Goal: Task Accomplishment & Management: Manage account settings

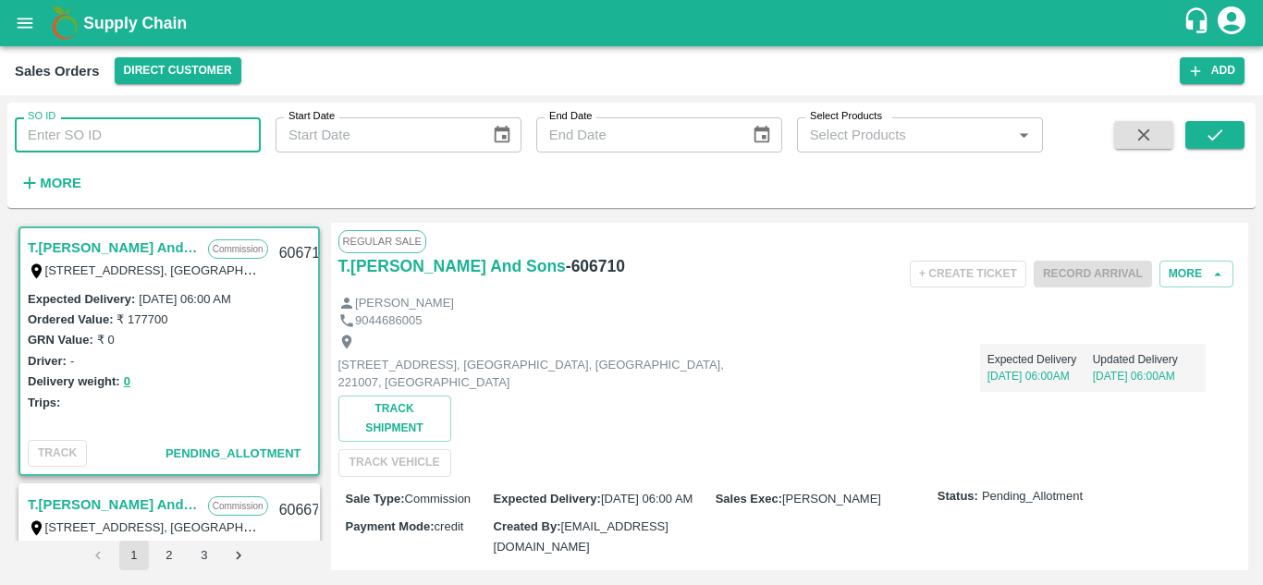
click at [105, 134] on input "SO ID" at bounding box center [138, 134] width 246 height 35
paste input "606453"
type input "606453"
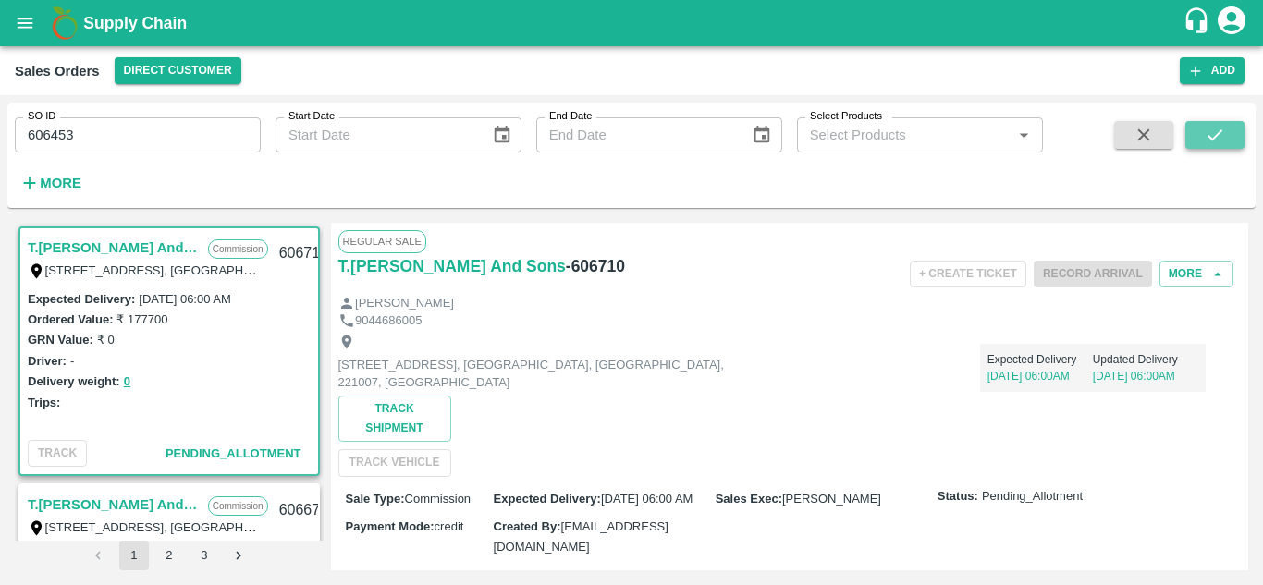
click at [1224, 128] on icon "submit" at bounding box center [1214, 135] width 20 height 20
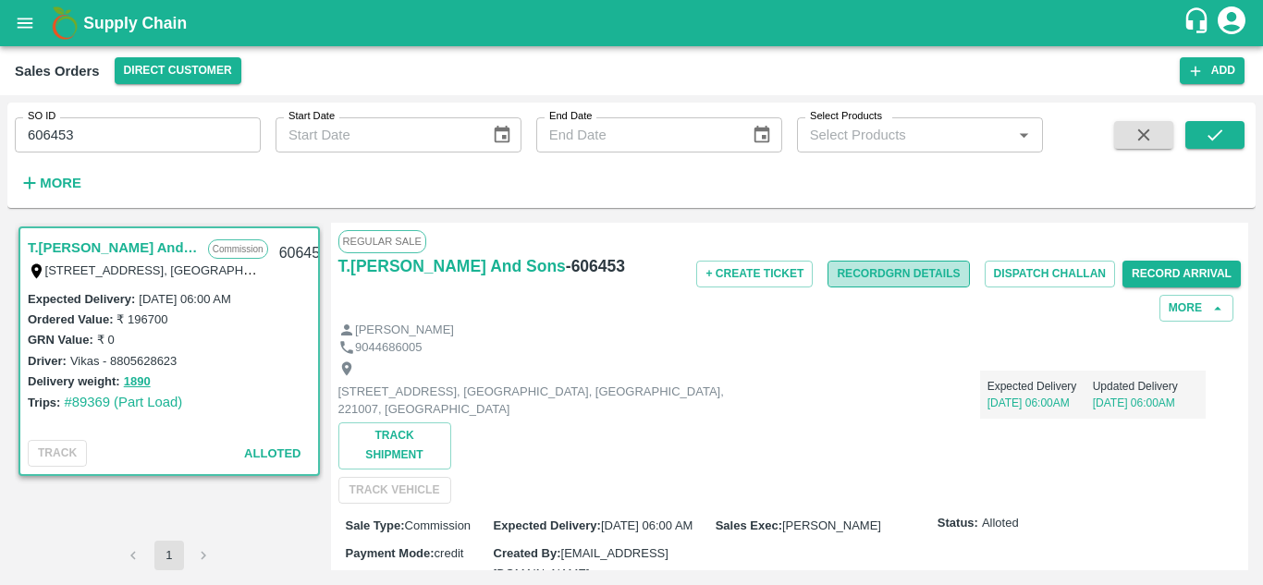
click at [884, 273] on button "Record GRN Details" at bounding box center [897, 274] width 141 height 27
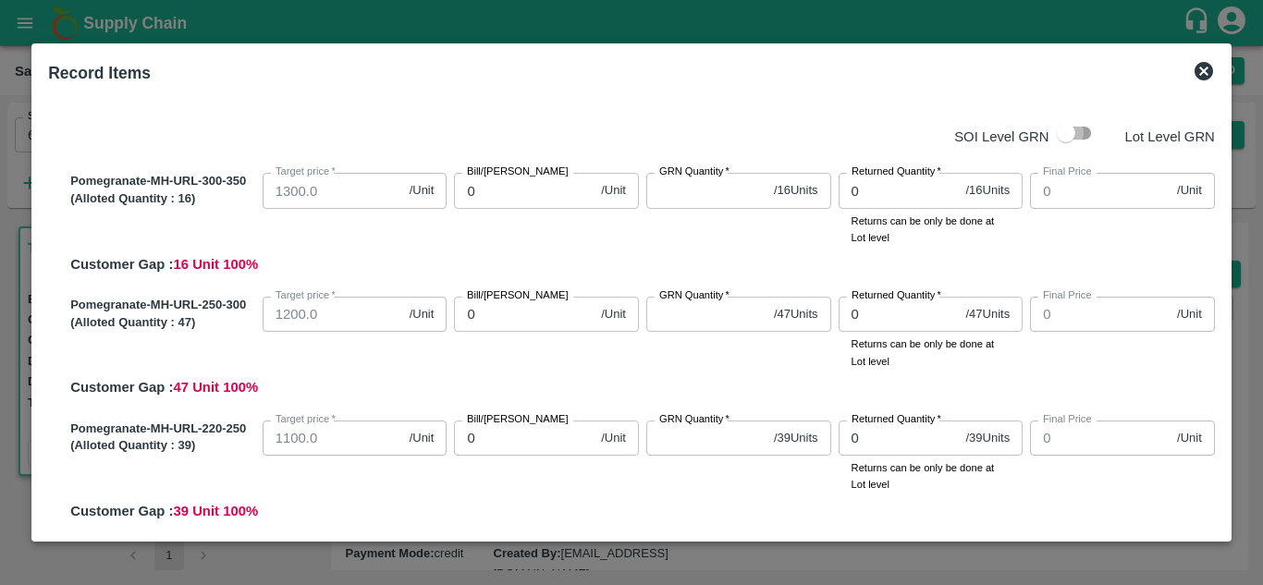
click at [1078, 129] on input "checkbox" at bounding box center [1065, 133] width 105 height 35
checkbox input "true"
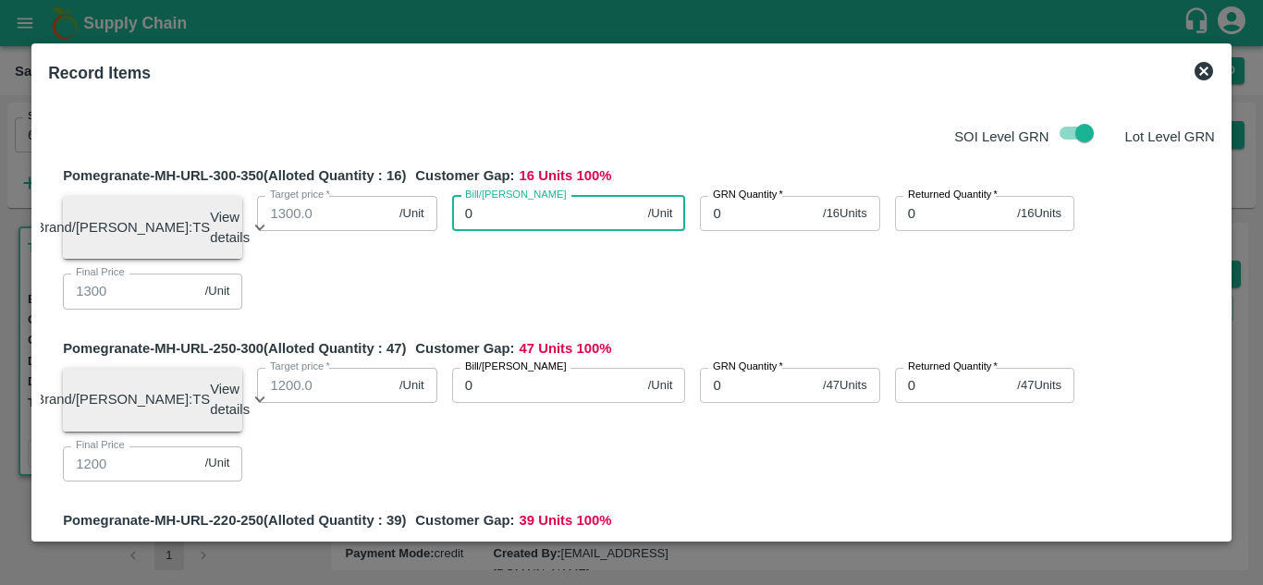
click at [497, 204] on input "0" at bounding box center [546, 213] width 189 height 35
type input "11"
type input "115"
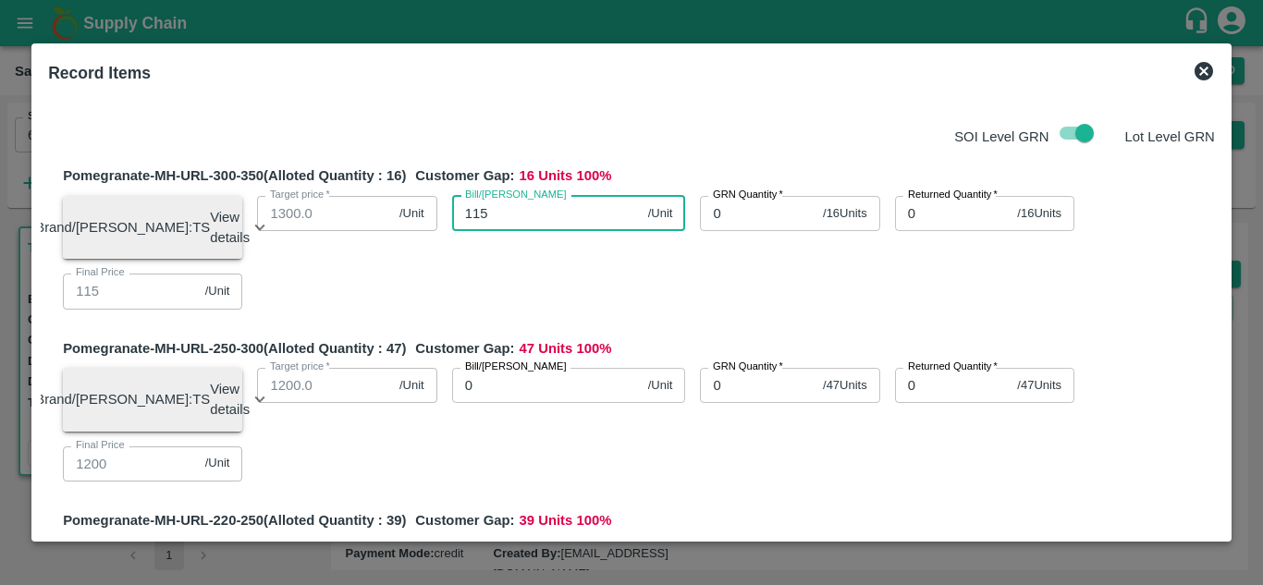
type input "1150"
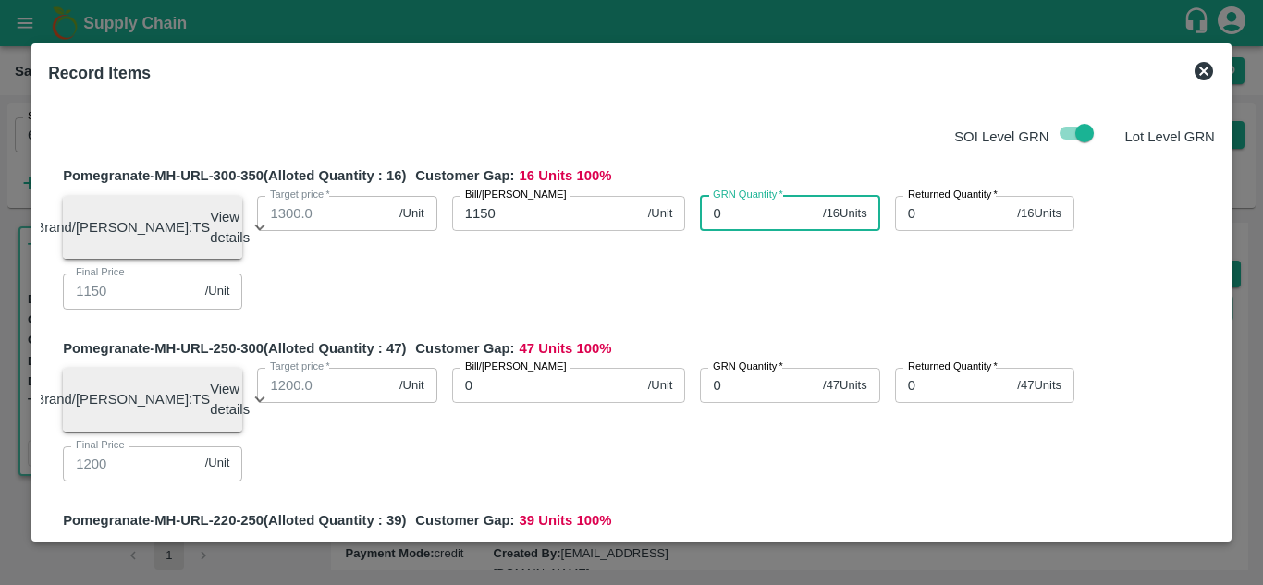
click at [730, 226] on input "0" at bounding box center [758, 213] width 116 height 35
type input "0"
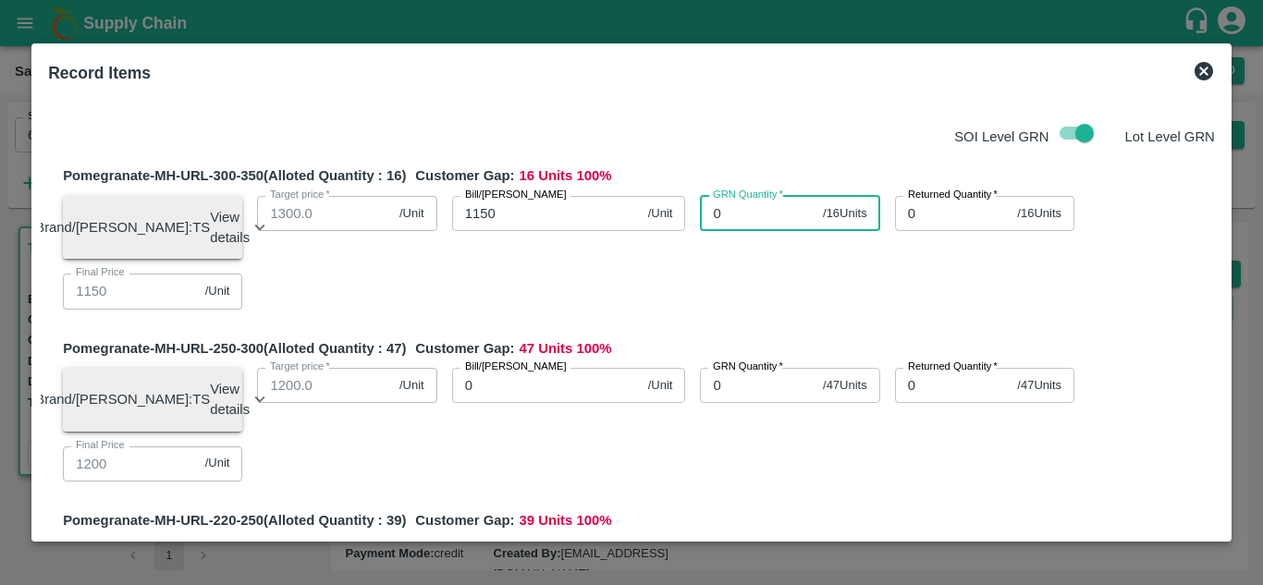
type input "0"
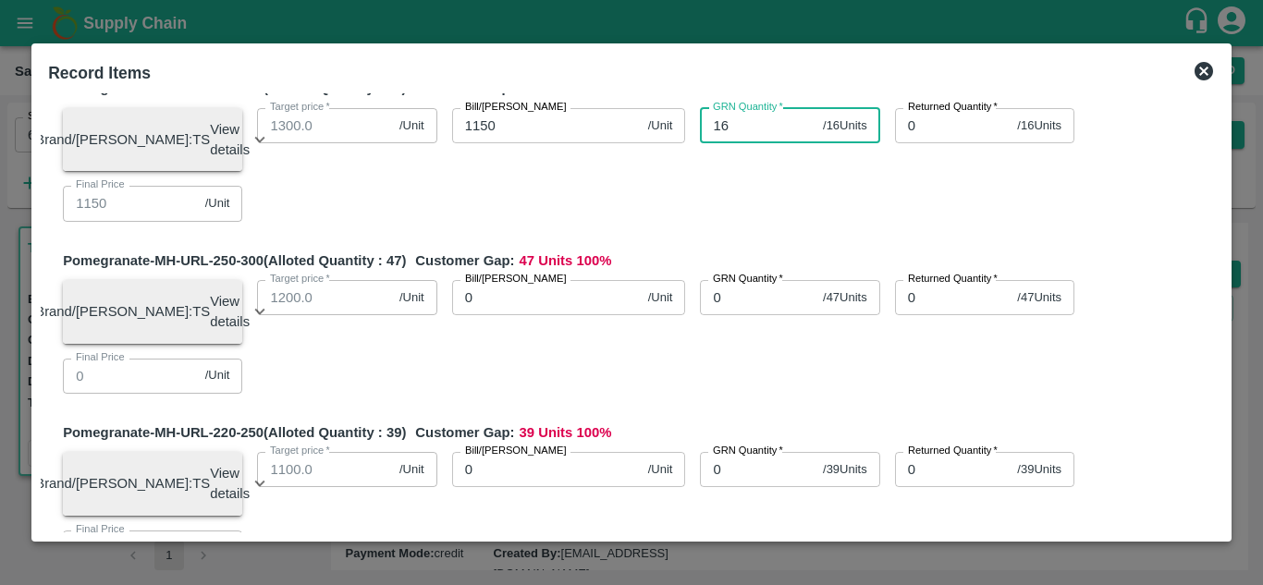
scroll to position [89, 0]
type input "16"
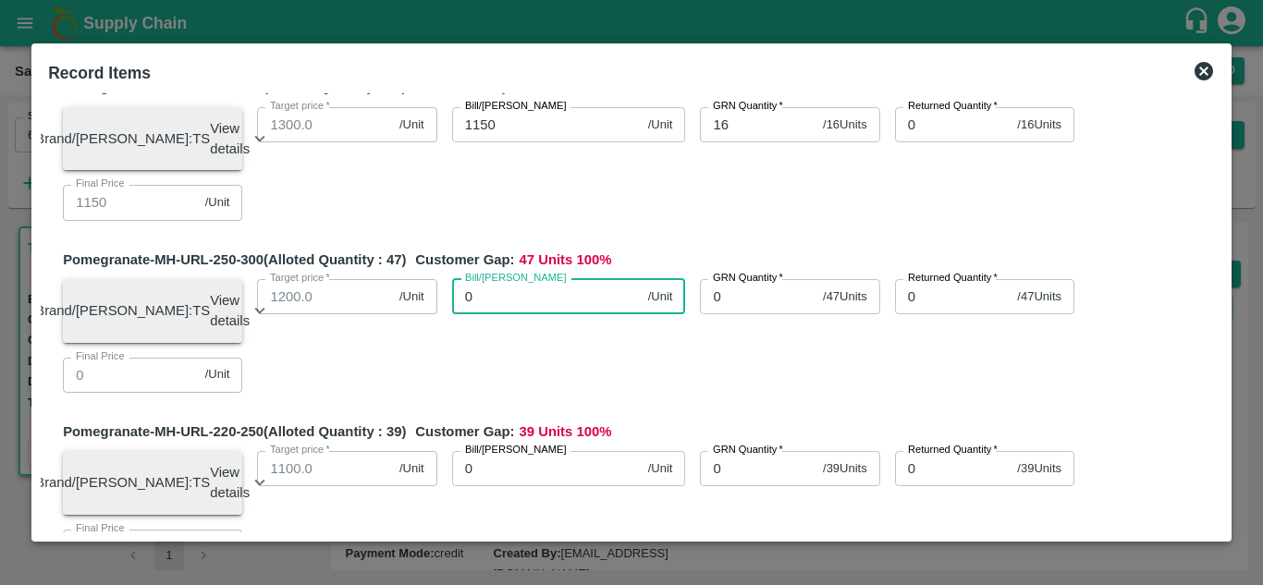
click at [517, 309] on input "0" at bounding box center [546, 296] width 189 height 35
type input "11"
type input "115"
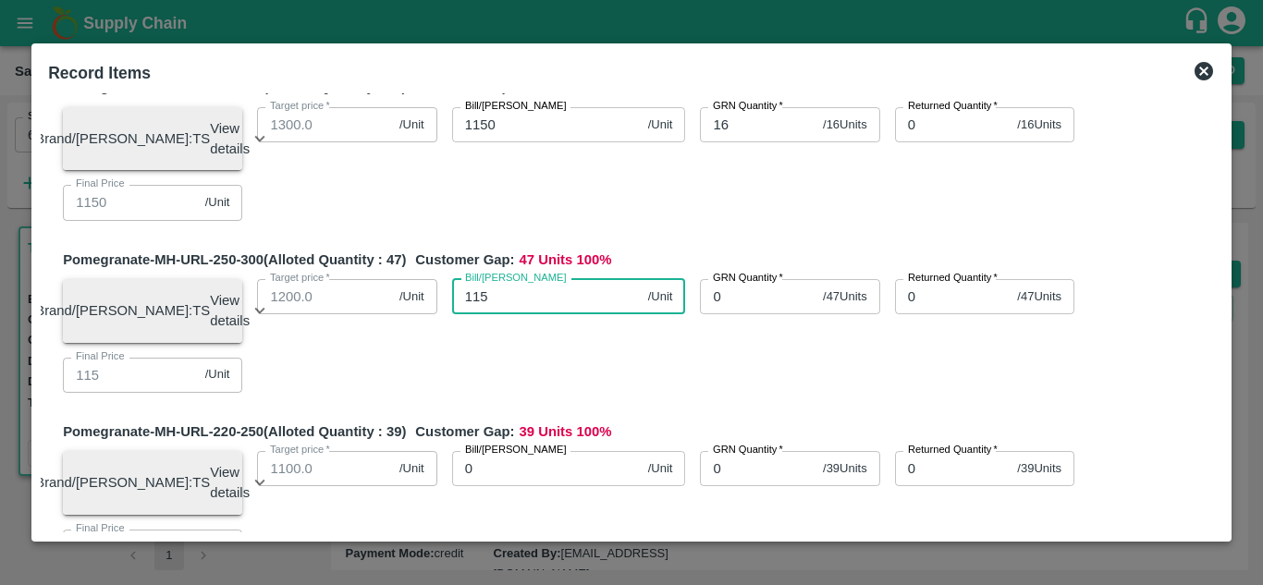
type input "1150"
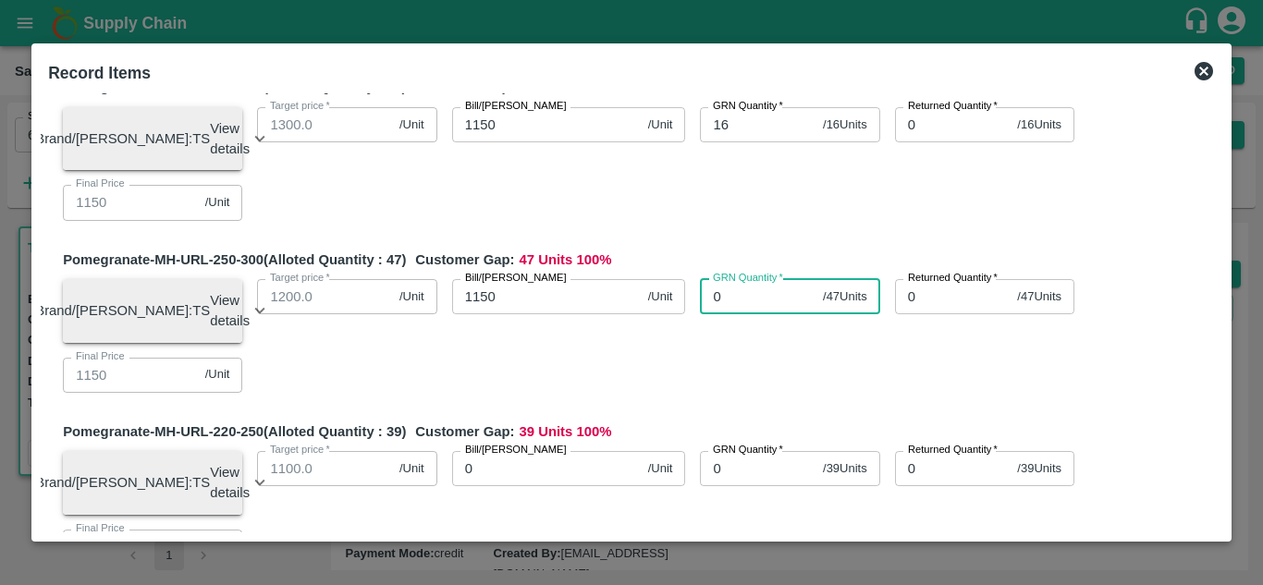
click at [738, 310] on input "0" at bounding box center [758, 296] width 116 height 35
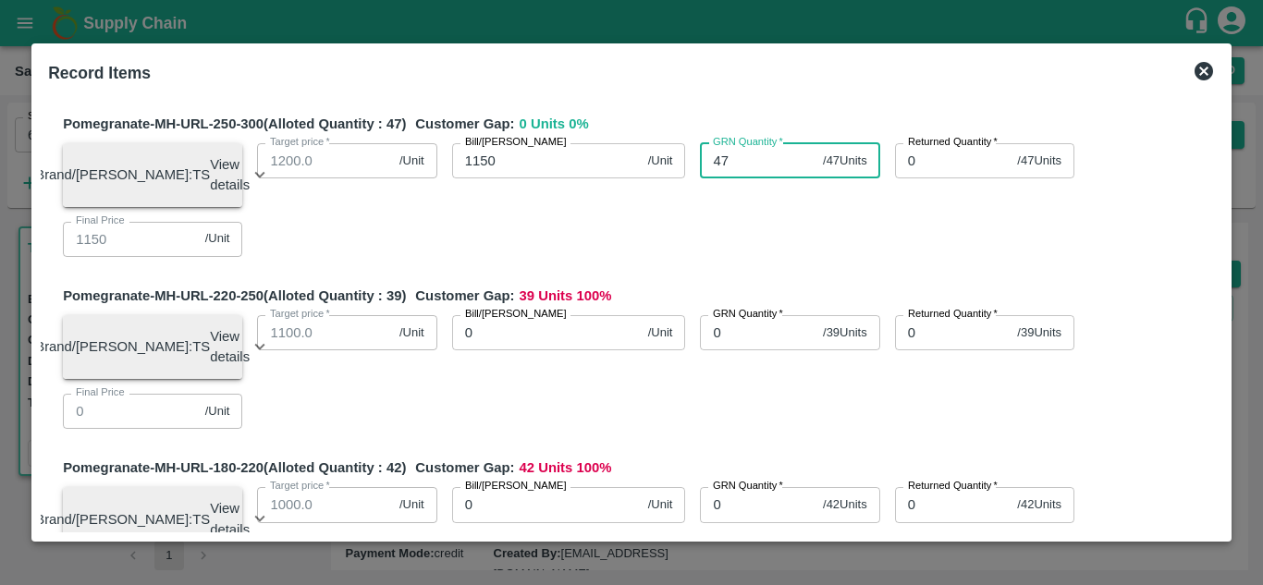
scroll to position [226, 0]
type input "47"
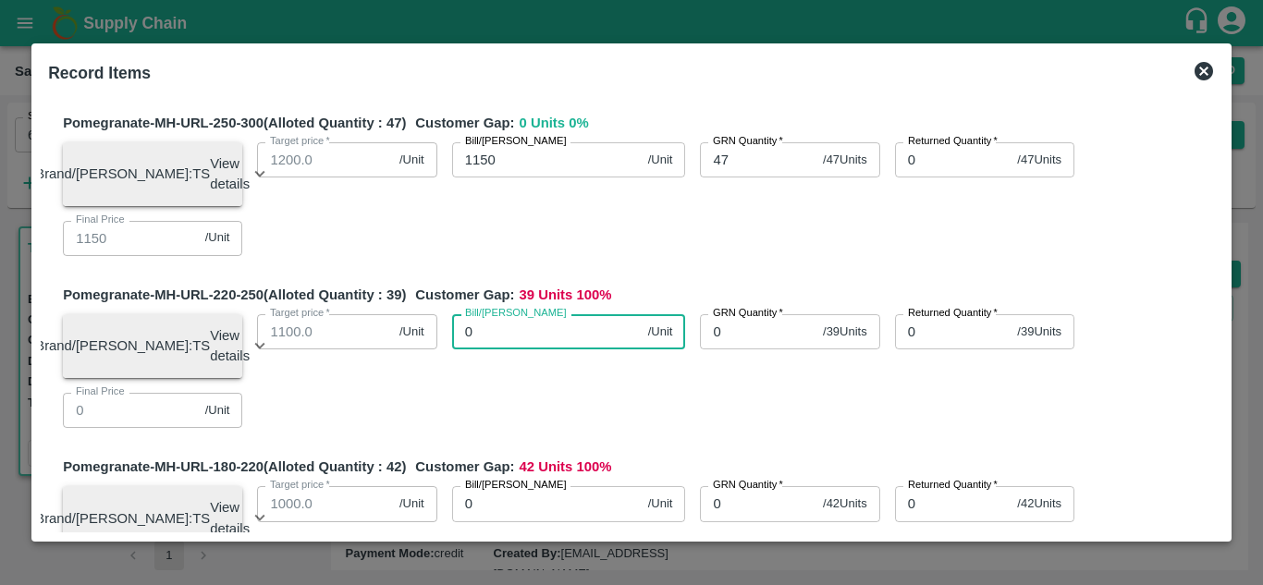
click at [527, 346] on input "0" at bounding box center [546, 331] width 189 height 35
type input "10"
type input "105"
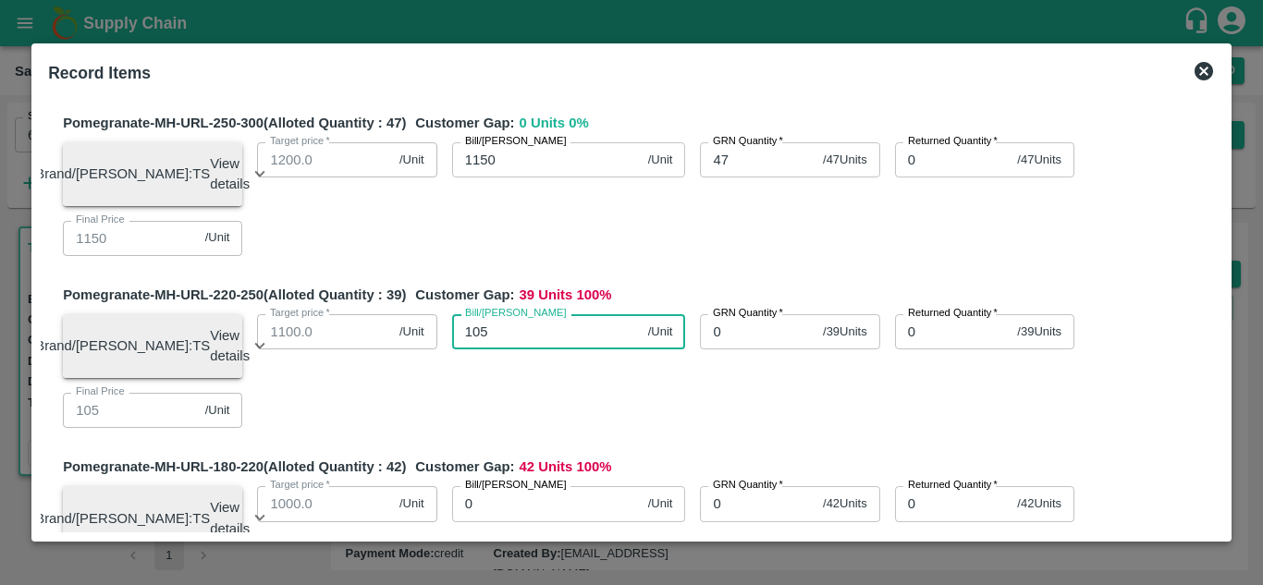
type input "1050"
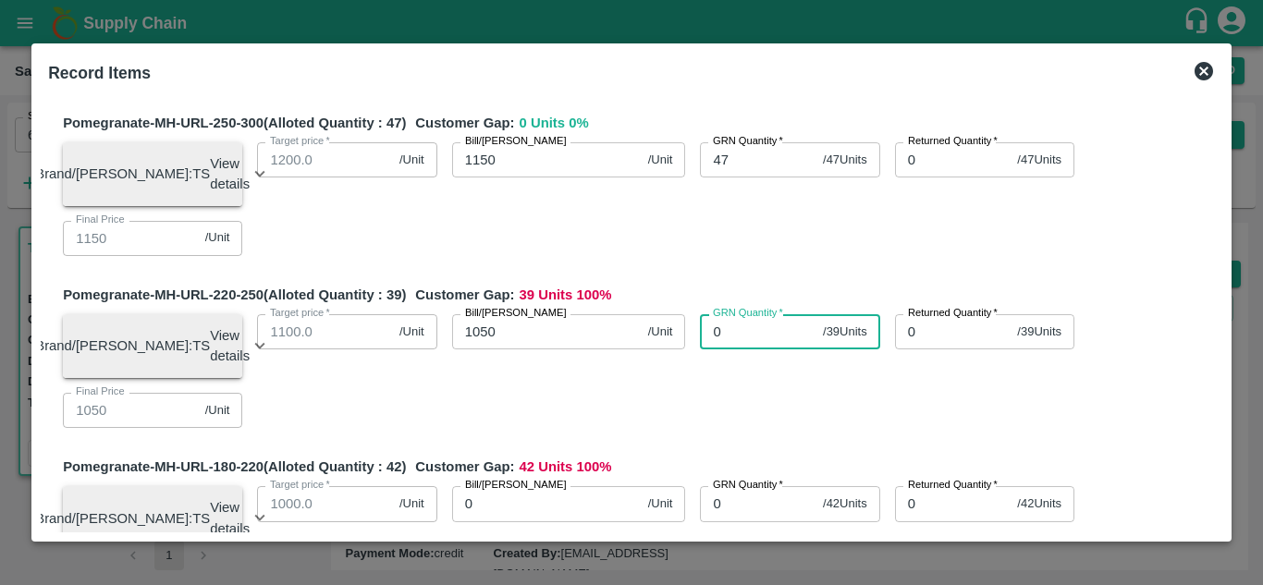
click at [764, 349] on input "0" at bounding box center [758, 331] width 116 height 35
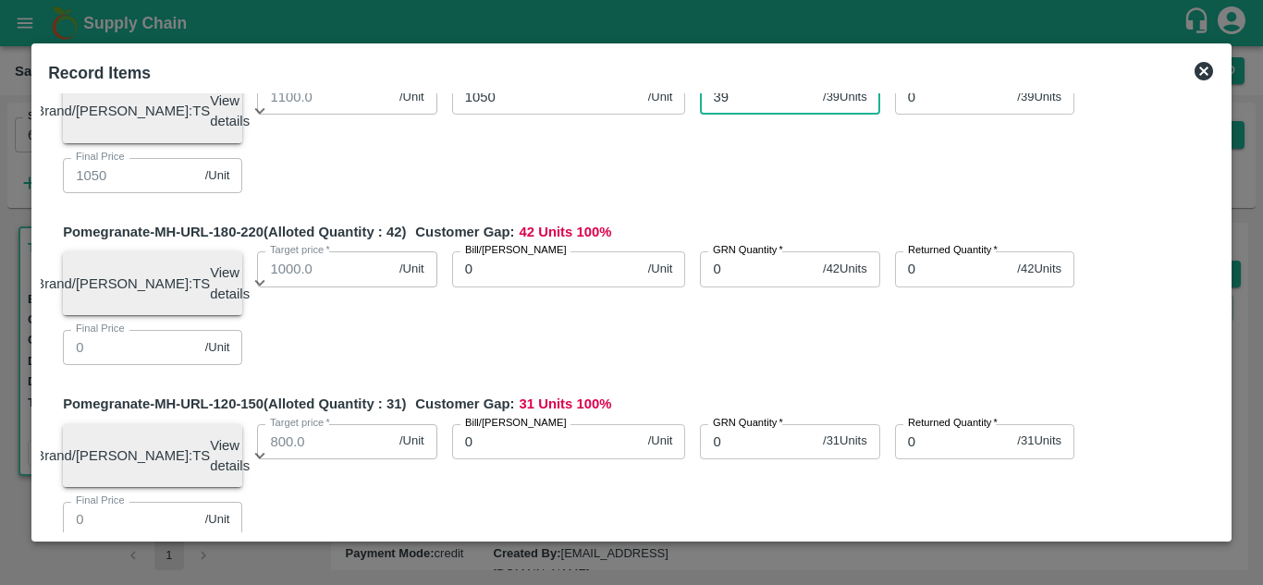
scroll to position [461, 0]
type input "39"
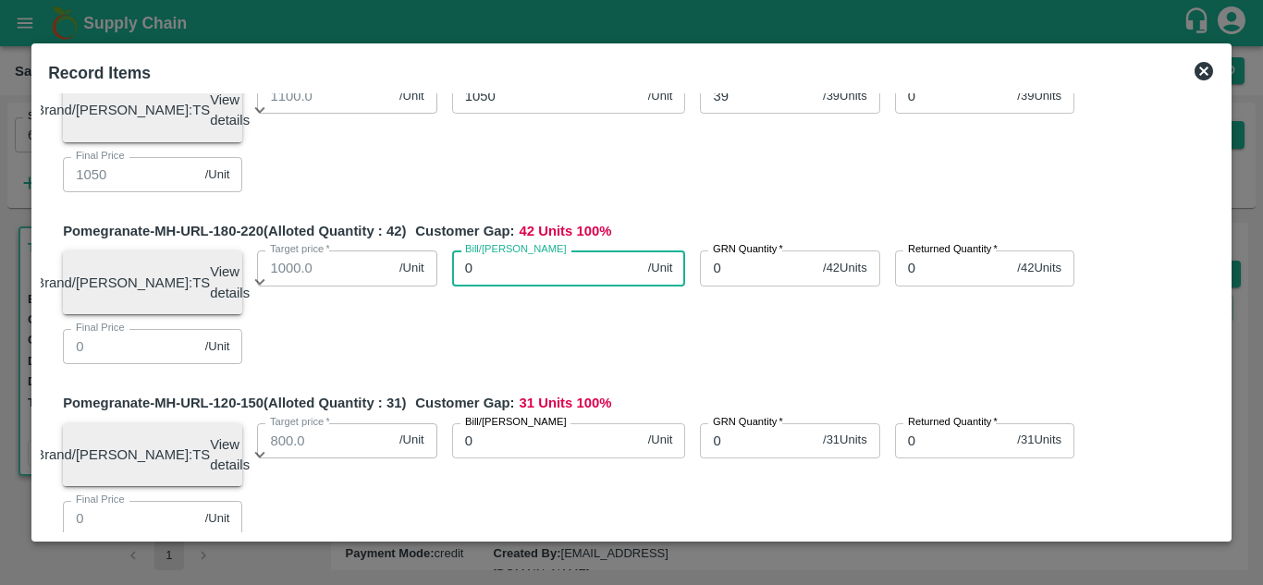
click at [484, 286] on input "0" at bounding box center [546, 267] width 189 height 35
type input "95"
type input "950"
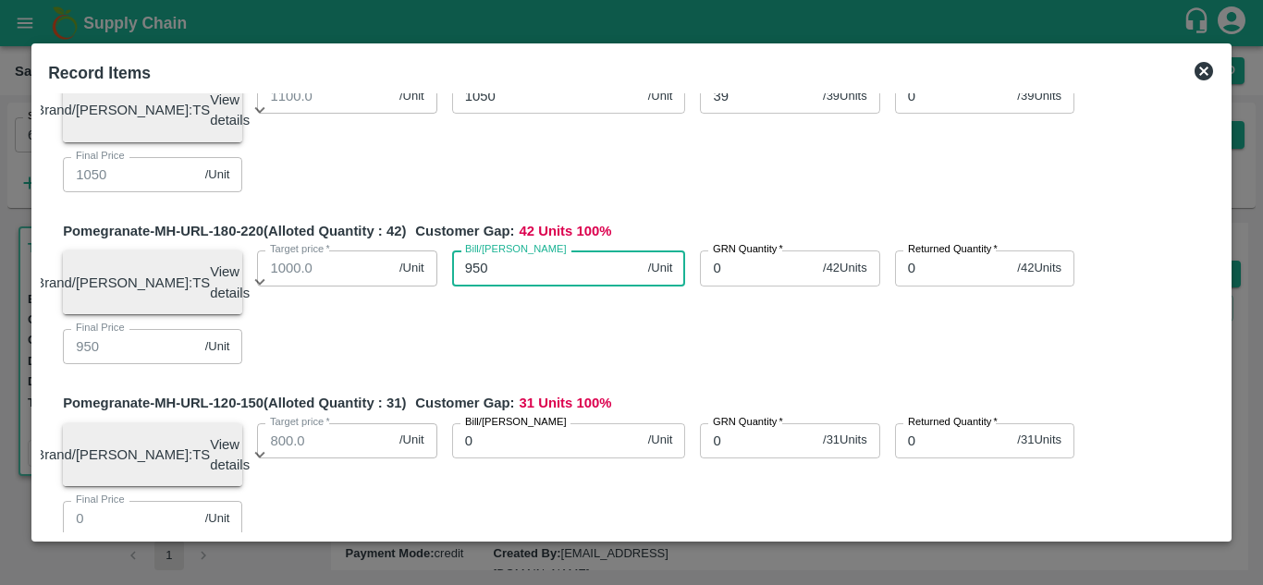
type input "950"
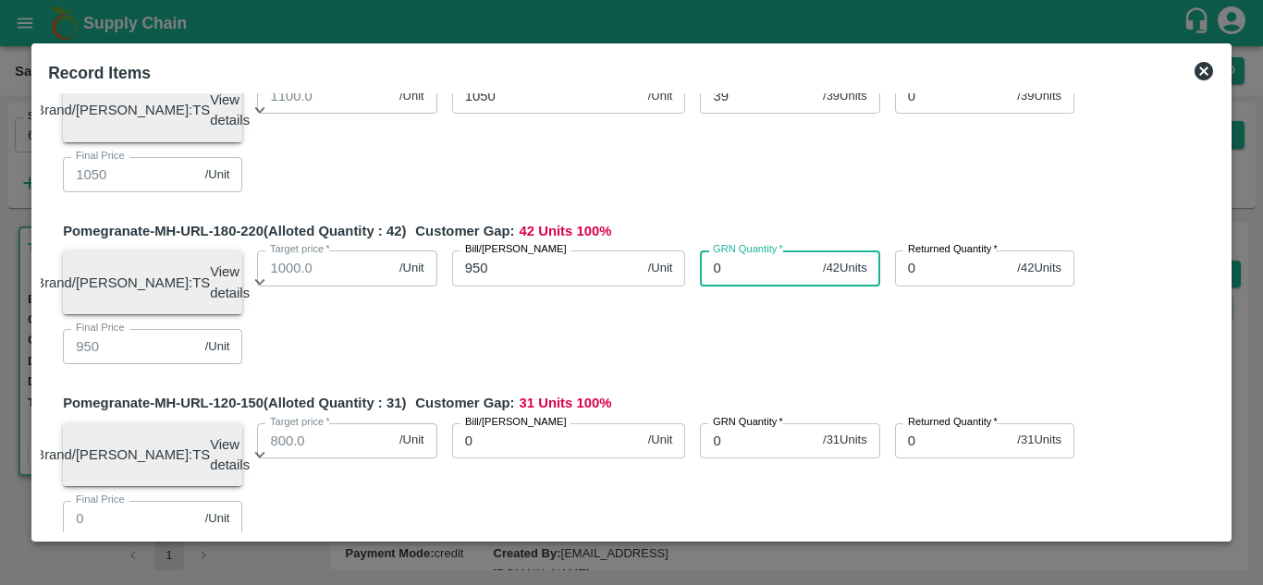
click at [744, 286] on input "0" at bounding box center [758, 267] width 116 height 35
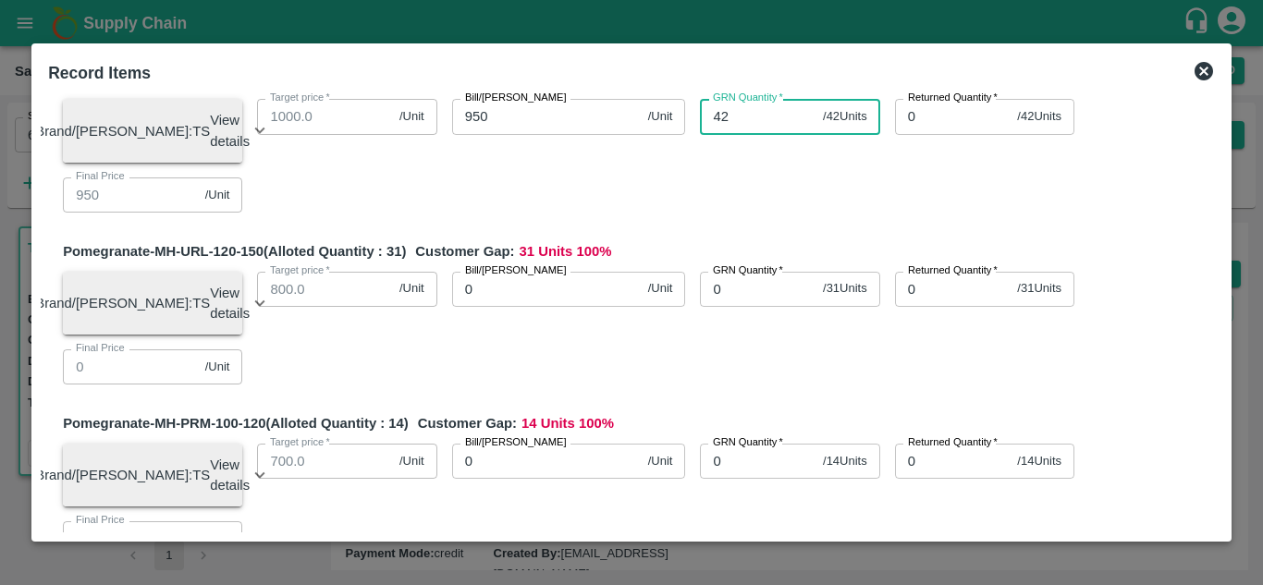
scroll to position [614, 0]
type input "42"
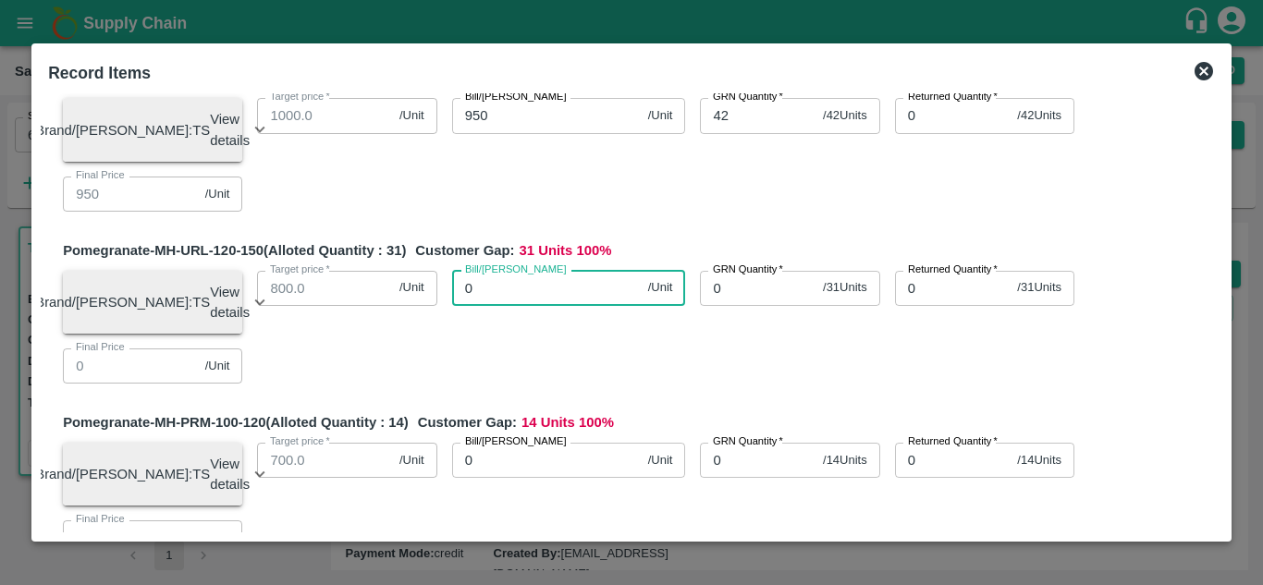
click at [491, 306] on input "0" at bounding box center [546, 288] width 189 height 35
type input "770"
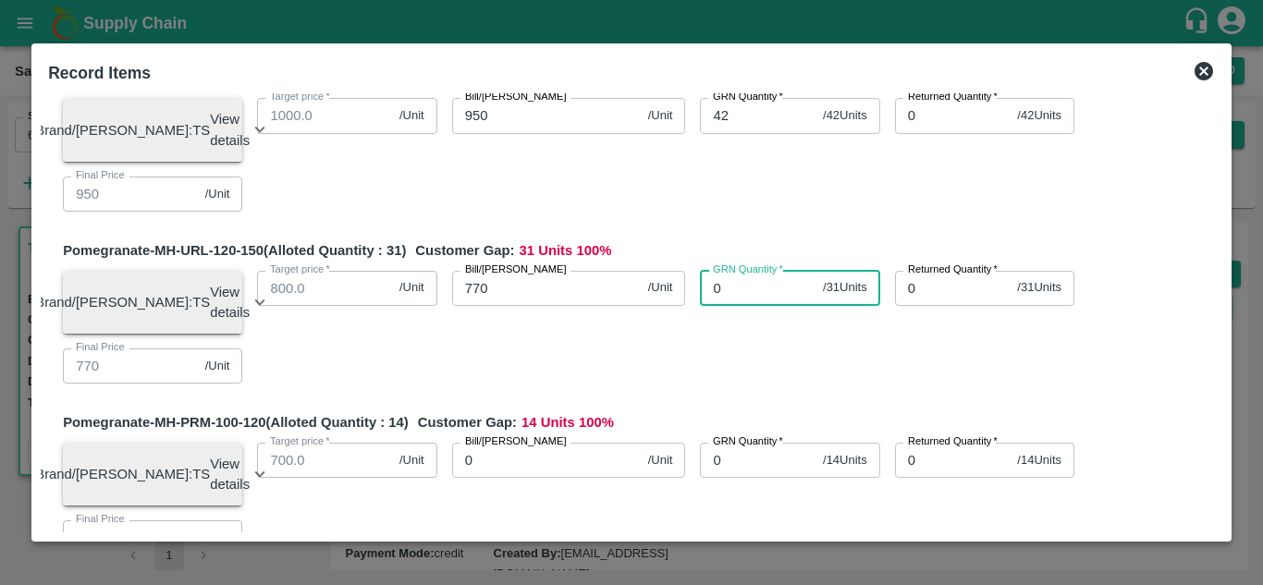
click at [721, 306] on input "0" at bounding box center [758, 288] width 116 height 35
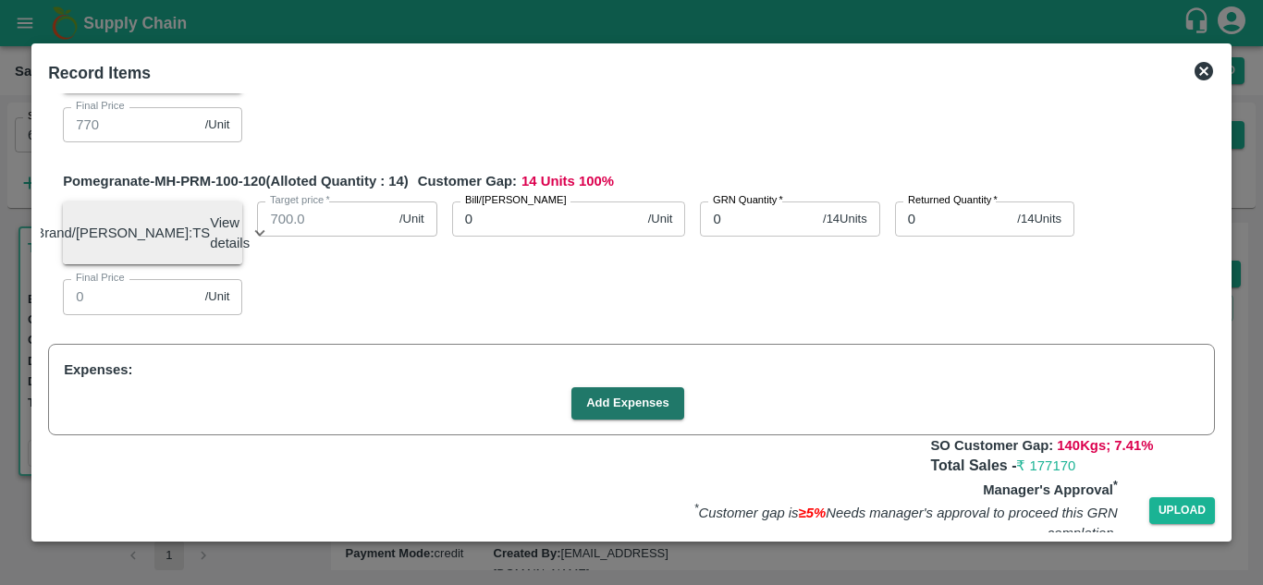
scroll to position [857, 0]
type input "31"
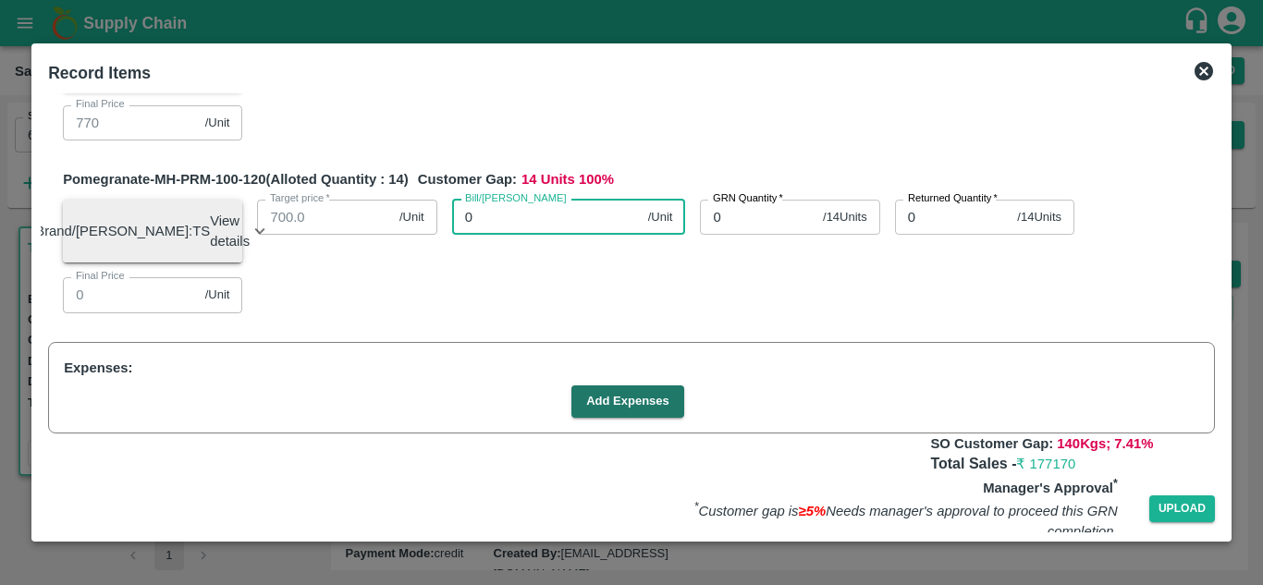
click at [498, 235] on input "0" at bounding box center [546, 217] width 189 height 35
type input "68"
type input "680"
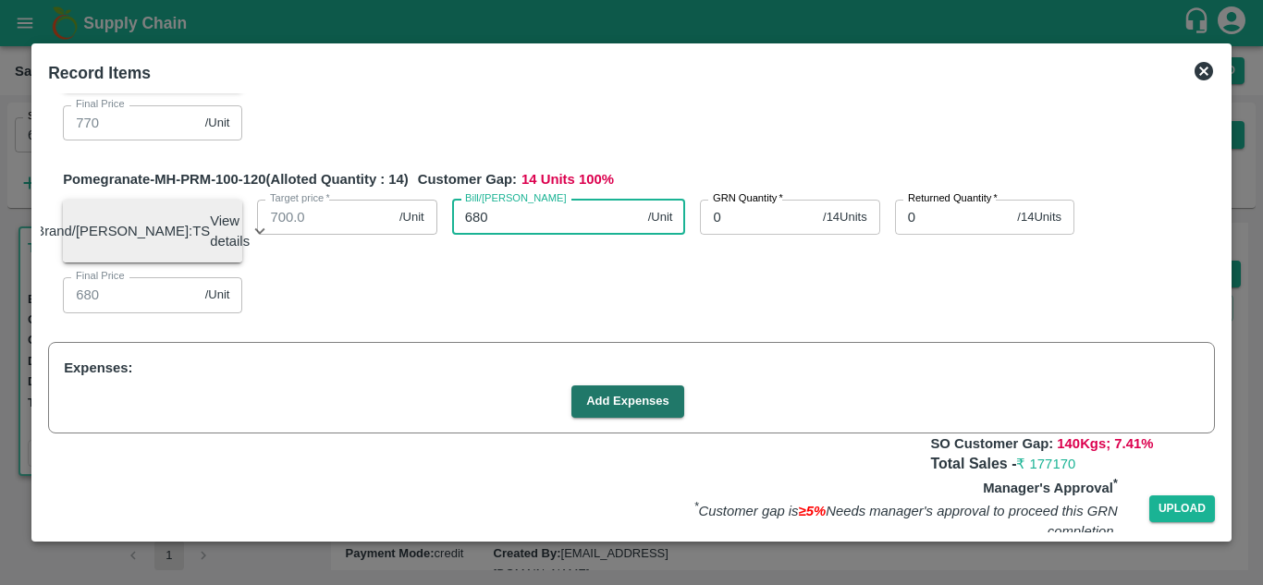
type input "680"
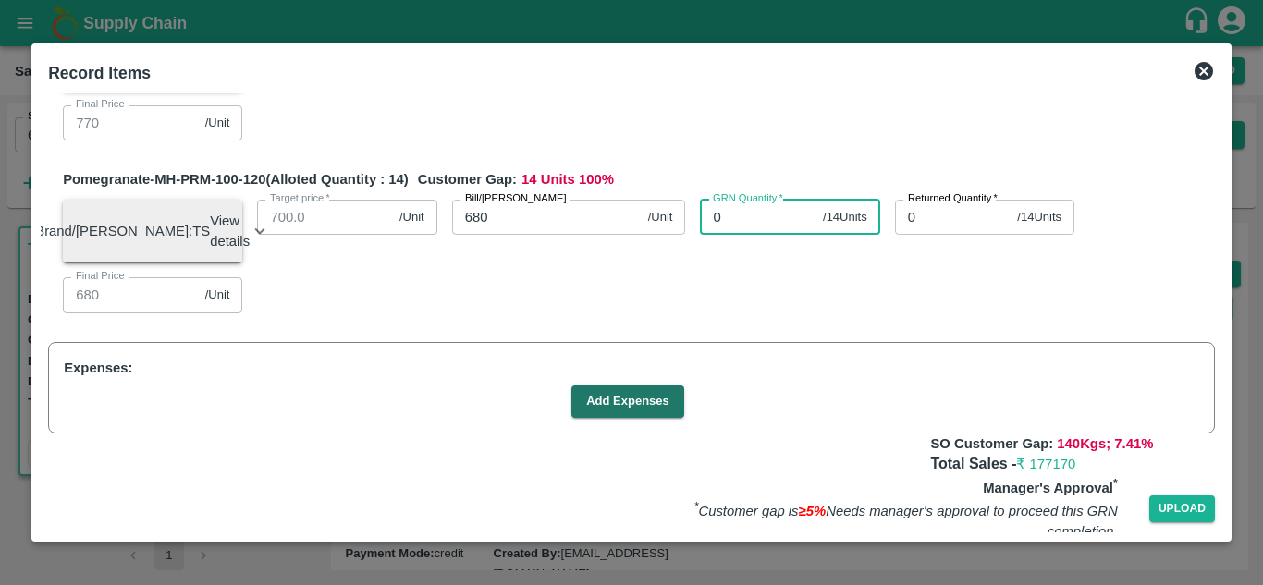
click at [742, 235] on input "0" at bounding box center [758, 217] width 116 height 35
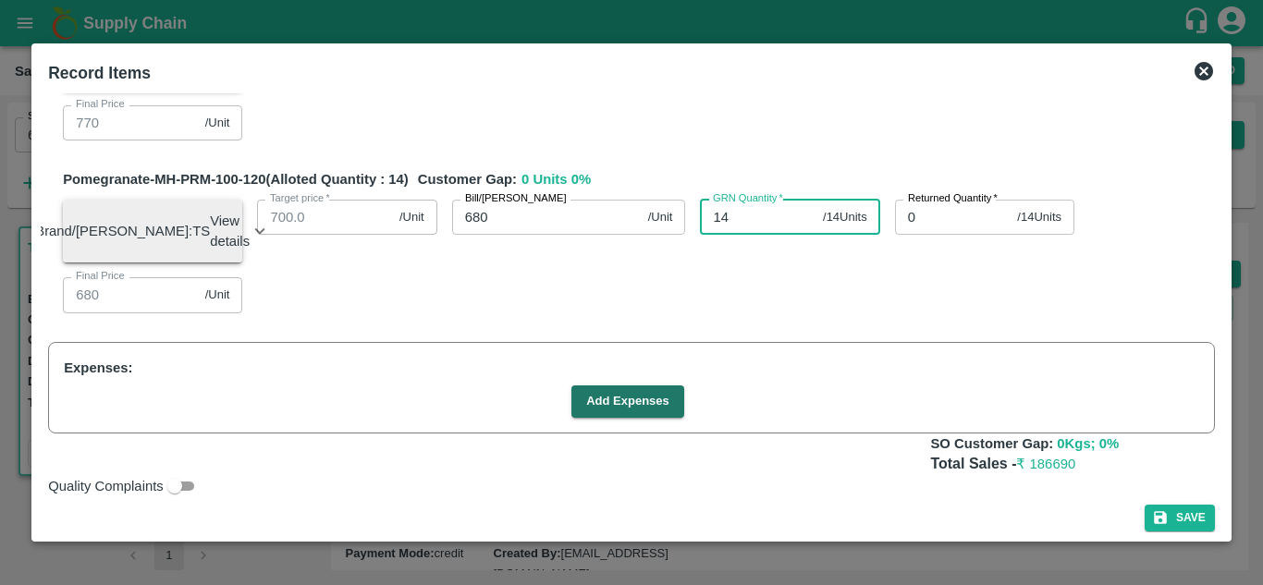
scroll to position [912, 0]
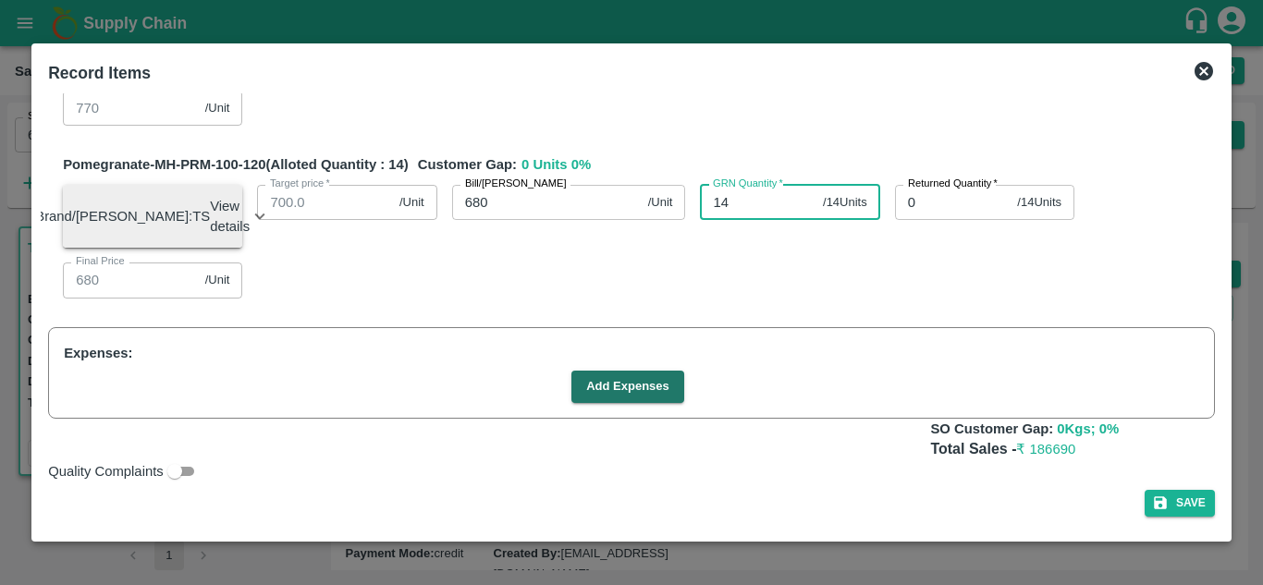
type input "14"
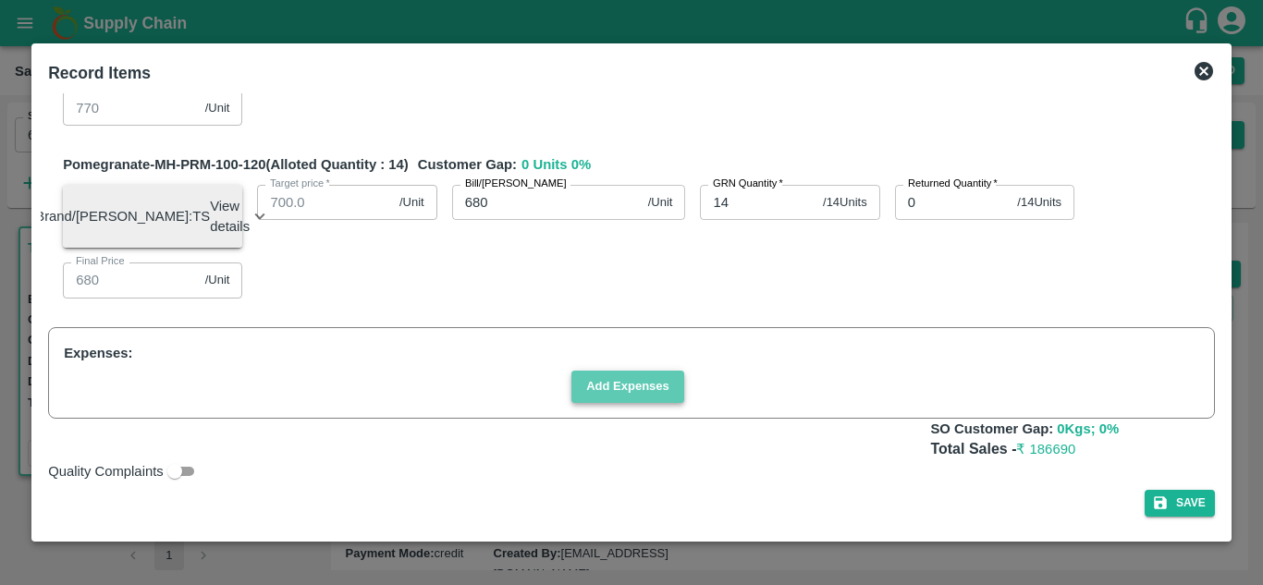
click at [643, 377] on button "Add Expenses" at bounding box center [627, 387] width 113 height 32
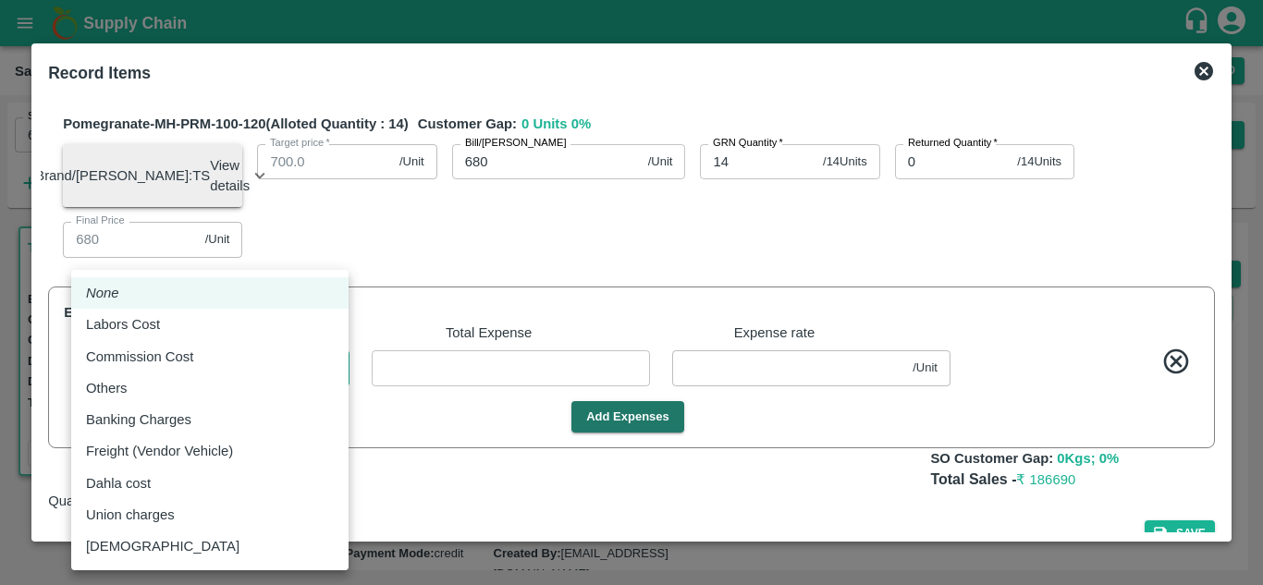
click at [265, 420] on body "Supply Chain Sales Orders Direct Customer Add SO ID 606453 SO ID Start Date Sta…" at bounding box center [631, 292] width 1263 height 585
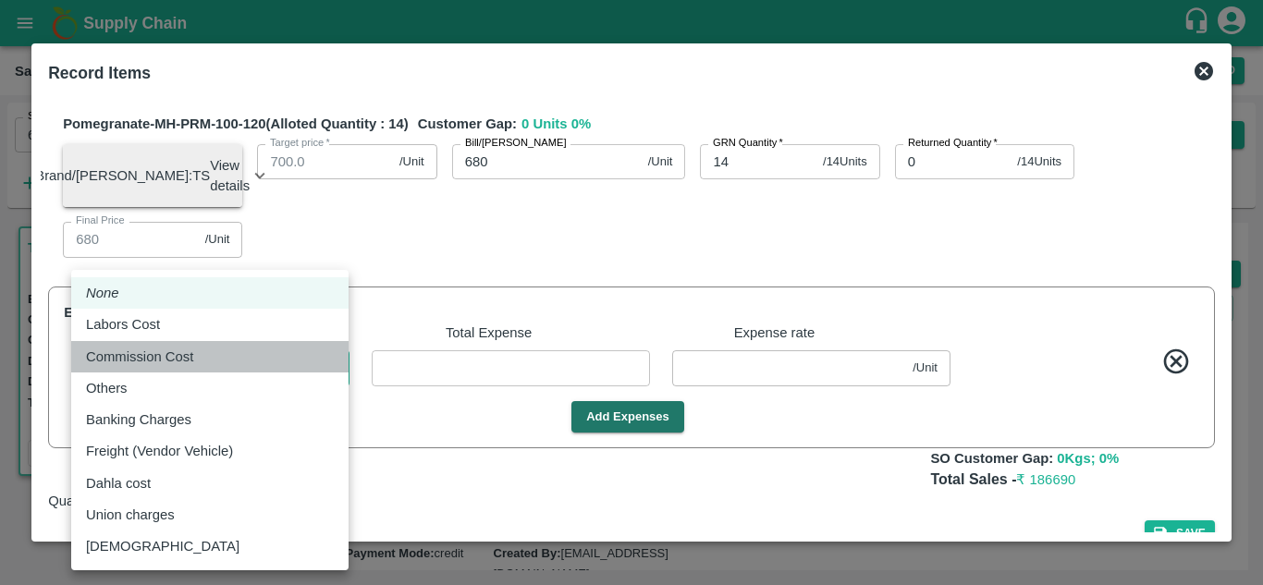
click at [243, 359] on div "Commission Cost" at bounding box center [210, 357] width 248 height 20
type input "Commission Cost"
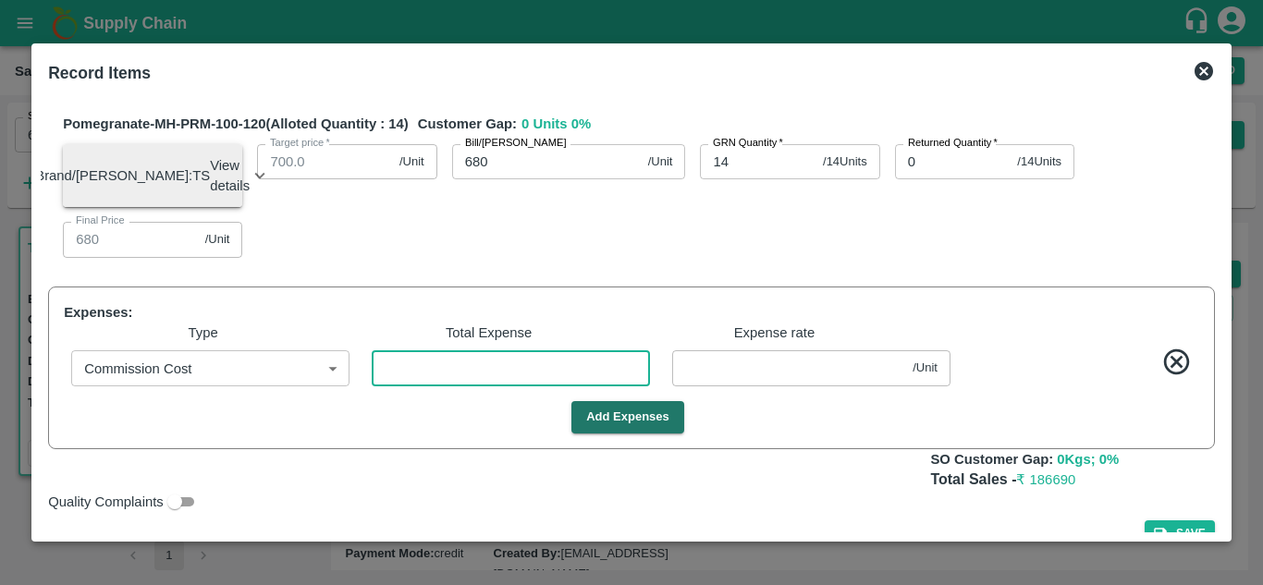
click at [467, 385] on input "number" at bounding box center [511, 367] width 278 height 35
type input "7"
type input "1149.96296"
type input "1049.96296"
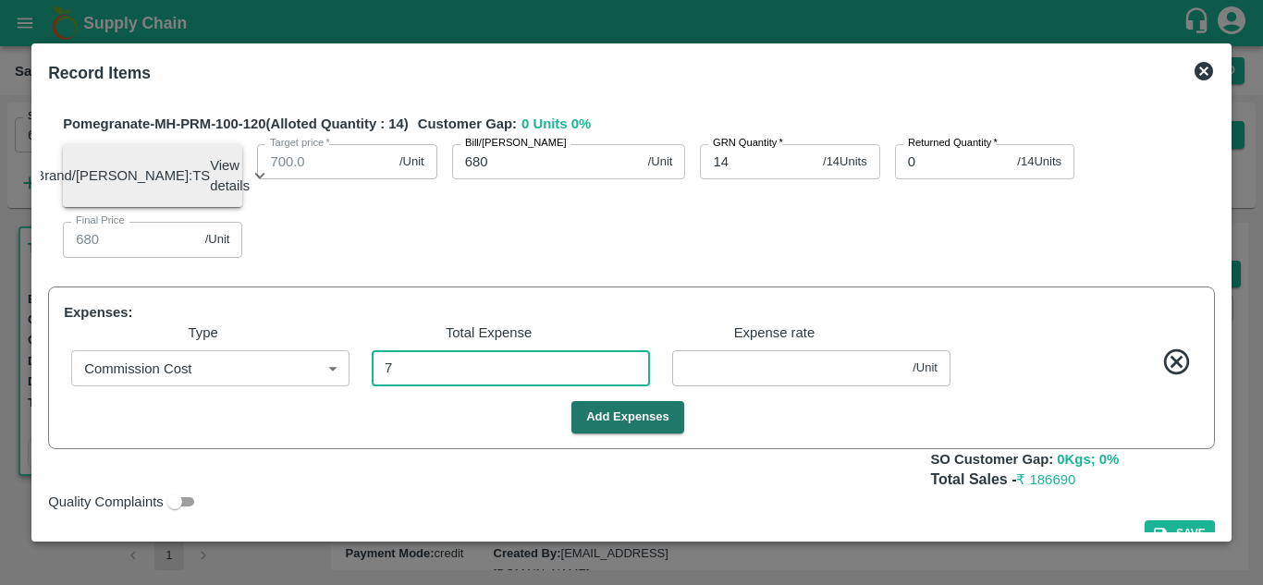
type input "949.96296"
type input "769.96296"
type input "679.96296"
type input "0.03704"
type input "74"
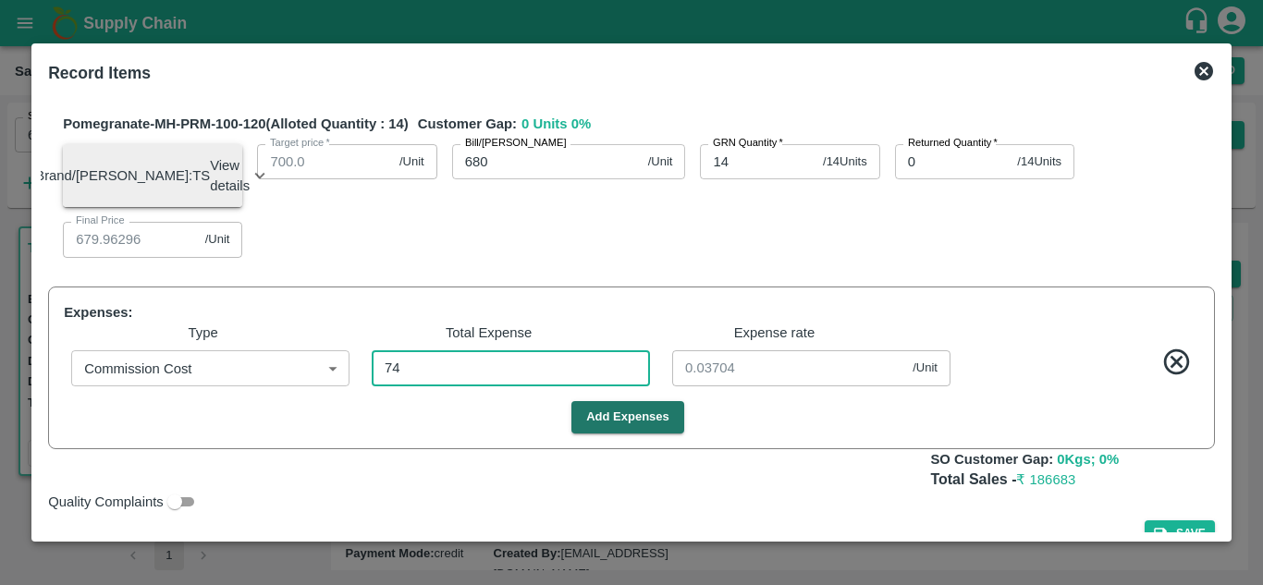
type input "1149.60847"
type input "1049.60847"
type input "949.60847"
type input "769.60847"
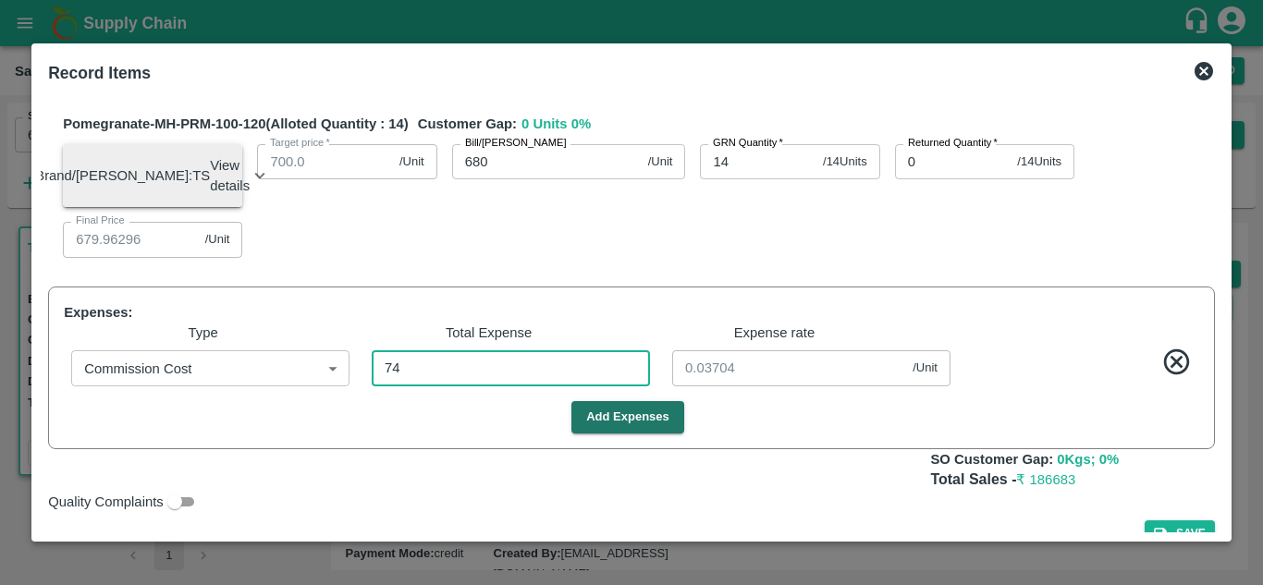
type input "679.60847"
type input "0.39153"
type input "746"
type input "1146.05291"
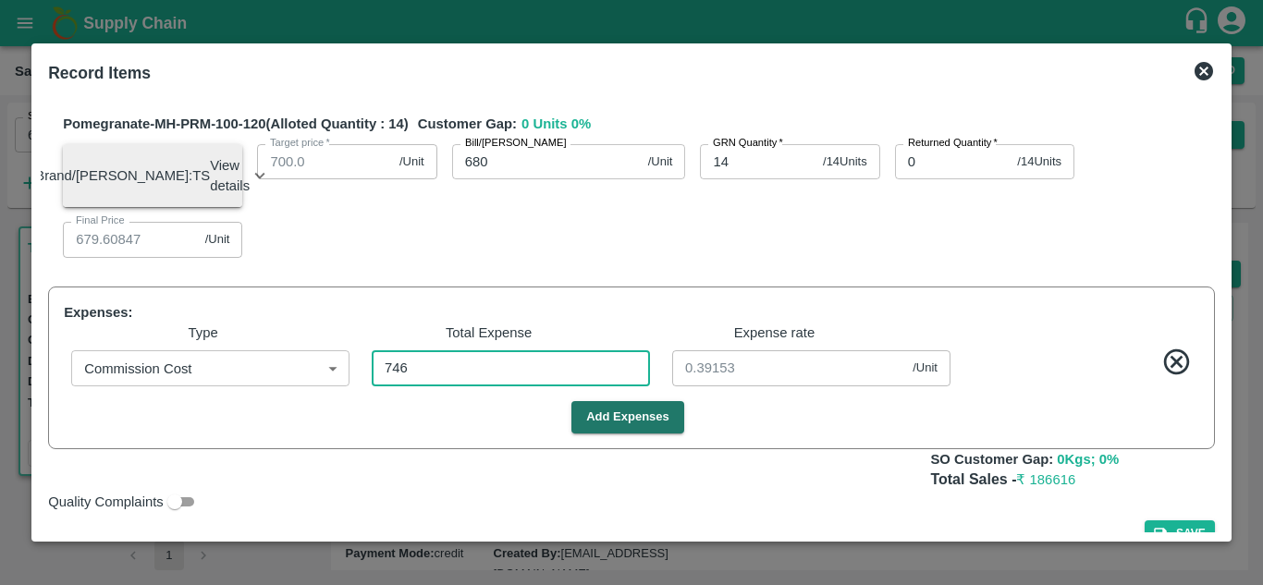
type input "1046.05291"
type input "946.05291"
type input "766.05291"
type input "676.05291"
type input "3.94709"
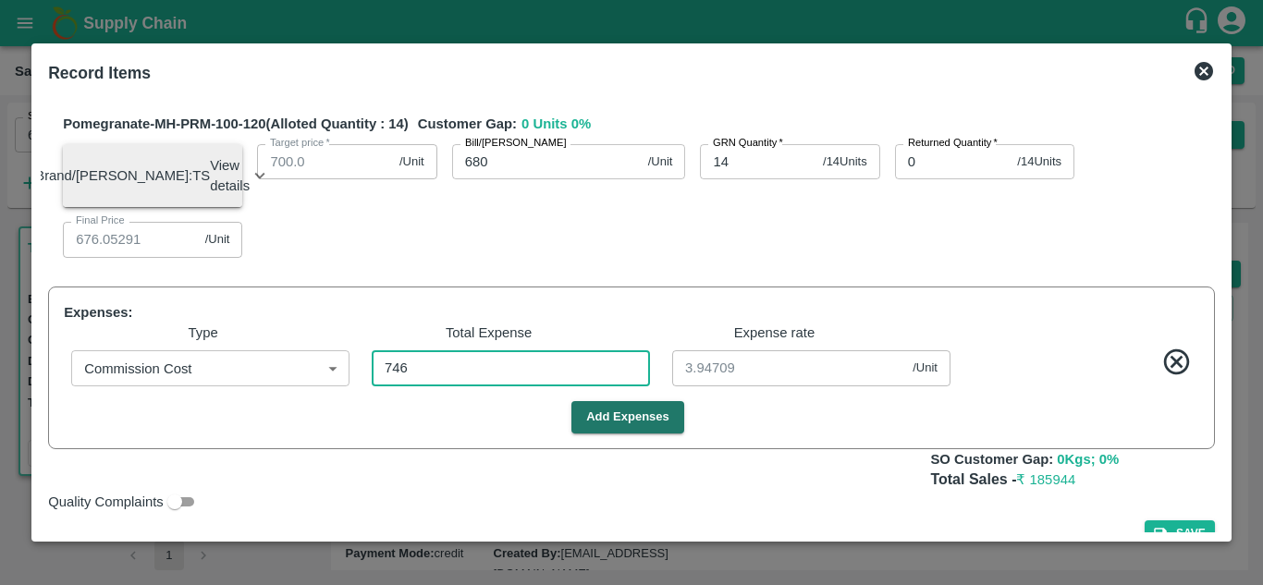
type input "7468"
type input "1110.48677"
type input "1010.48677"
type input "910.48677"
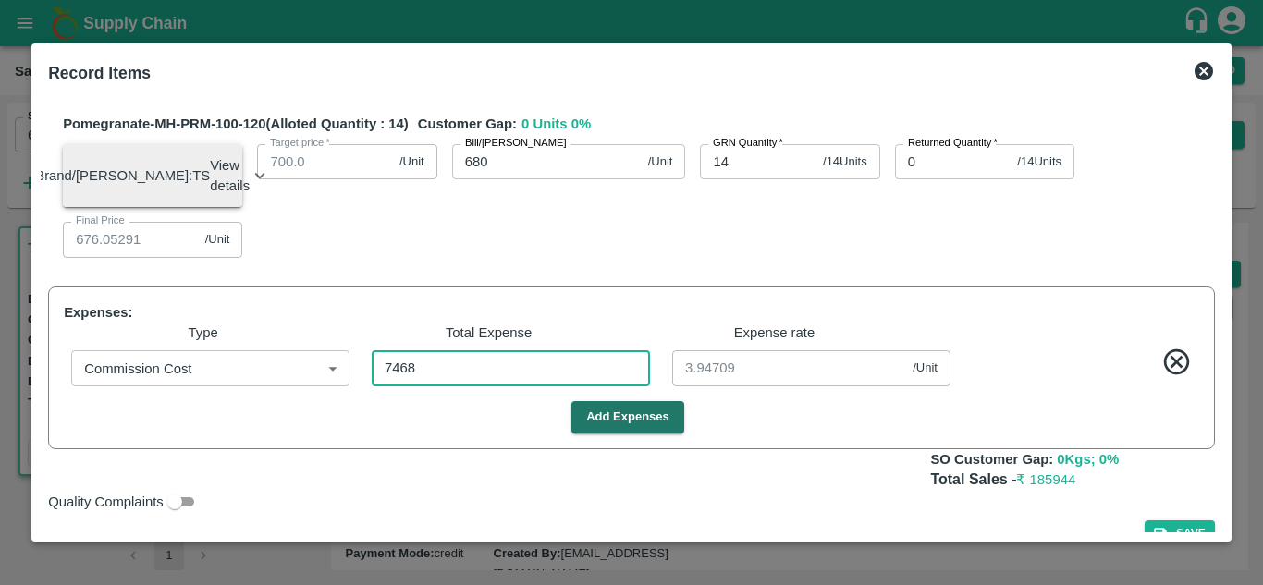
type input "730.48677"
type input "640.48677"
type input "39.51323"
type input "7468"
click at [600, 433] on button "Add Expenses" at bounding box center [627, 417] width 113 height 32
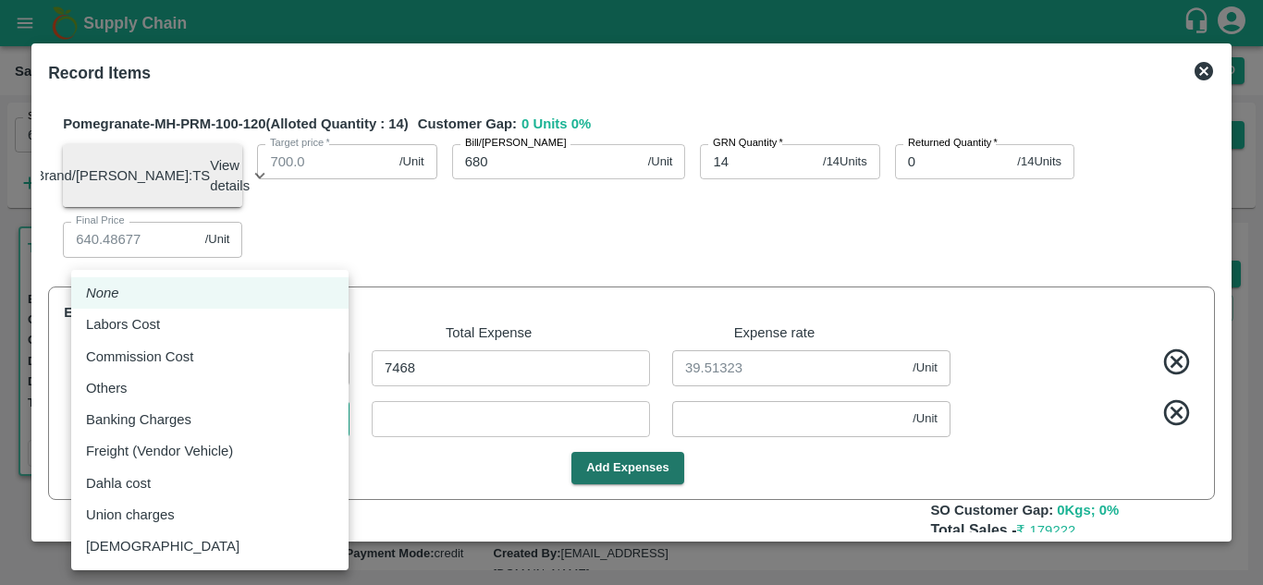
click at [304, 465] on body "Supply Chain Sales Orders Direct Customer Add SO ID 606453 SO ID Start Date Sta…" at bounding box center [631, 292] width 1263 height 585
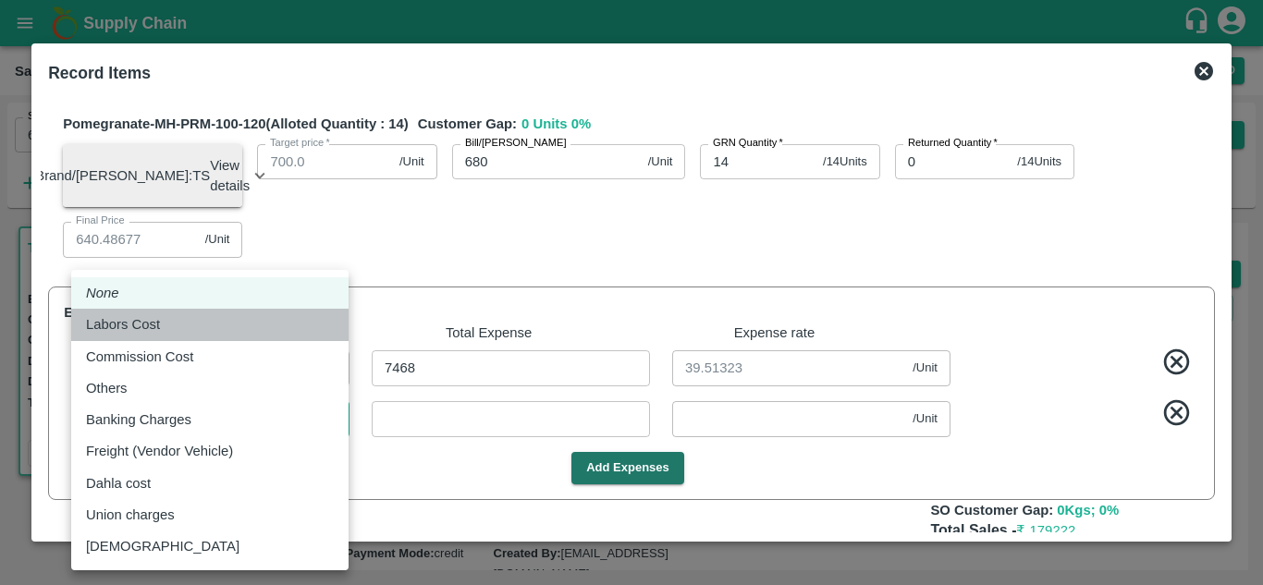
click at [228, 327] on div "Labors Cost" at bounding box center [210, 324] width 248 height 20
type input "Labors Cost"
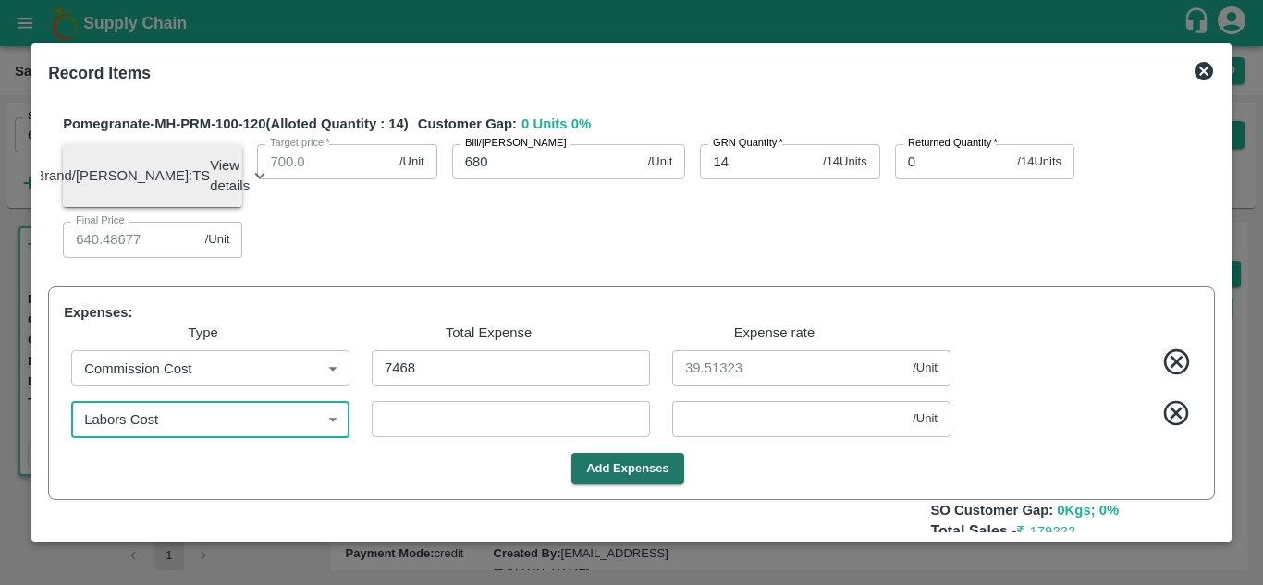
scroll to position [1005, 0]
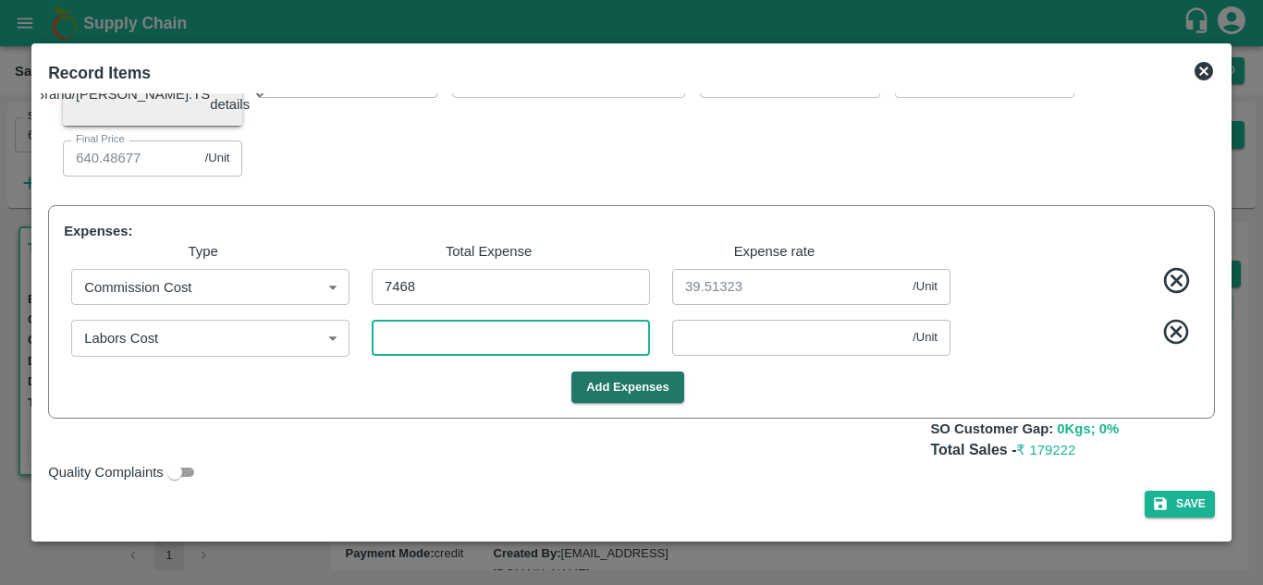
click at [464, 355] on input "number" at bounding box center [511, 337] width 278 height 35
type input "5"
type input "1110.46031"
type input "1010.46031"
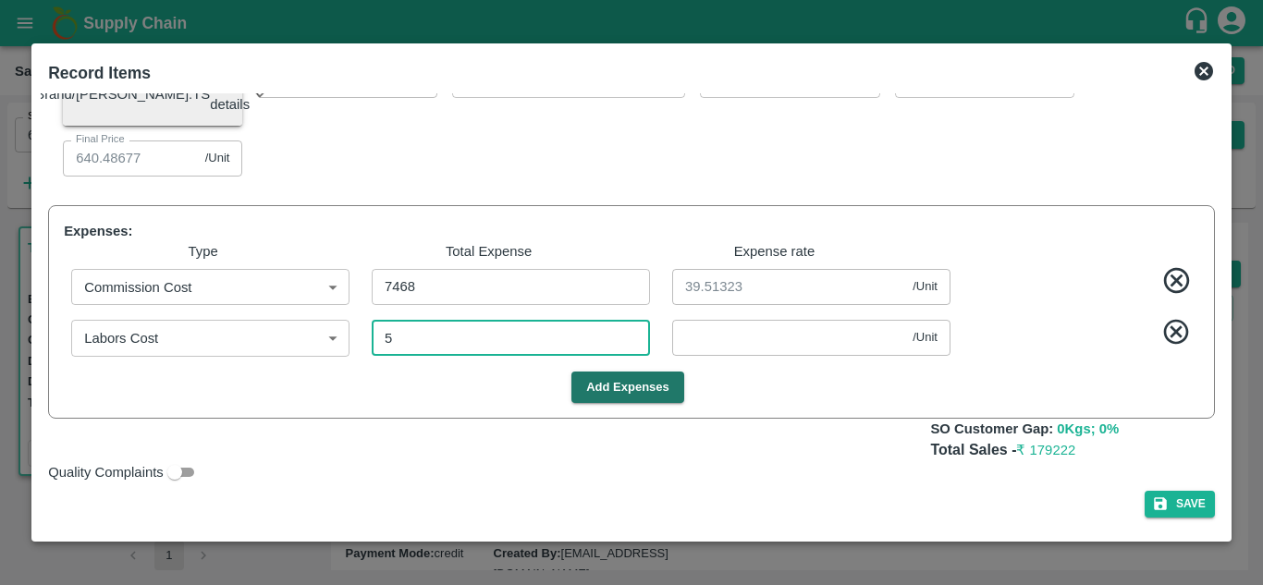
type input "910.46031"
type input "730.46031"
type input "640.46031"
type input "0.02646"
type input "56"
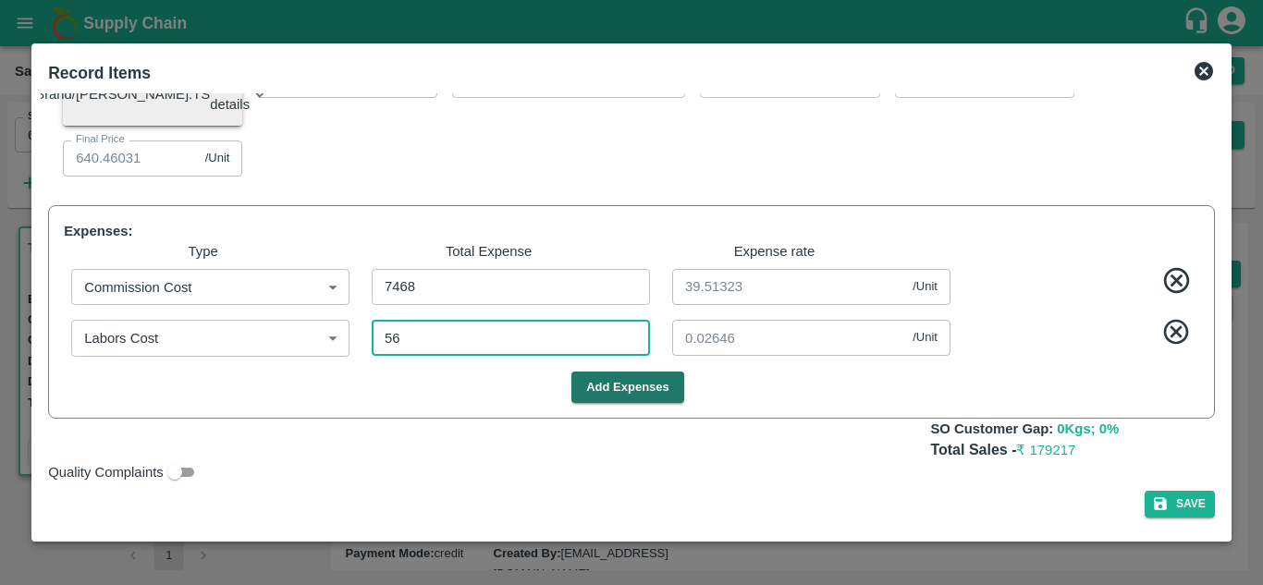
type input "1110.19047"
type input "1010.19047"
type input "910.19047"
type input "730.19047"
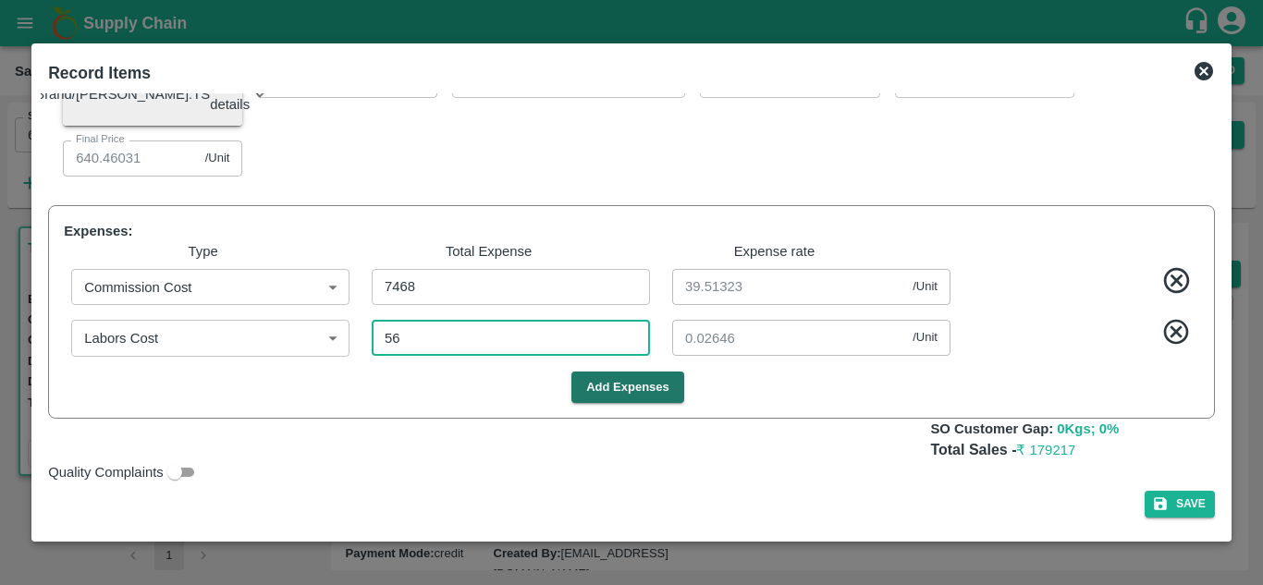
type input "640.19047"
type input "0.2963"
type input "567"
type input "1107.48677"
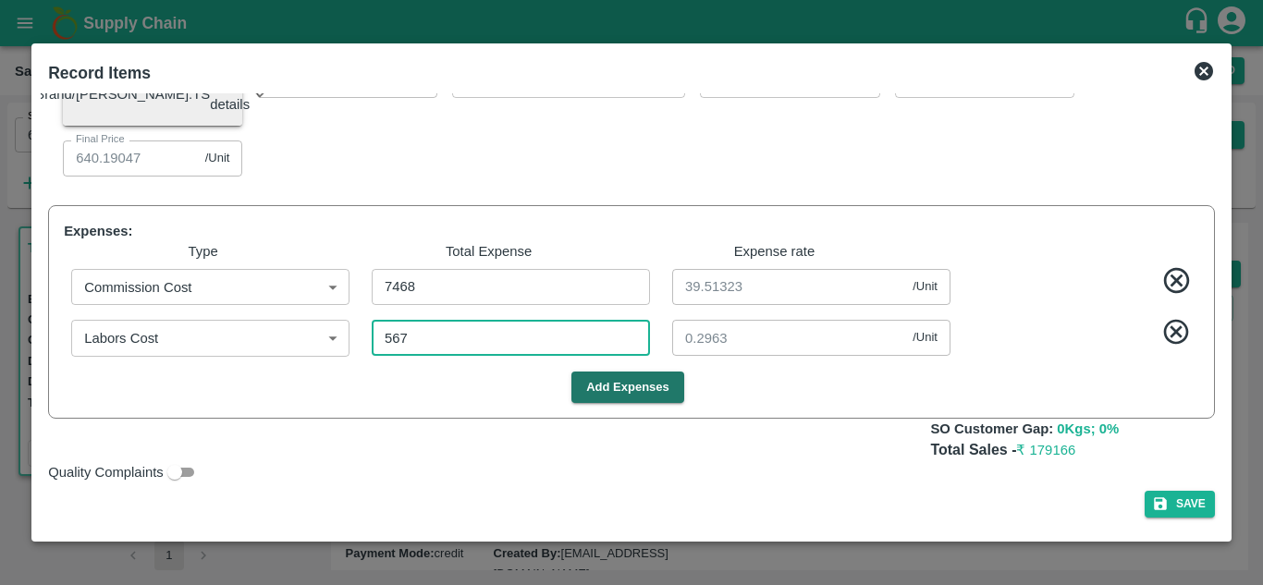
type input "1007.48677"
type input "907.48677"
type input "727.48677"
type input "637.48677"
type input "3"
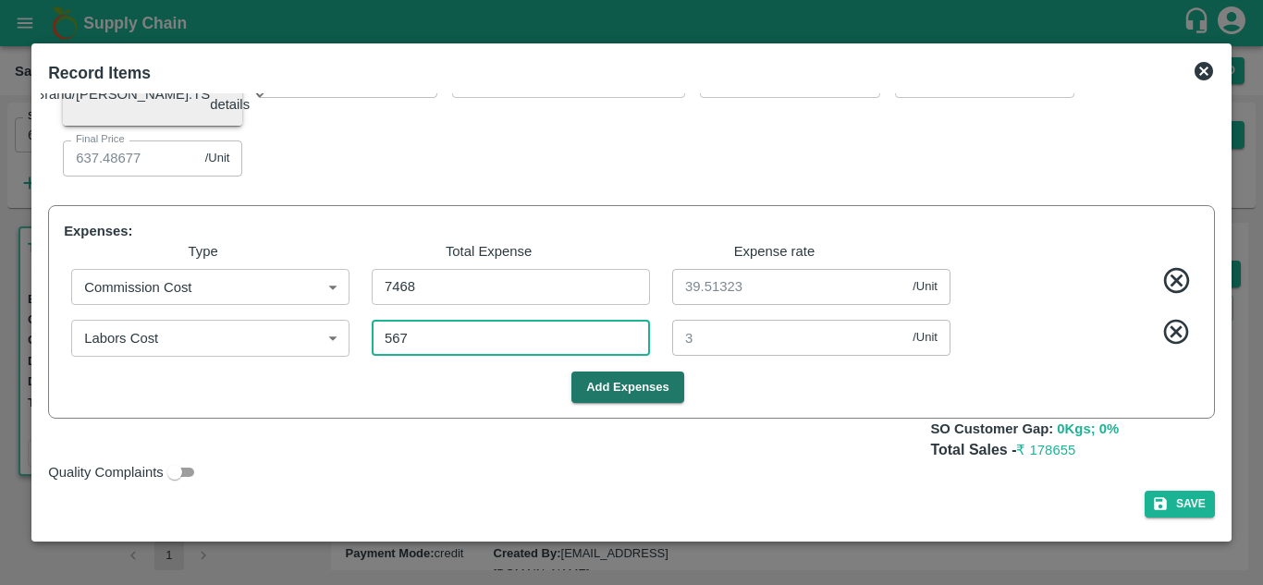
type input "567"
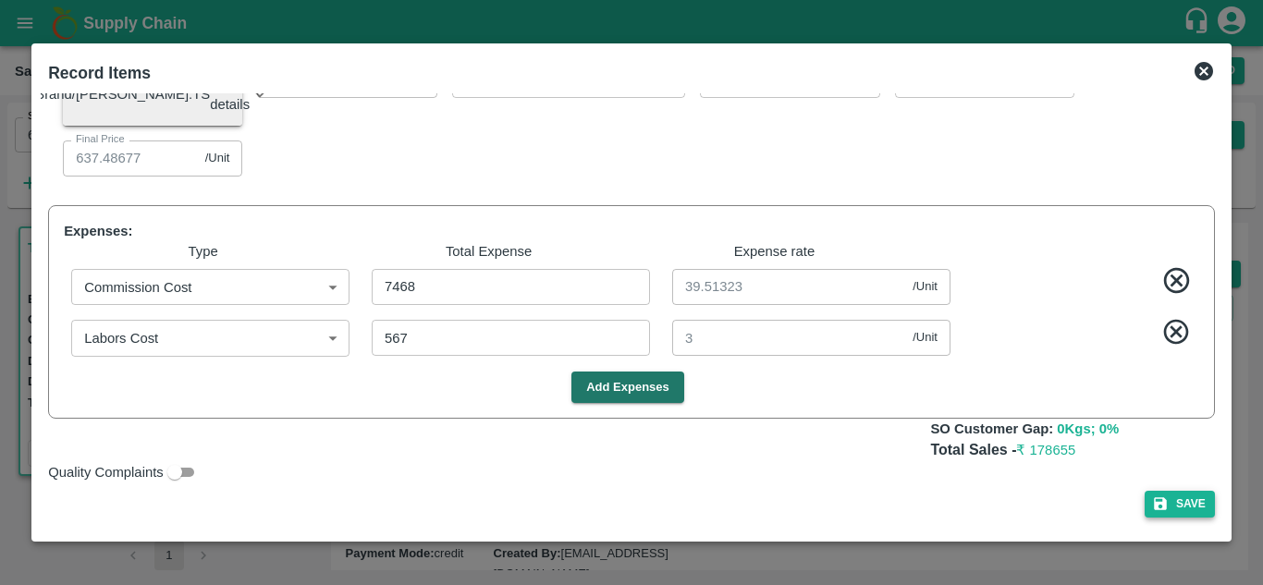
drag, startPoint x: 1171, startPoint y: 521, endPoint x: 1171, endPoint y: 504, distance: 17.6
click at [1171, 504] on div "SOI Level GRN Lot Level GRN Pomegranate-MH-URL-300-350 (Alloted Quantity : 16 )…" at bounding box center [631, 312] width 1181 height 438
click at [1171, 504] on button "Save" at bounding box center [1179, 504] width 70 height 27
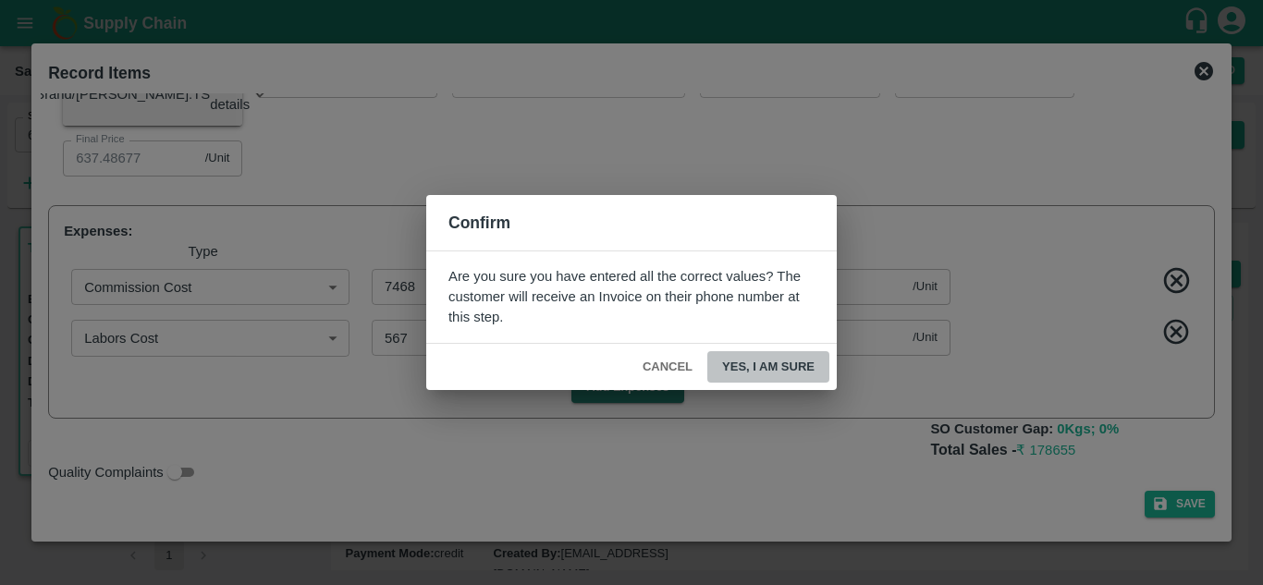
click at [782, 362] on button "Yes, I am sure" at bounding box center [768, 367] width 122 height 32
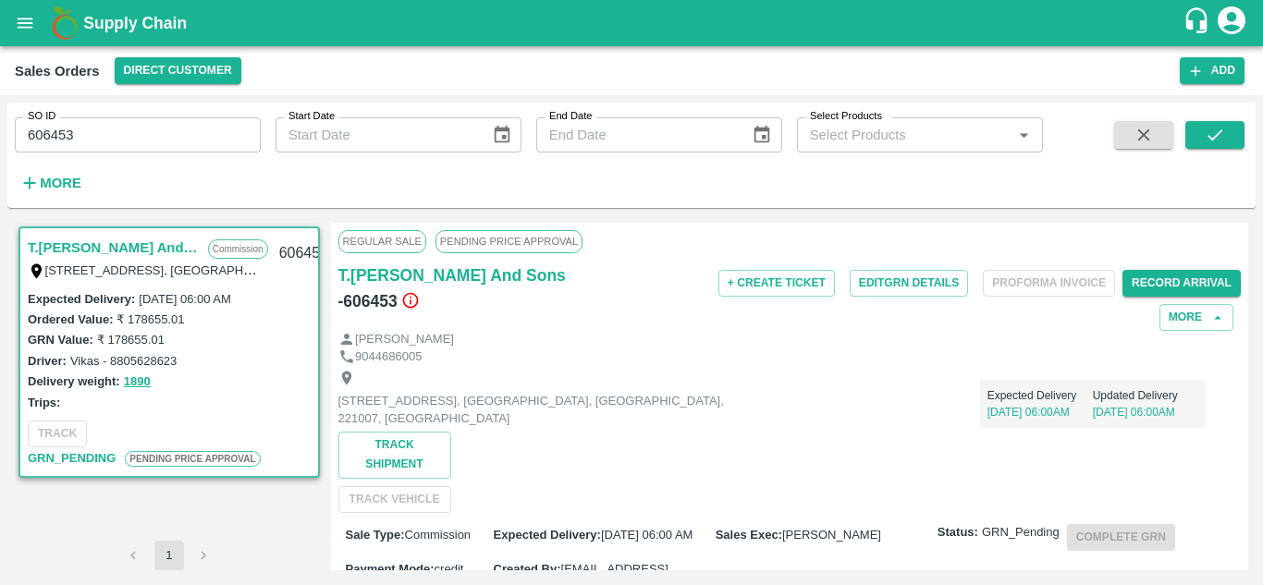
scroll to position [0, 0]
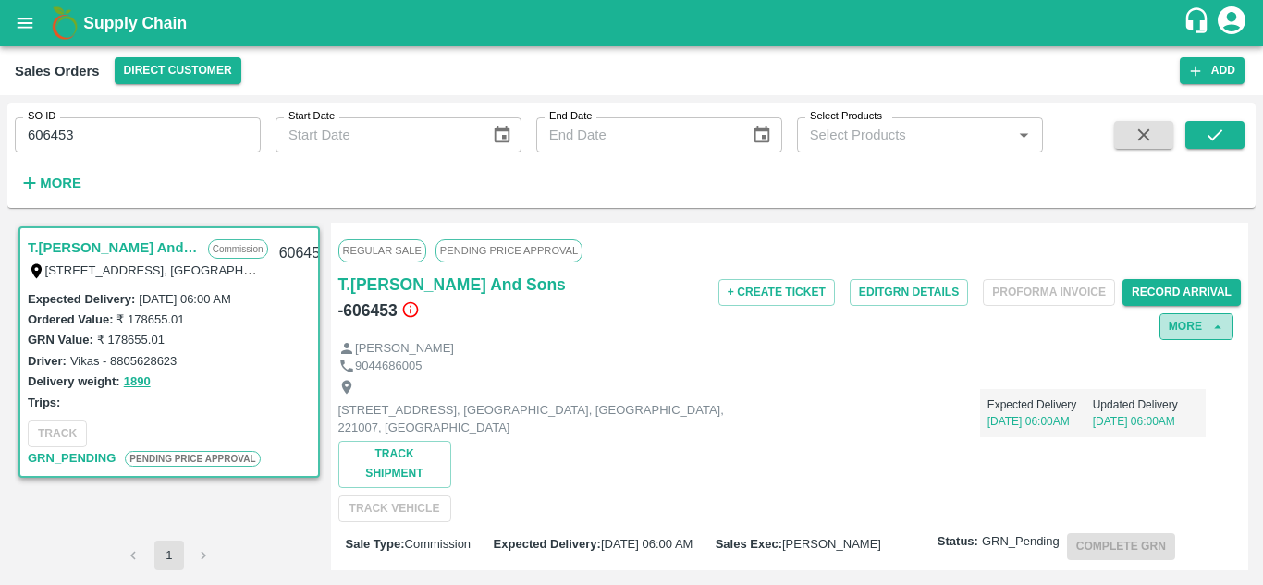
click at [1195, 328] on button "More" at bounding box center [1196, 326] width 74 height 27
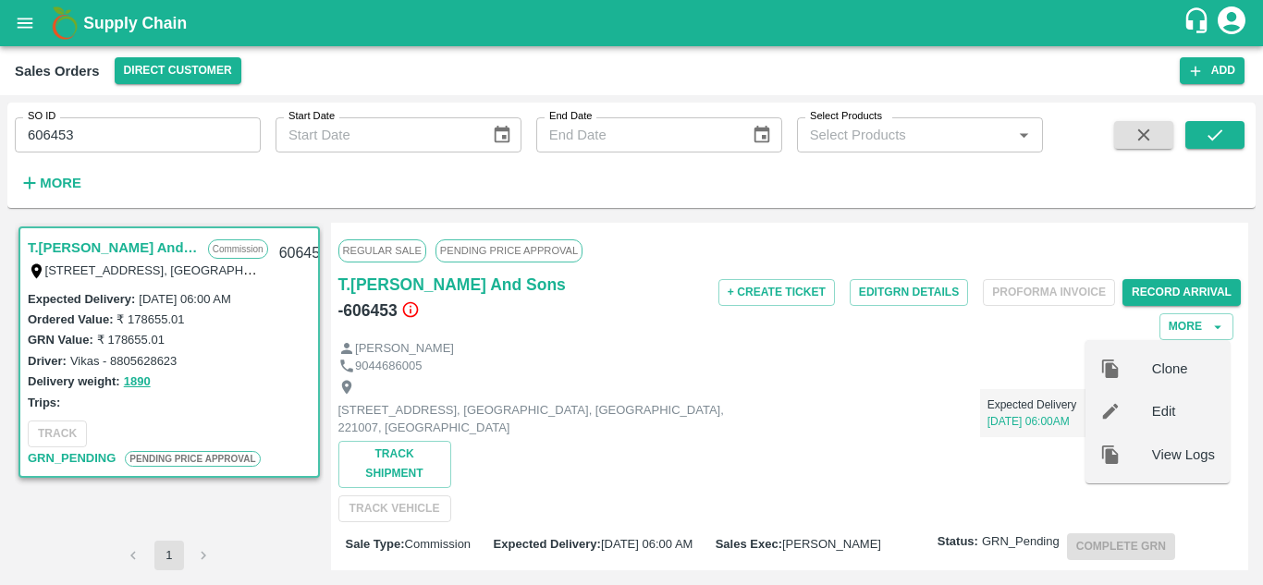
click at [993, 338] on div "+ Create Ticket Edit GRN Details Proforma Invoice Record Arrival More Clone Edi…" at bounding box center [940, 306] width 602 height 68
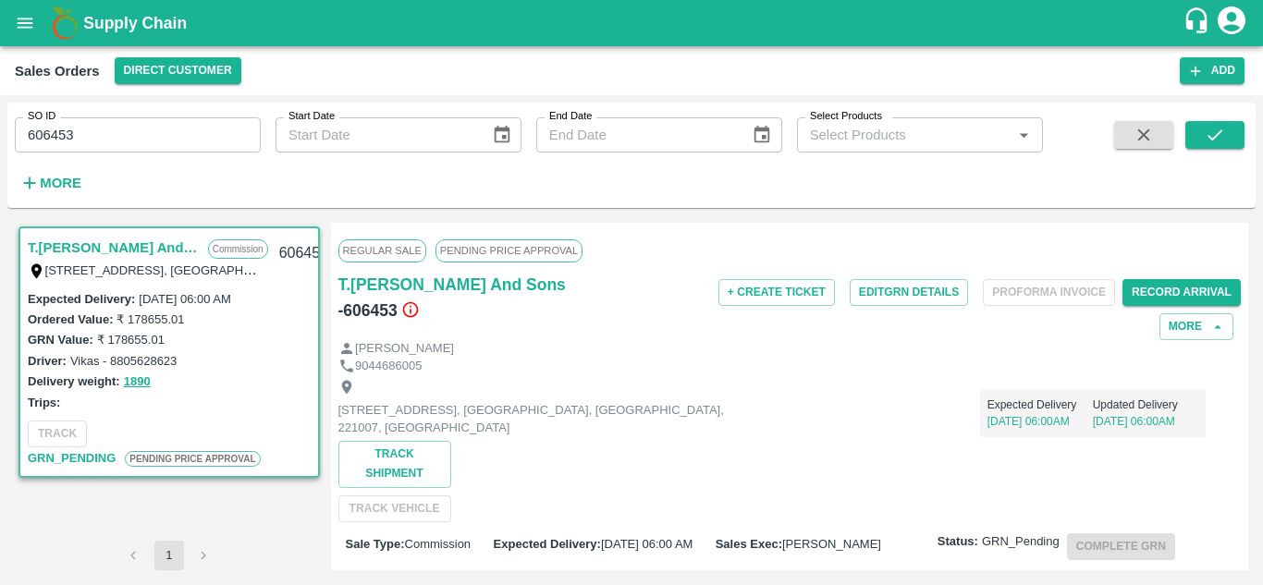
click at [554, 251] on span "PENDING PRICE APPROVAL" at bounding box center [508, 250] width 147 height 22
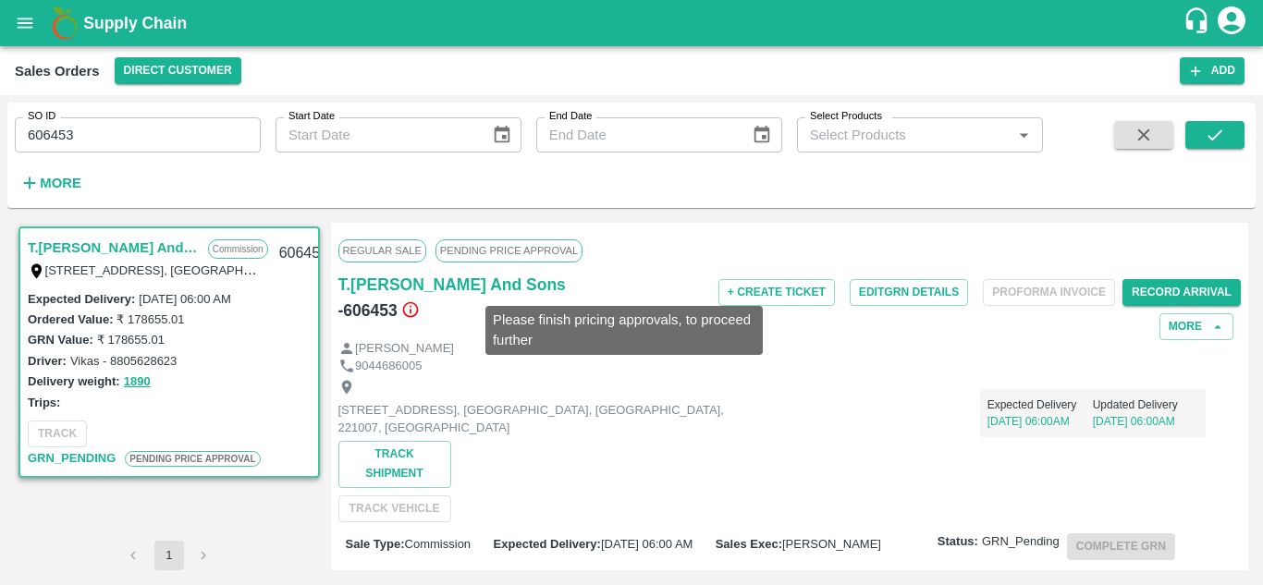
click at [420, 300] on icon at bounding box center [410, 309] width 18 height 18
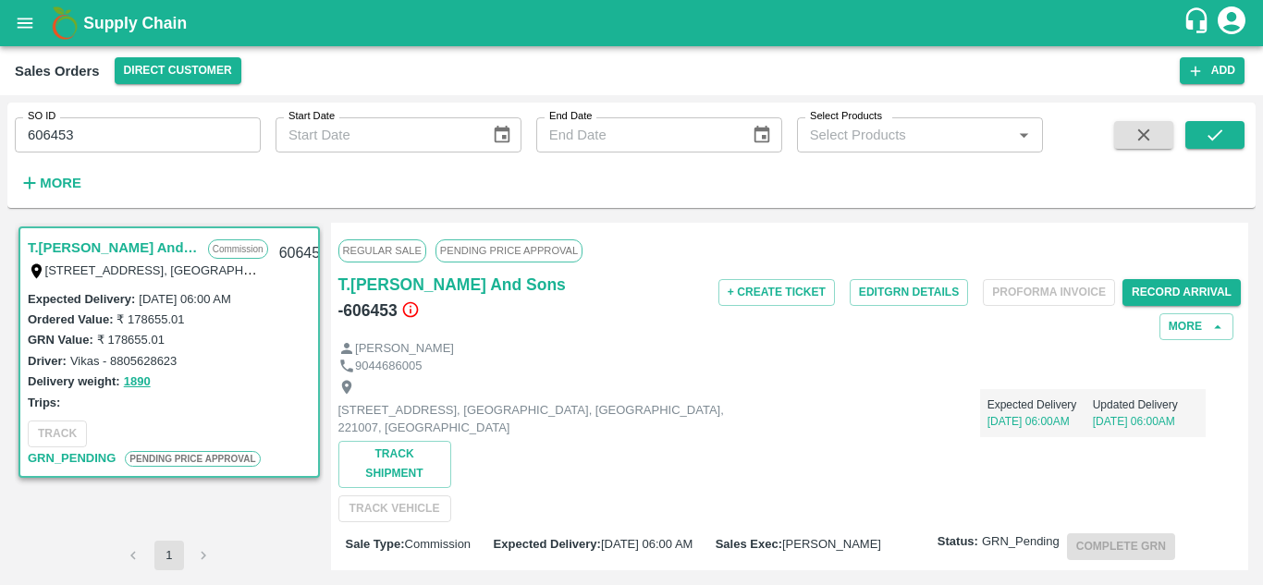
click at [790, 475] on div "[STREET_ADDRESS] [GEOGRAPHIC_DATA], [GEOGRAPHIC_DATA], [GEOGRAPHIC_DATA], 22100…" at bounding box center [789, 447] width 903 height 147
click at [226, 460] on span "PENDING PRICE APPROVAL" at bounding box center [192, 459] width 135 height 16
click at [513, 246] on span "PENDING PRICE APPROVAL" at bounding box center [508, 250] width 147 height 22
click at [18, 27] on icon "open drawer" at bounding box center [26, 23] width 16 height 10
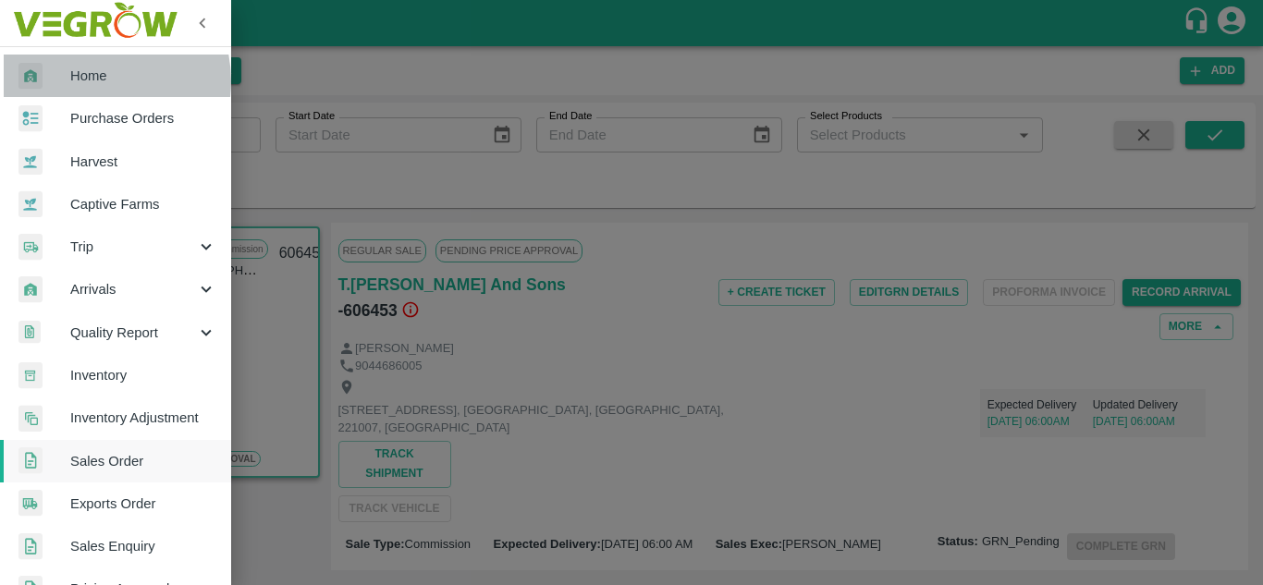
click at [88, 81] on span "Home" at bounding box center [143, 76] width 146 height 20
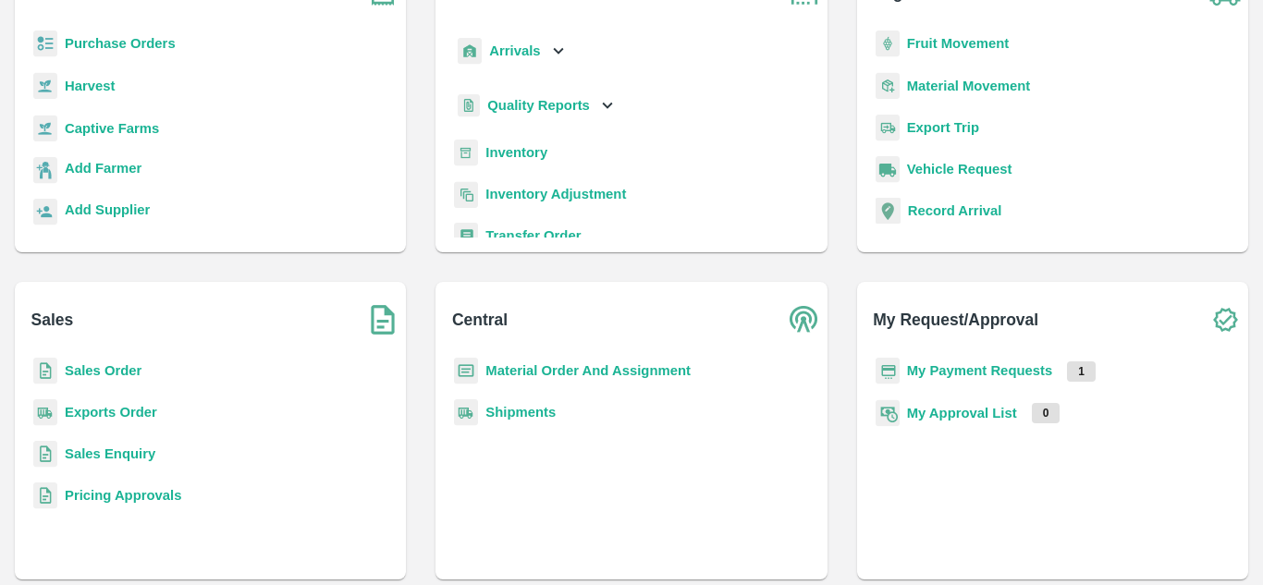
scroll to position [169, 0]
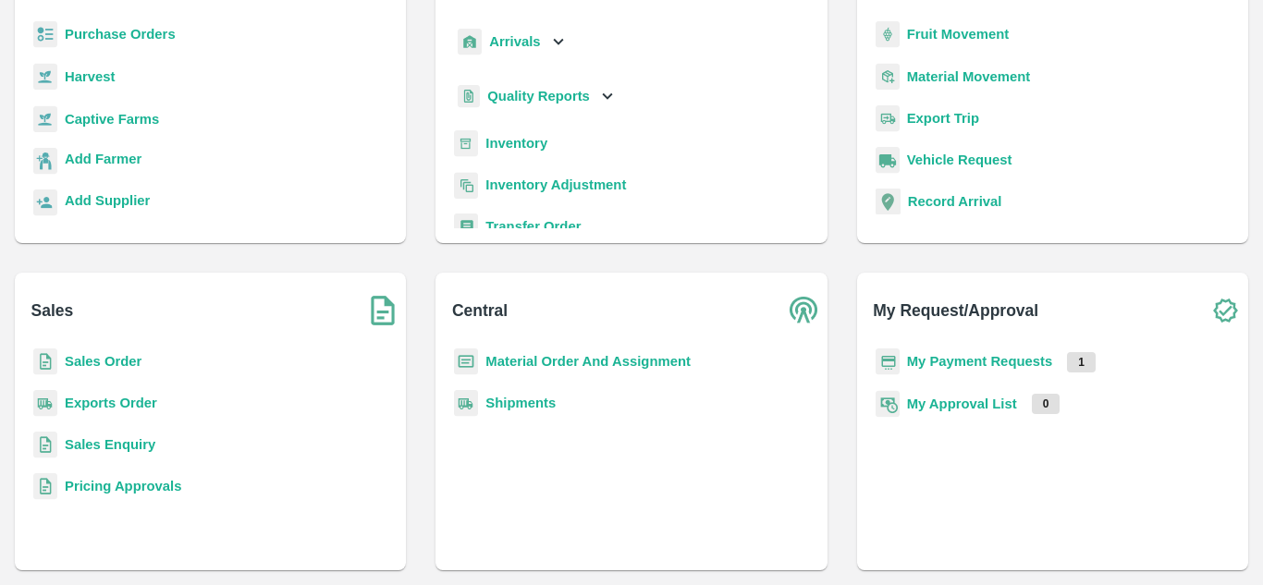
click at [117, 366] on b "Sales Order" at bounding box center [103, 361] width 77 height 15
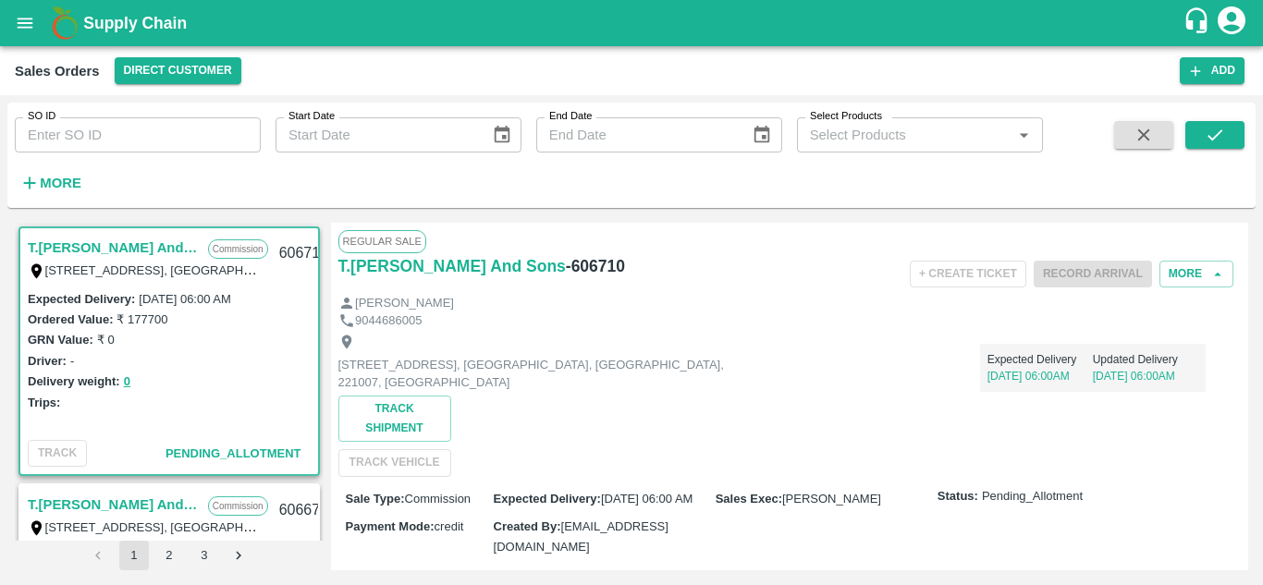
click at [605, 263] on h6 "- 606710" at bounding box center [595, 266] width 59 height 26
click at [707, 282] on div "+ Create Ticket Record Arrival More" at bounding box center [940, 274] width 602 height 42
click at [618, 388] on p "[STREET_ADDRESS], [GEOGRAPHIC_DATA], [GEOGRAPHIC_DATA], 221007, [GEOGRAPHIC_DAT…" at bounding box center [546, 374] width 416 height 34
click at [25, 30] on icon "open drawer" at bounding box center [25, 23] width 20 height 20
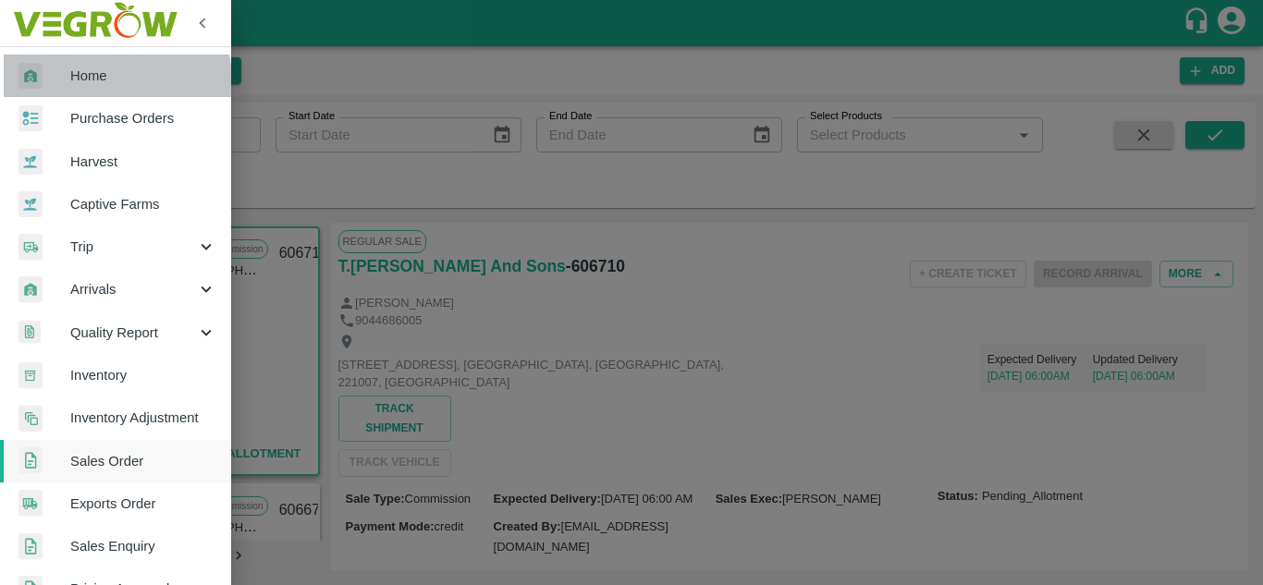
click at [112, 81] on span "Home" at bounding box center [143, 76] width 146 height 20
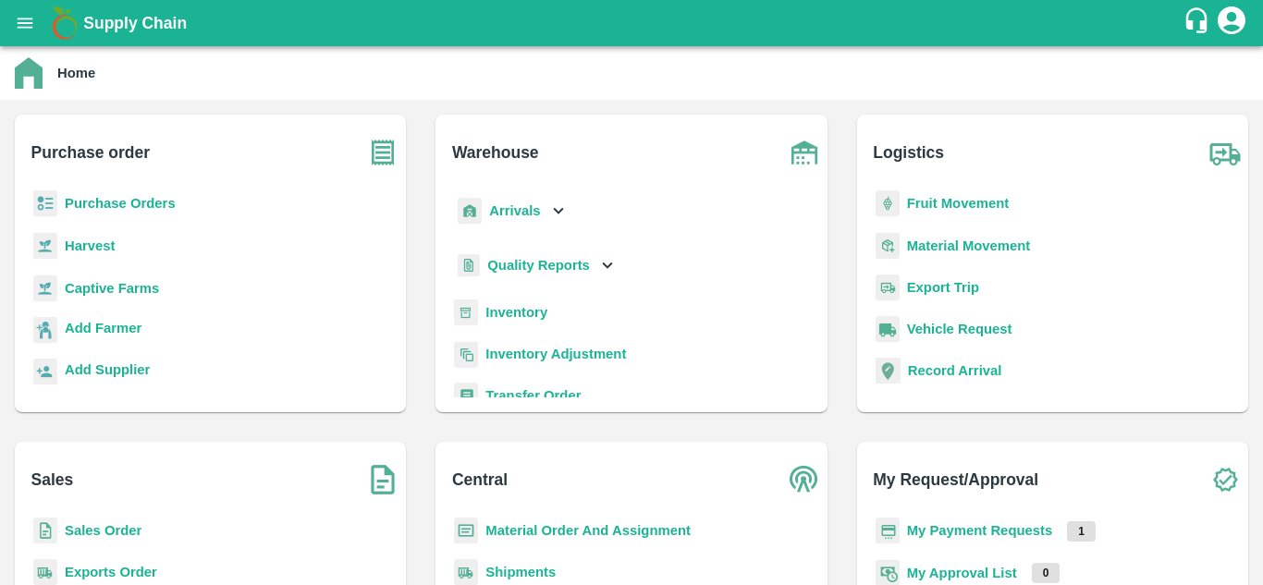
click at [118, 529] on b "Sales Order" at bounding box center [103, 530] width 77 height 15
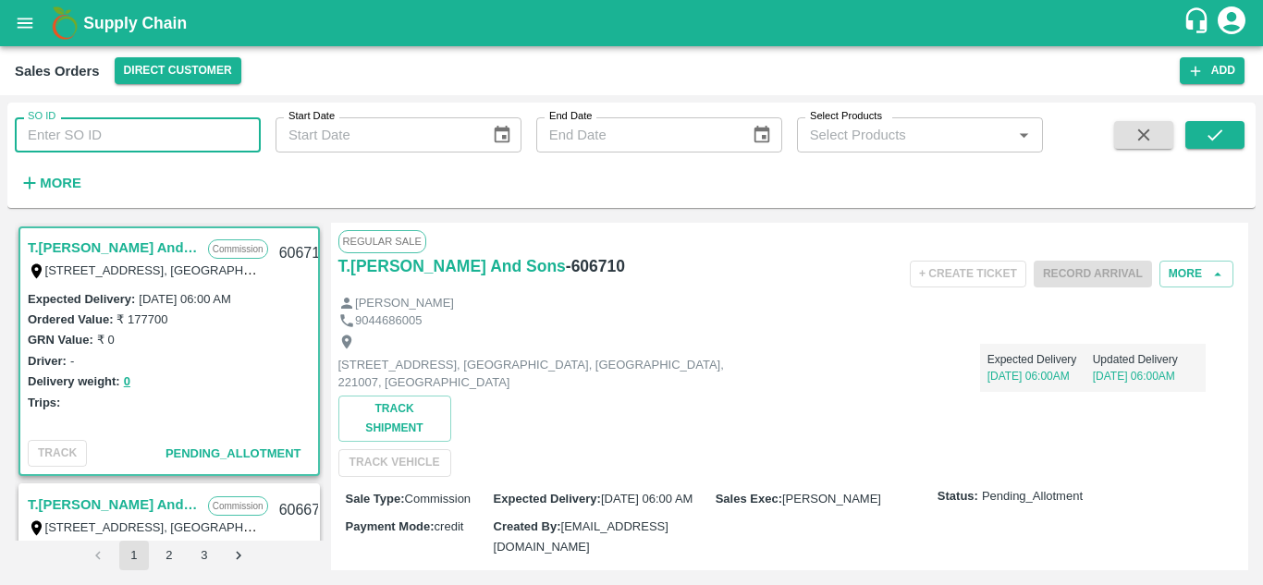
click at [99, 150] on input "SO ID" at bounding box center [138, 134] width 246 height 35
click at [94, 133] on input "SO ID" at bounding box center [138, 134] width 246 height 35
type input "606453"
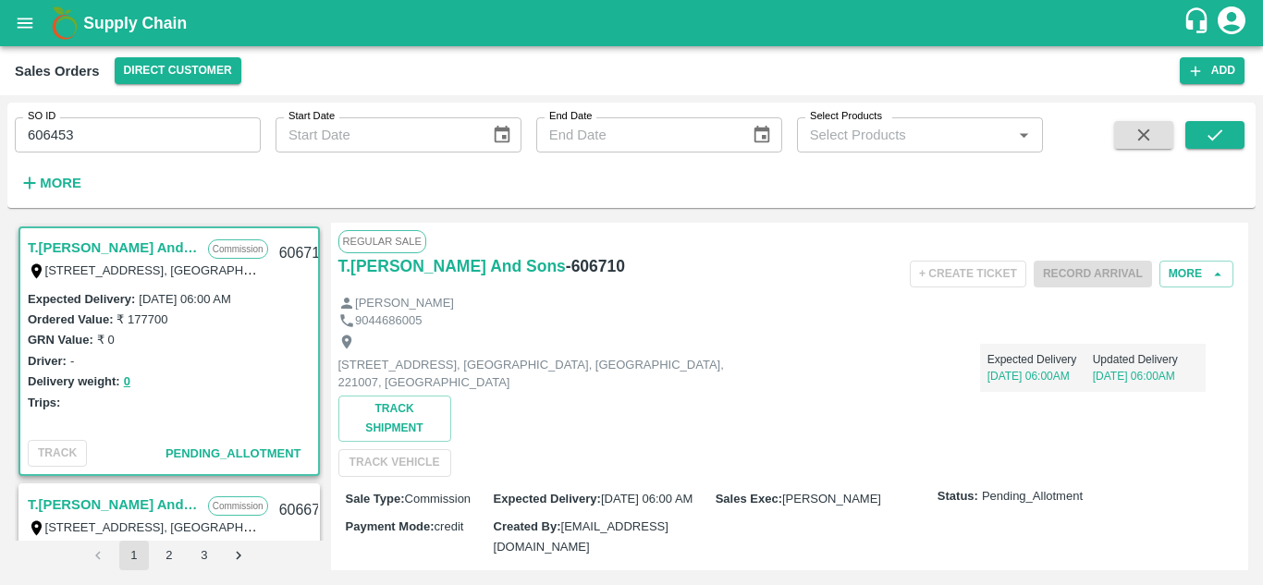
click at [425, 192] on div "SO ID 606453 SO ID Start Date Start Date End Date End Date Select Products Sele…" at bounding box center [521, 151] width 1043 height 96
click at [1231, 121] on button "submit" at bounding box center [1214, 135] width 59 height 28
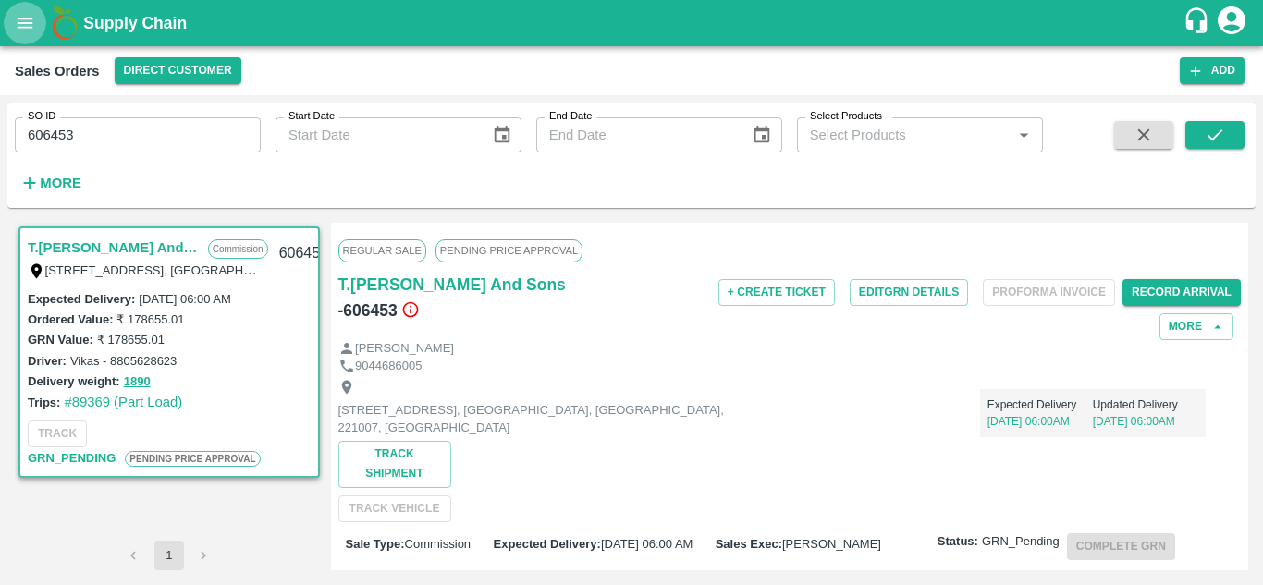
click at [30, 26] on icon "open drawer" at bounding box center [25, 23] width 20 height 20
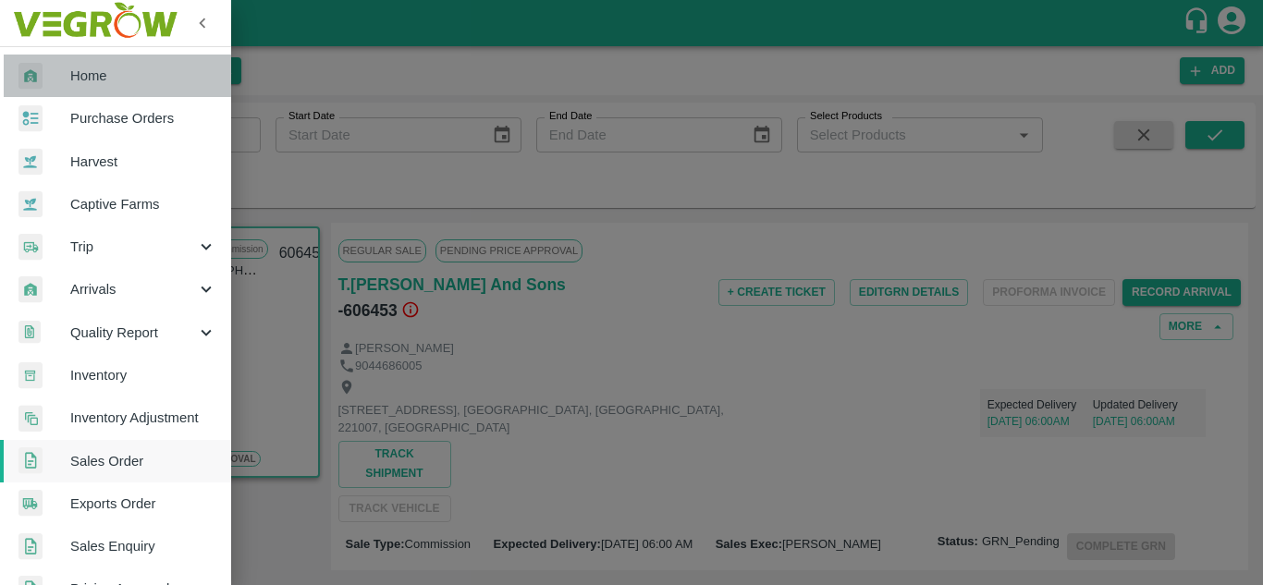
click at [127, 67] on span "Home" at bounding box center [143, 76] width 146 height 20
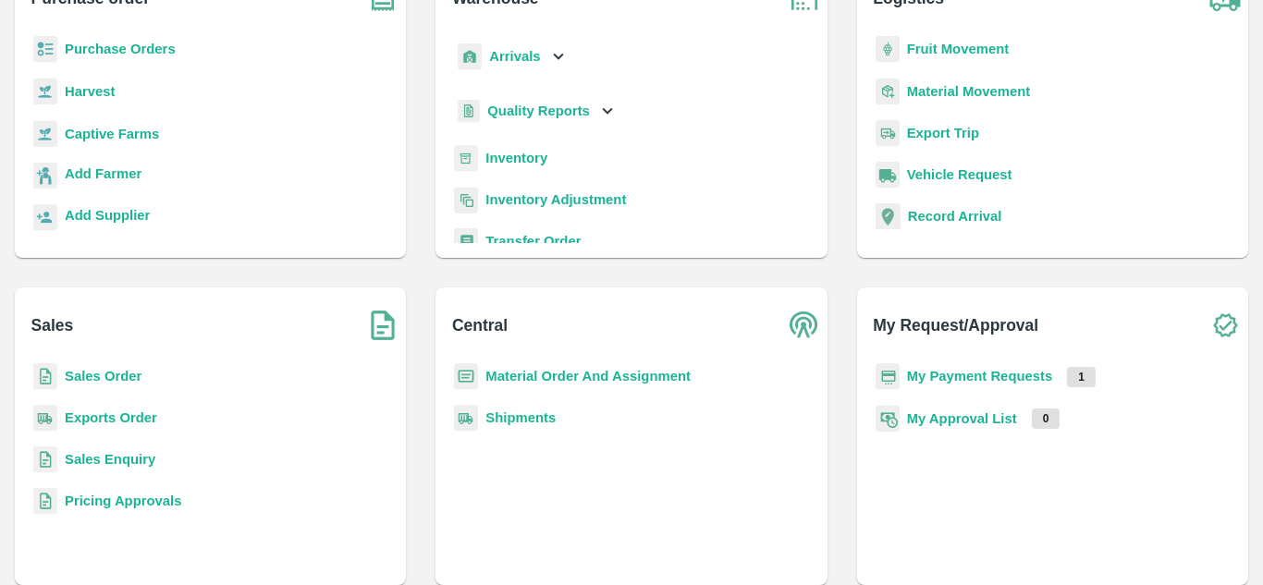
scroll to position [169, 0]
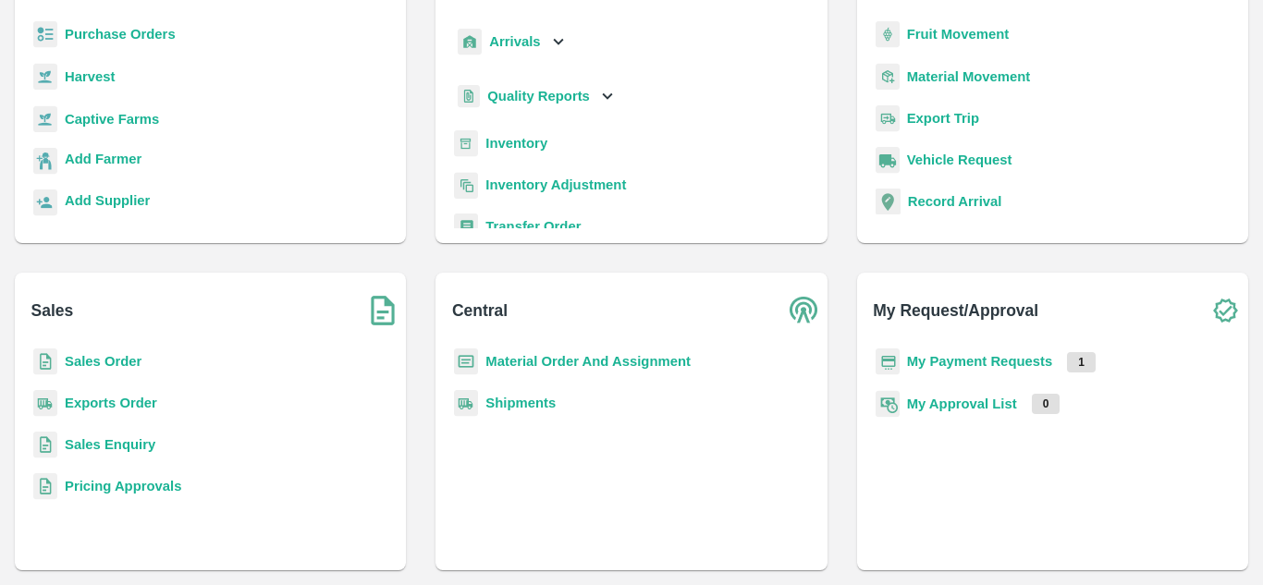
click at [97, 362] on b "Sales Order" at bounding box center [103, 361] width 77 height 15
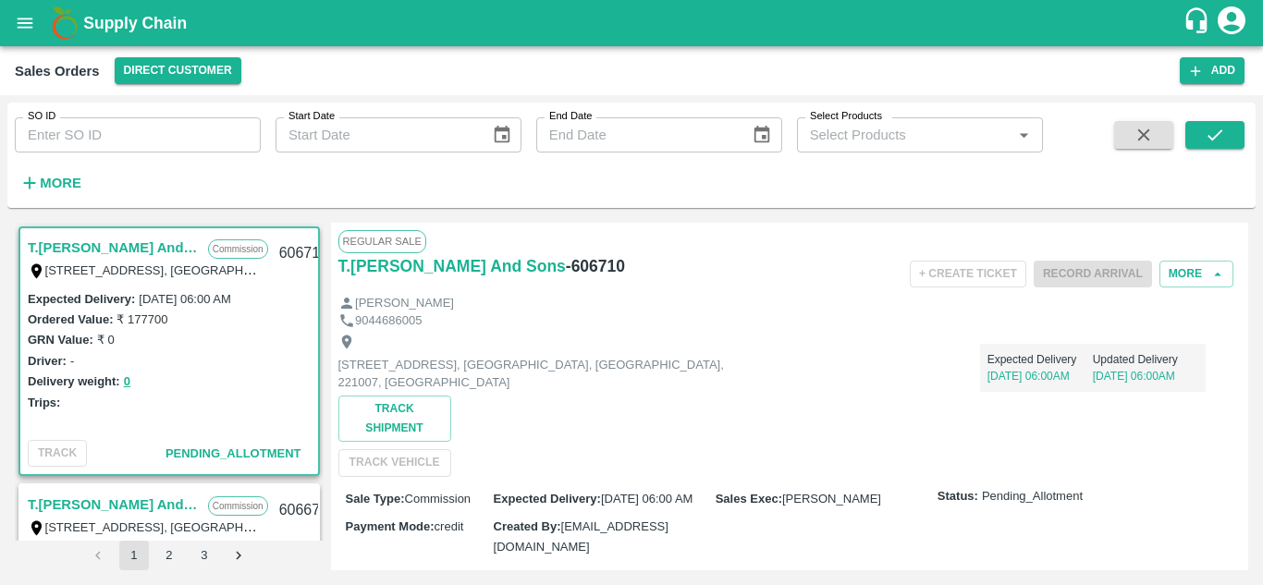
click at [602, 258] on h6 "- 606710" at bounding box center [595, 266] width 59 height 26
click at [183, 141] on input "SO ID" at bounding box center [138, 134] width 246 height 35
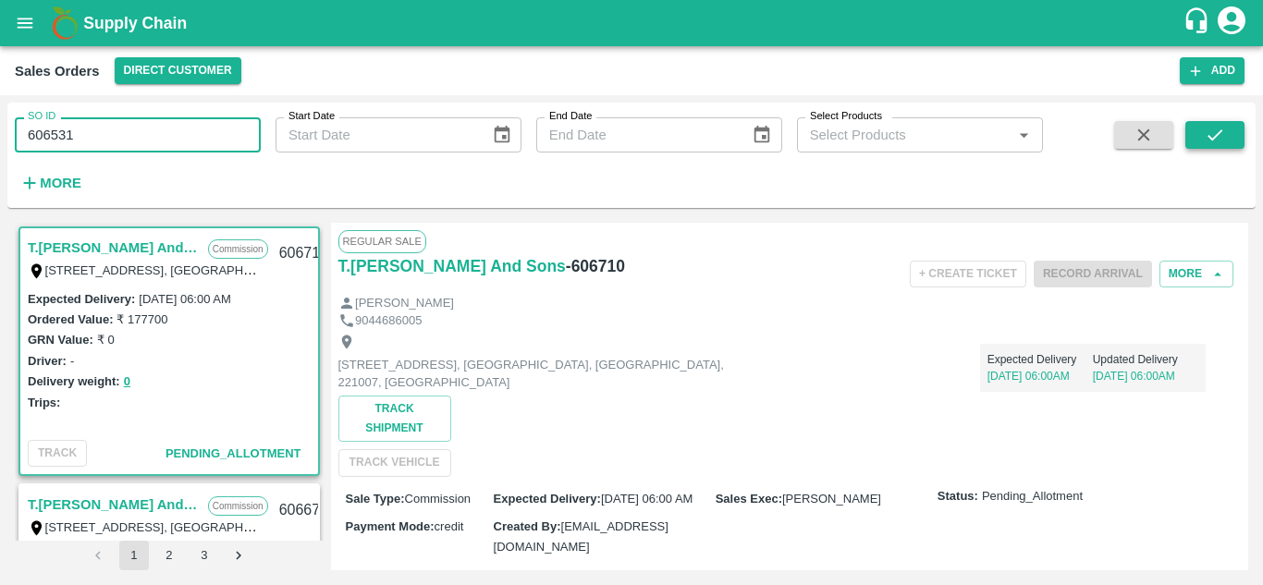
type input "606531"
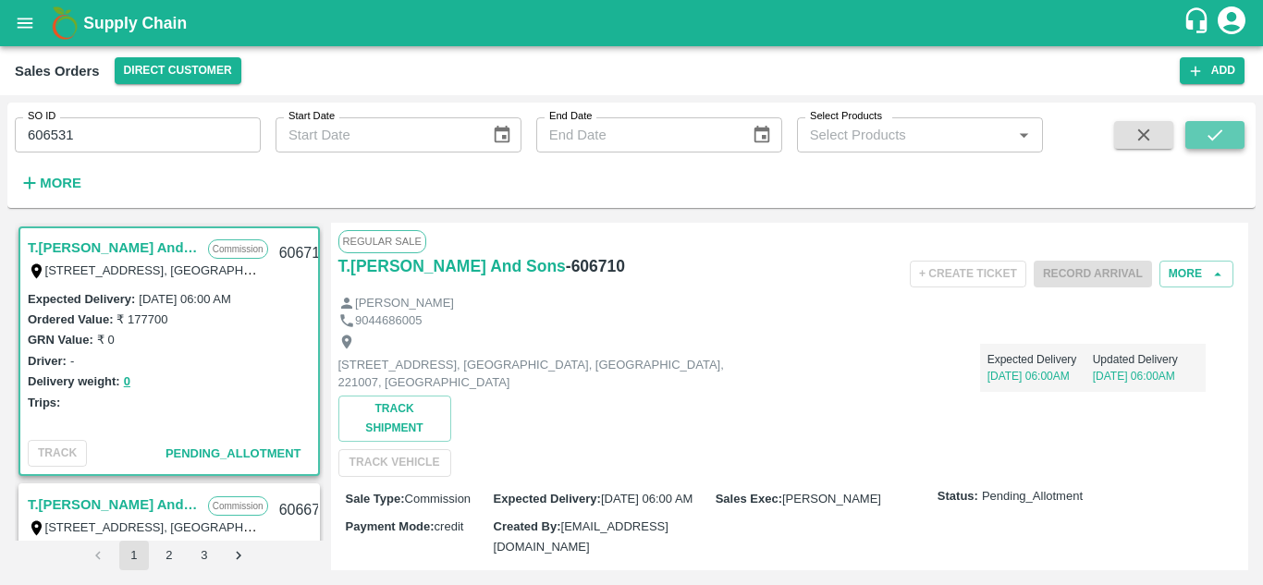
click at [1213, 139] on icon "submit" at bounding box center [1214, 134] width 15 height 11
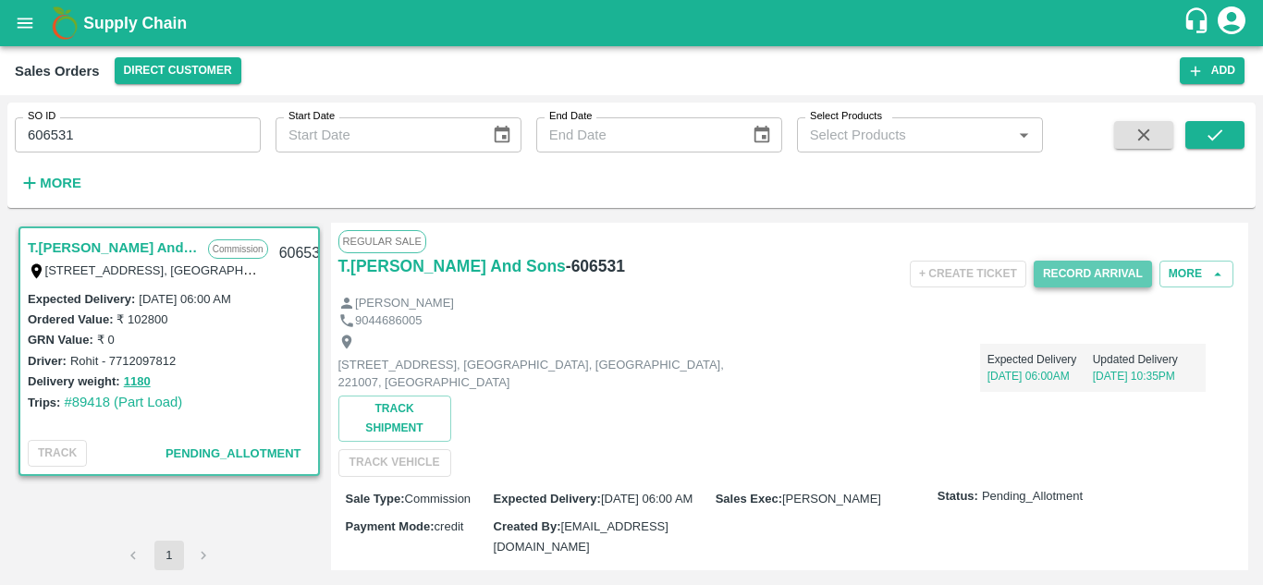
click at [1085, 275] on button "Record Arrival" at bounding box center [1092, 274] width 118 height 27
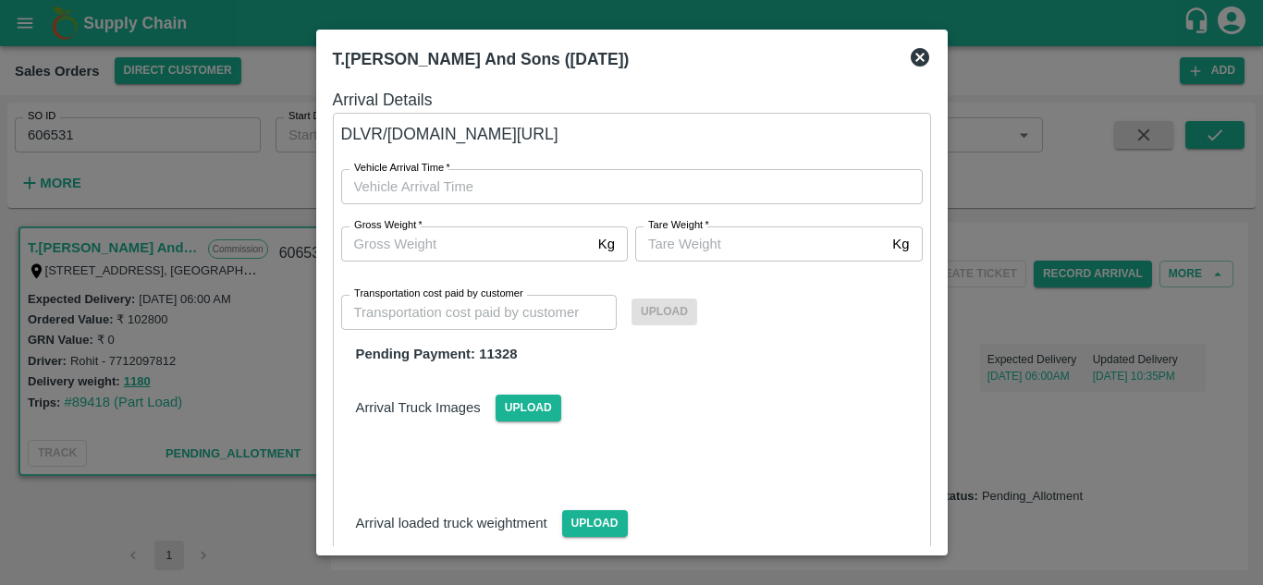
type input "DD/MM/YYYY hh:mm aa"
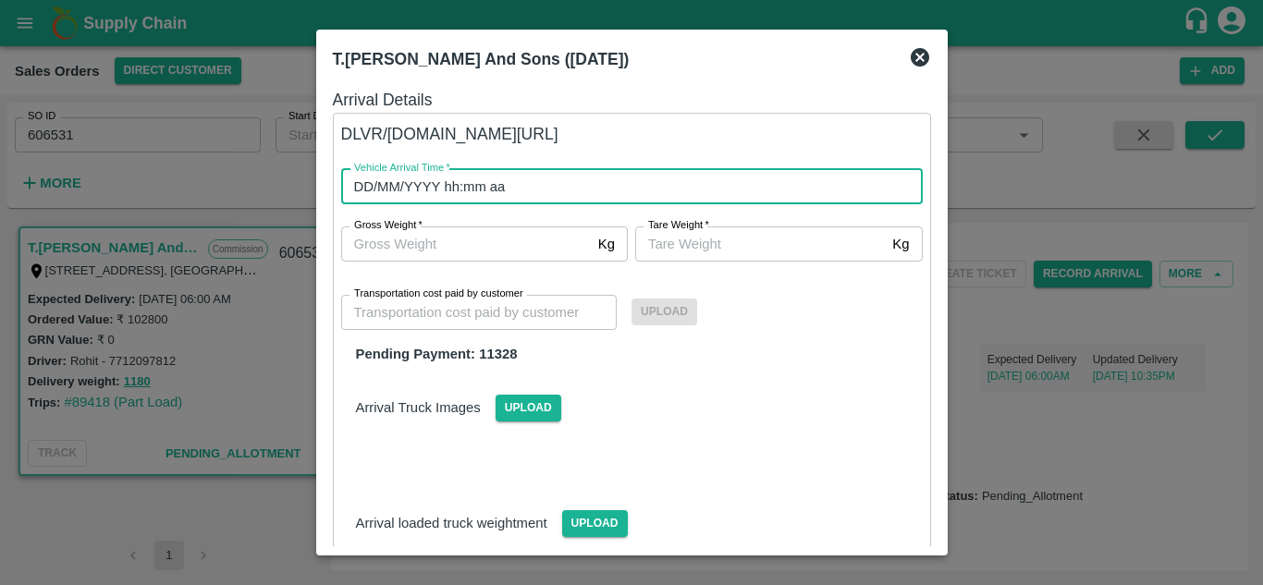
click at [478, 190] on input "DD/MM/YYYY hh:mm aa" at bounding box center [625, 186] width 568 height 35
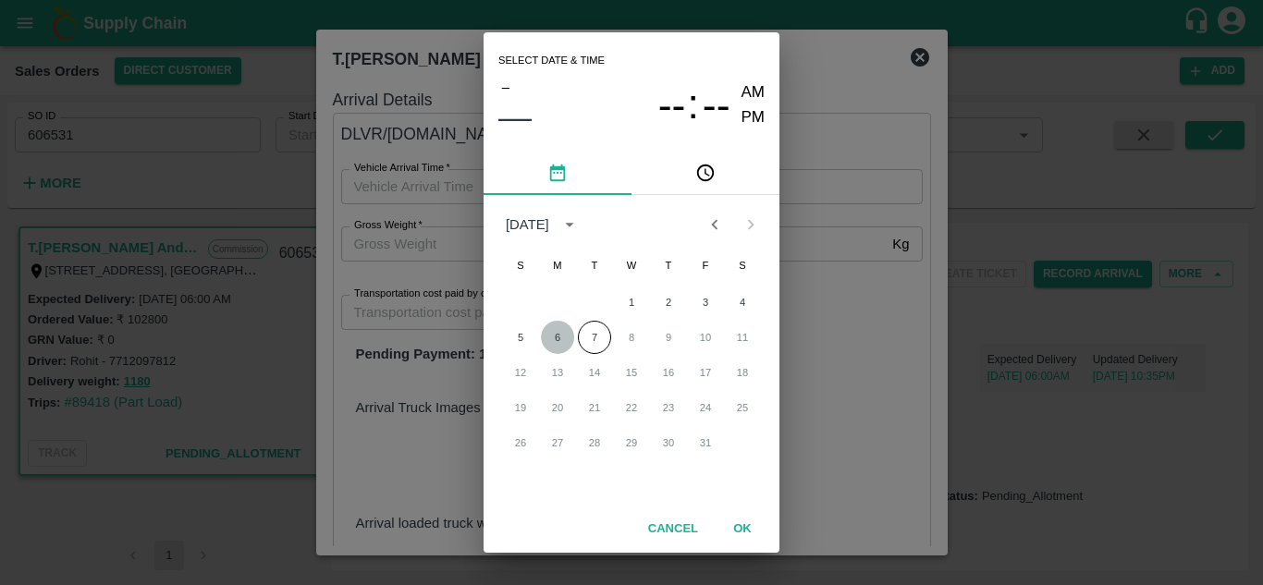
click at [549, 333] on button "6" at bounding box center [557, 337] width 33 height 33
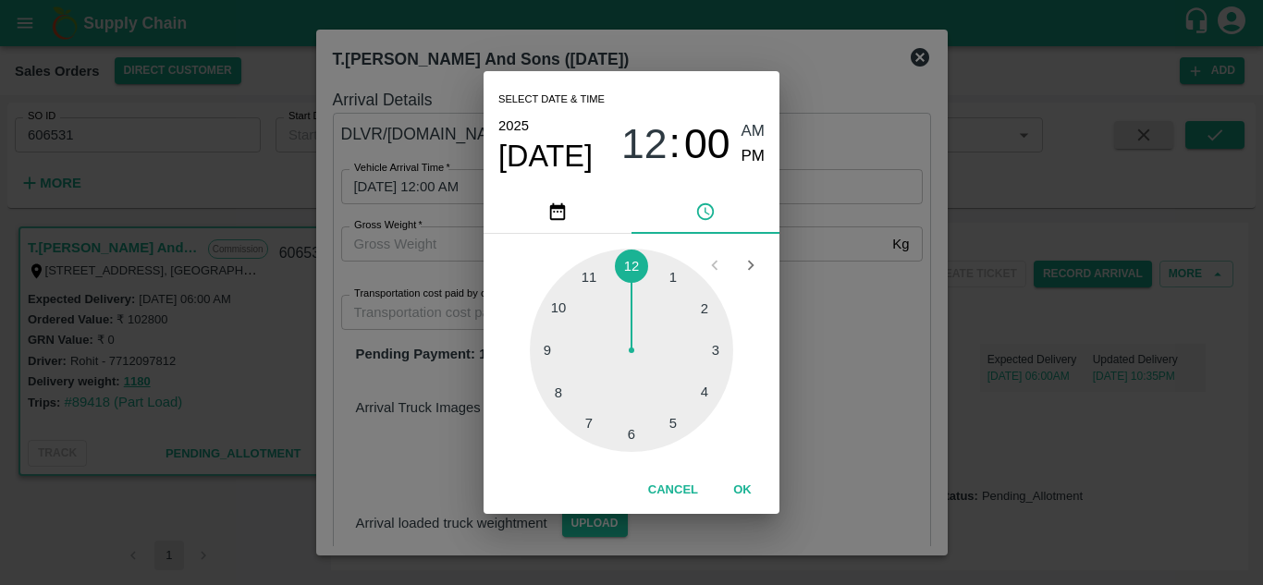
click at [626, 435] on div at bounding box center [631, 350] width 203 height 203
type input "[DATE] 06:00 AM"
click at [742, 125] on span "AM" at bounding box center [753, 131] width 24 height 25
click at [747, 491] on button "OK" at bounding box center [742, 490] width 59 height 32
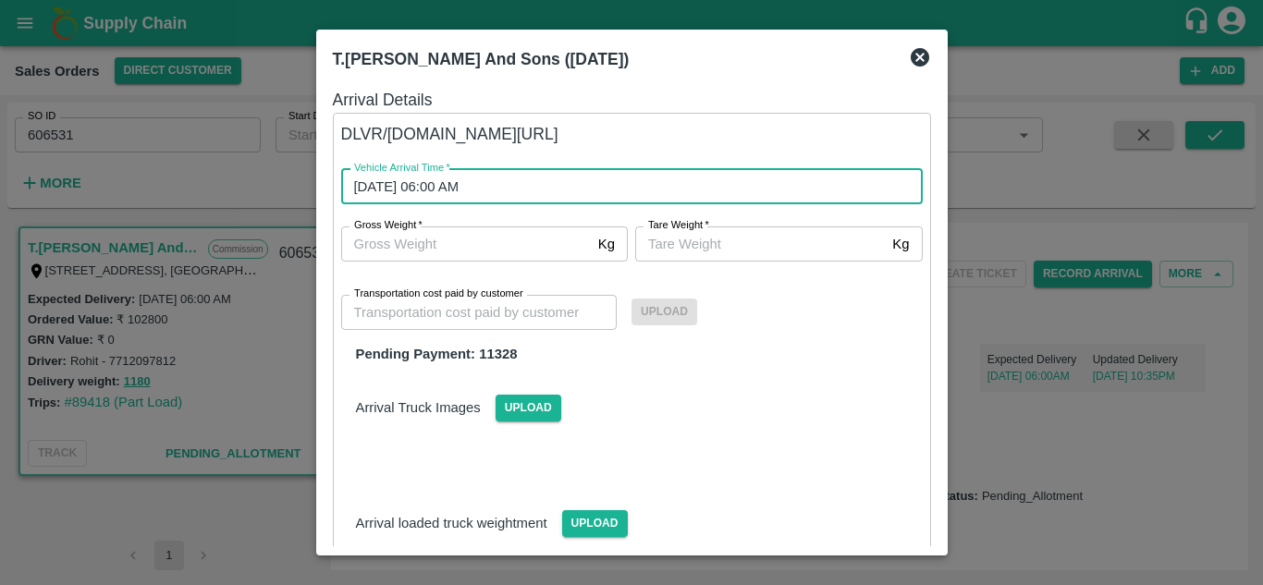
click at [425, 244] on input "Gross Weight   *" at bounding box center [466, 243] width 250 height 35
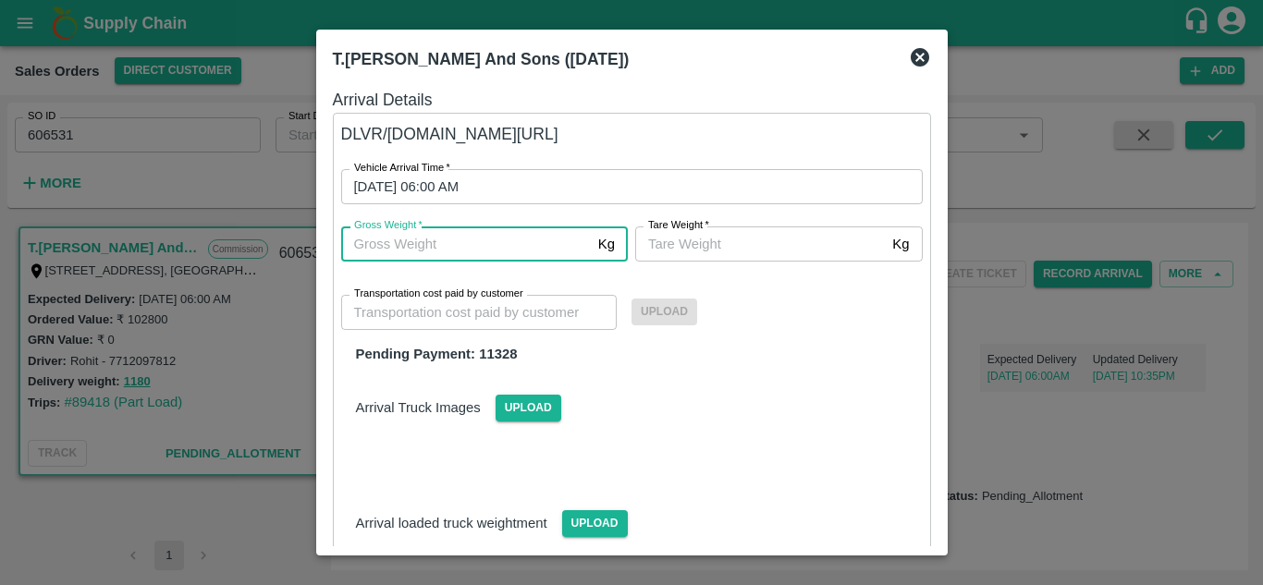
click at [425, 244] on input "Gross Weight   *" at bounding box center [466, 243] width 250 height 35
click at [425, 244] on input "1180" at bounding box center [466, 243] width 250 height 35
type input "1180"
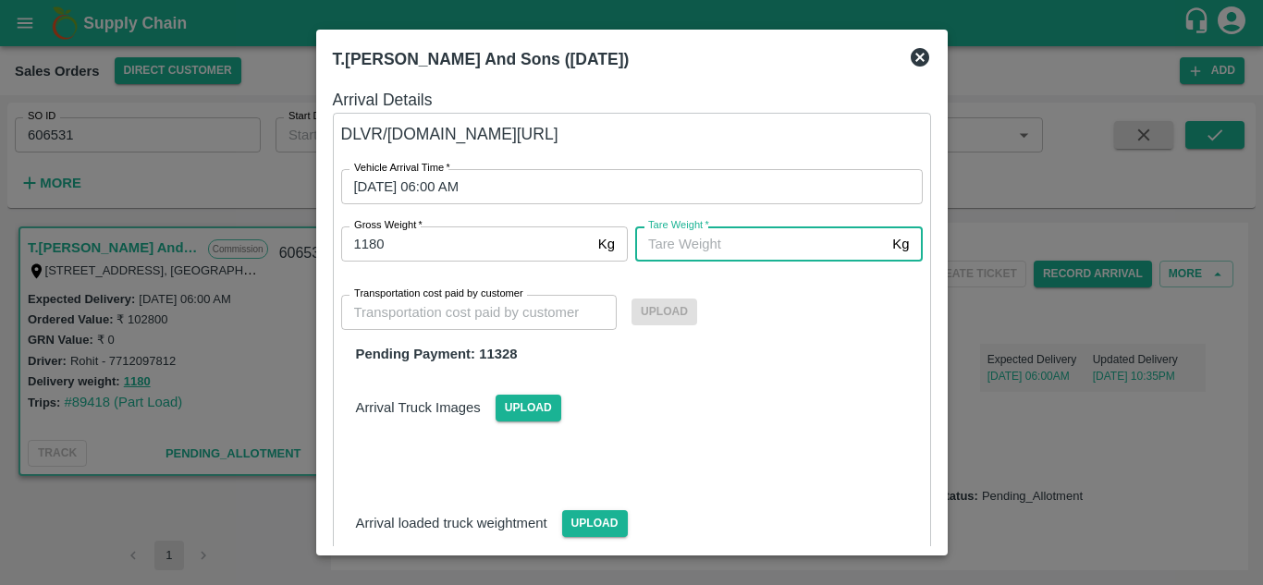
click at [679, 248] on input "[PERSON_NAME]   *" at bounding box center [760, 243] width 250 height 35
type input "1180"
click at [483, 312] on input "Transportation cost paid by customer" at bounding box center [479, 312] width 276 height 35
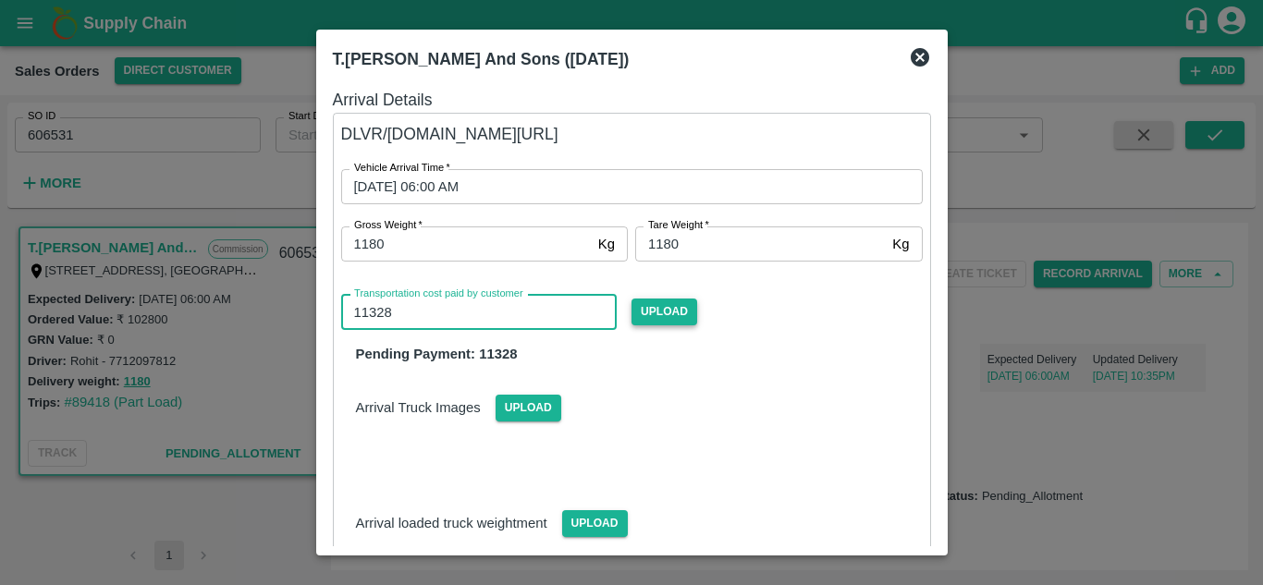
type input "11328"
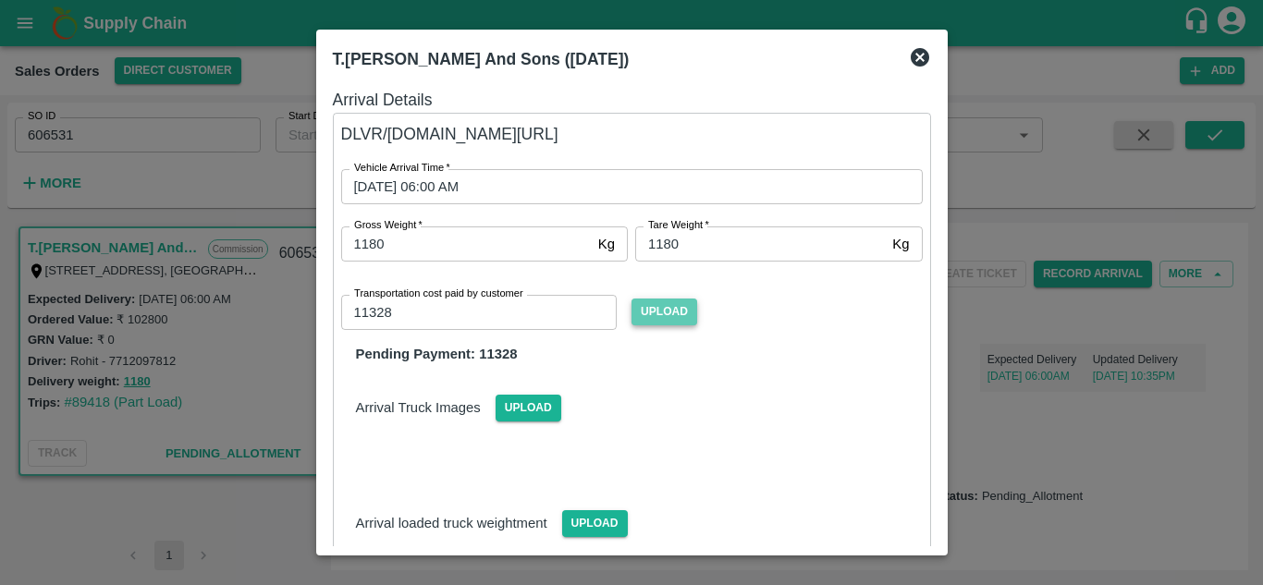
click at [679, 311] on span "Upload" at bounding box center [664, 312] width 66 height 27
click at [0, 0] on input "Upload" at bounding box center [0, 0] width 0 height 0
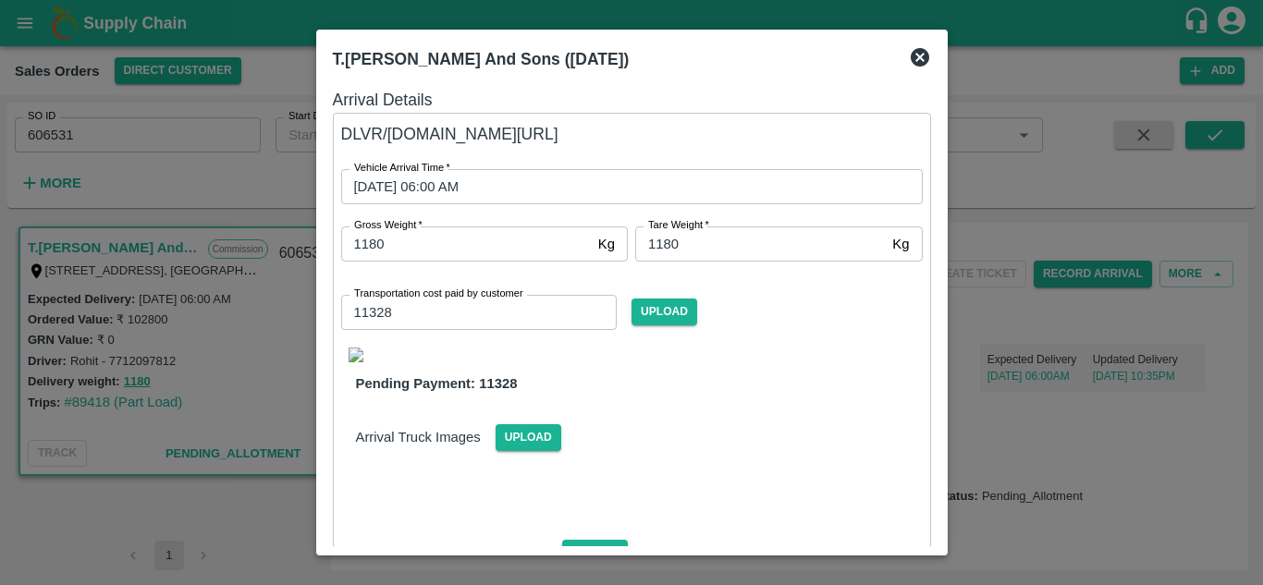
click at [357, 355] on img at bounding box center [355, 355] width 15 height 15
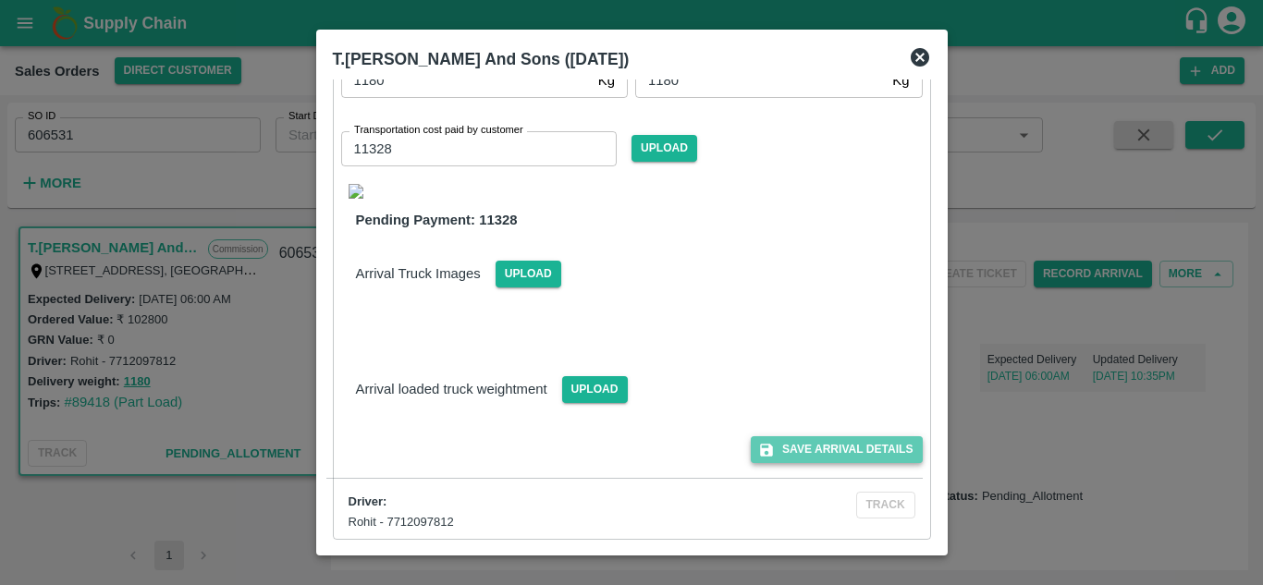
click at [796, 457] on button "Save Arrival Details" at bounding box center [835, 449] width 171 height 27
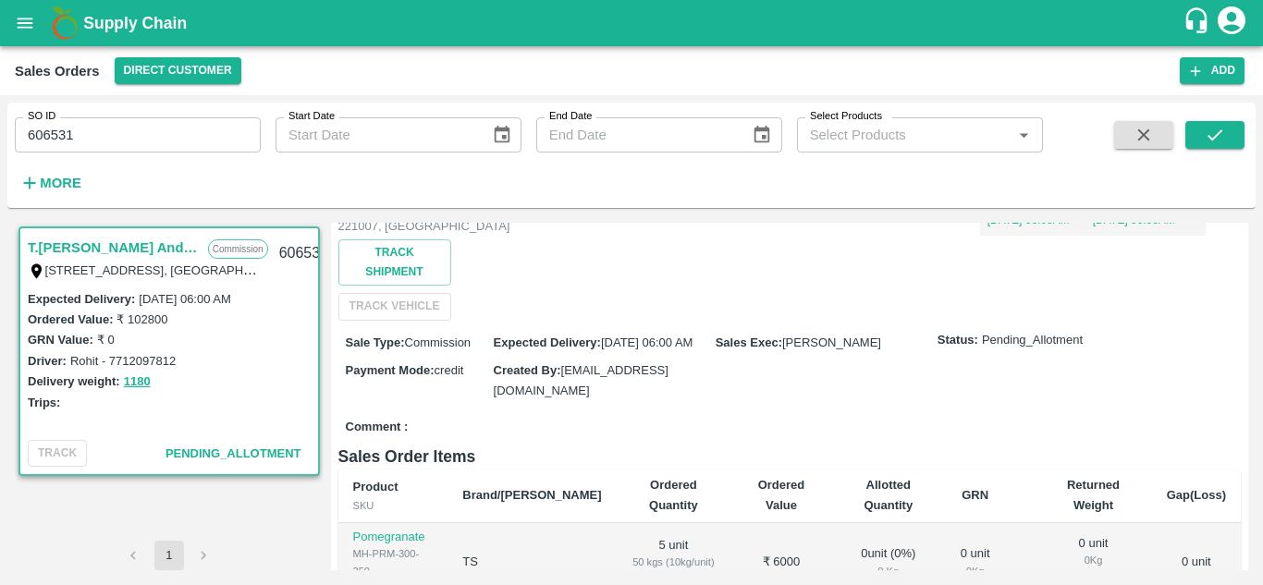
scroll to position [0, 0]
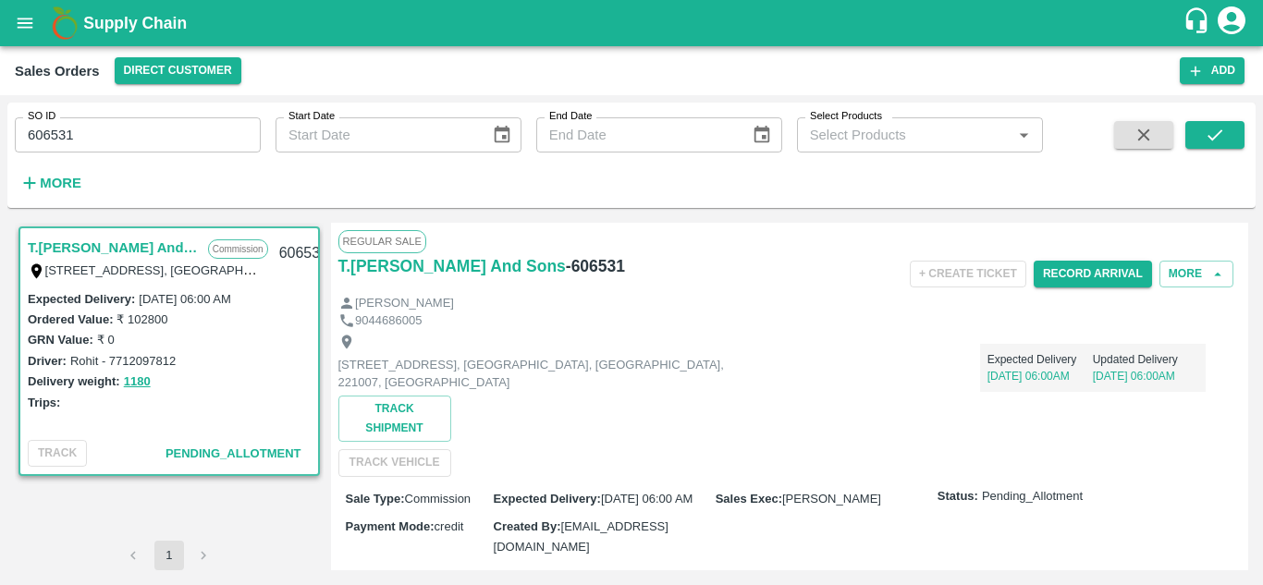
click at [604, 266] on h6 "- 606531" at bounding box center [595, 266] width 59 height 26
copy h6 "606531"
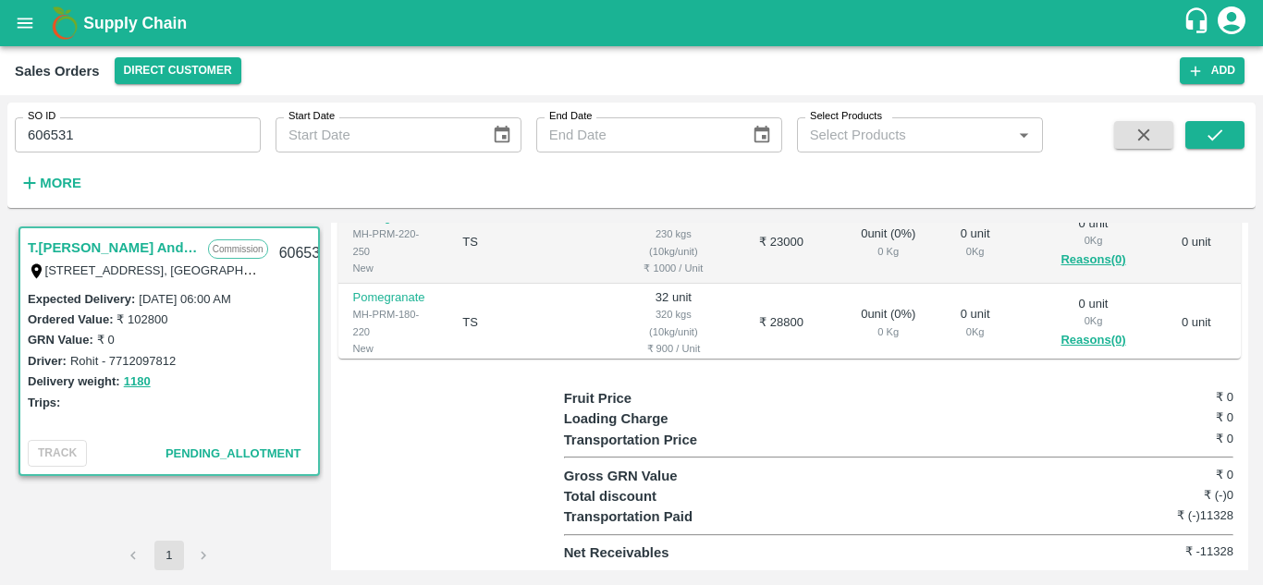
scroll to position [116, 0]
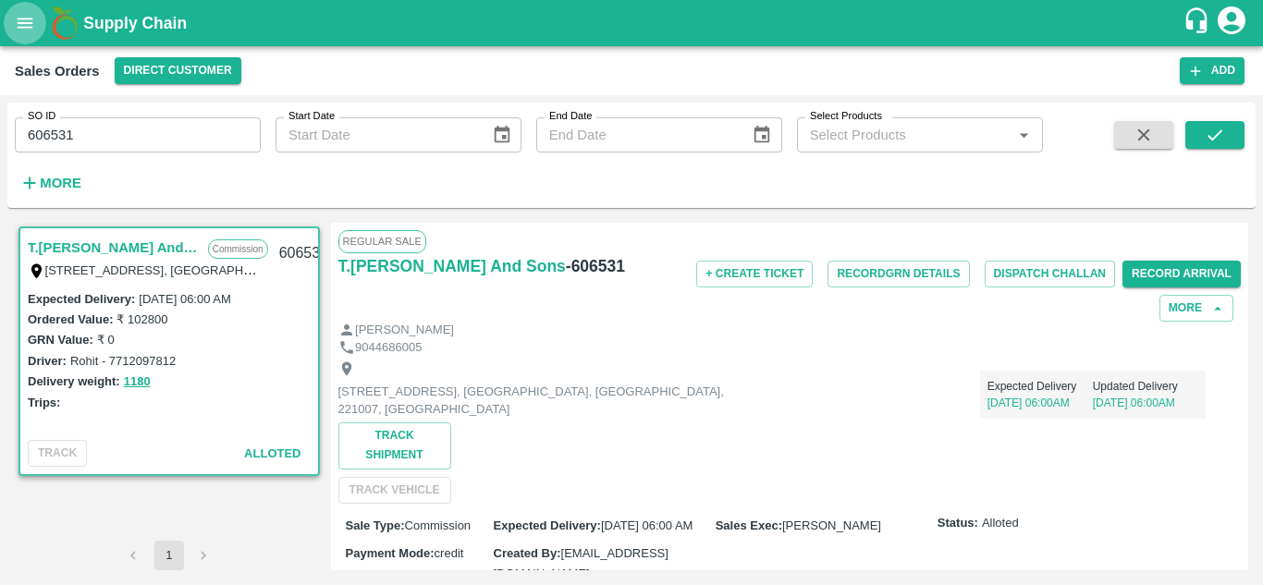
click at [18, 30] on icon "open drawer" at bounding box center [25, 23] width 20 height 20
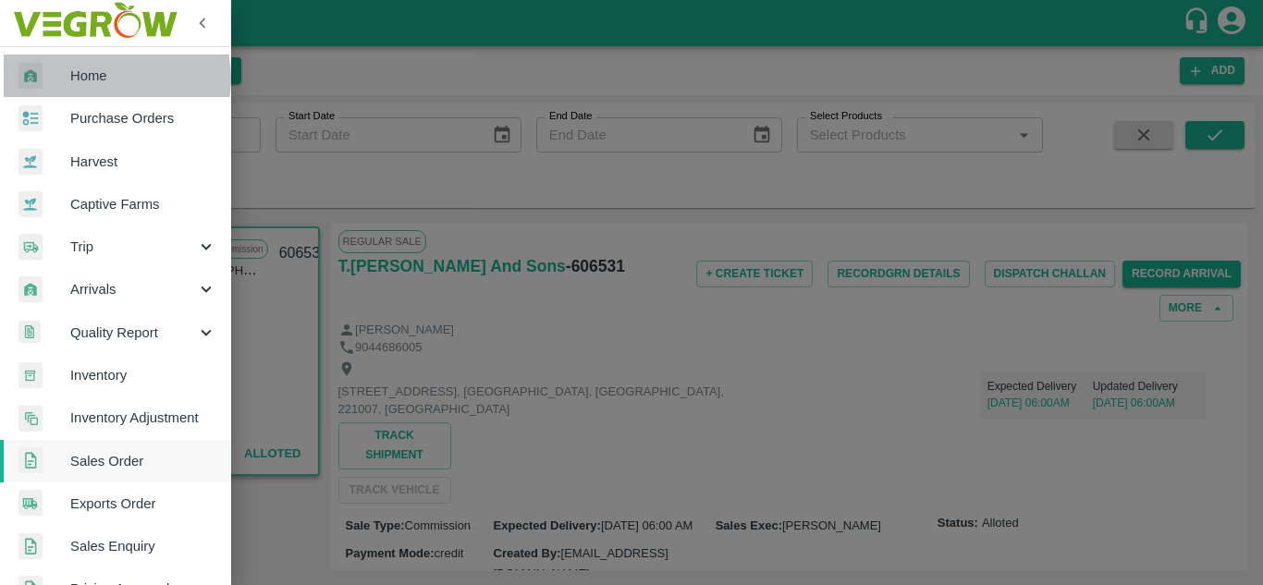
click at [112, 79] on span "Home" at bounding box center [143, 76] width 146 height 20
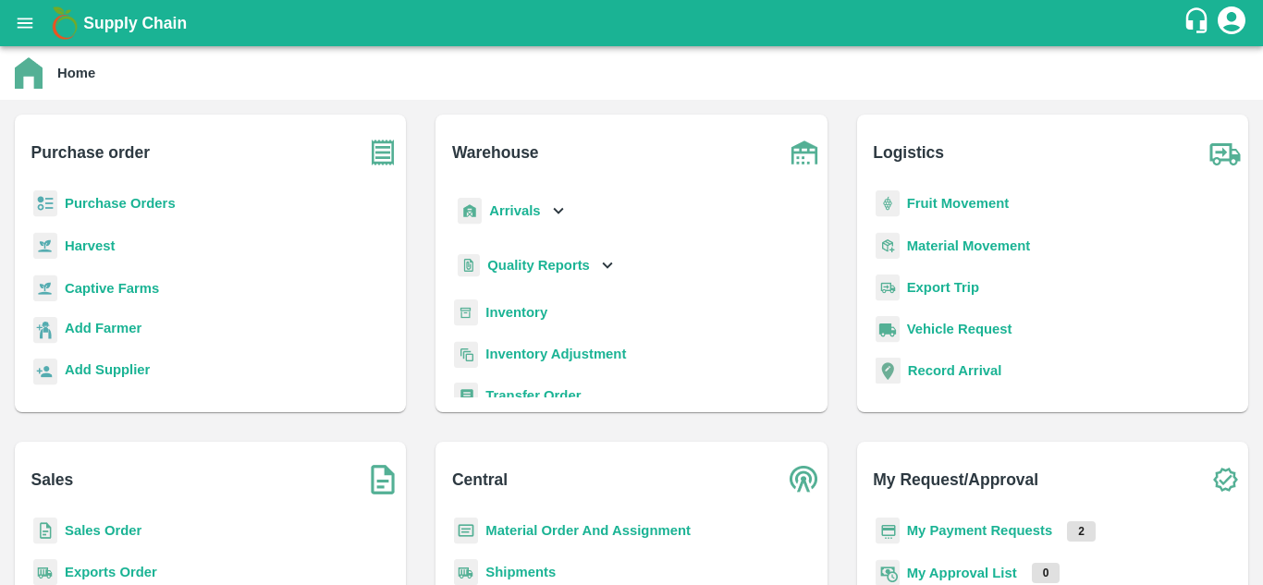
click at [138, 533] on b "Sales Order" at bounding box center [103, 530] width 77 height 15
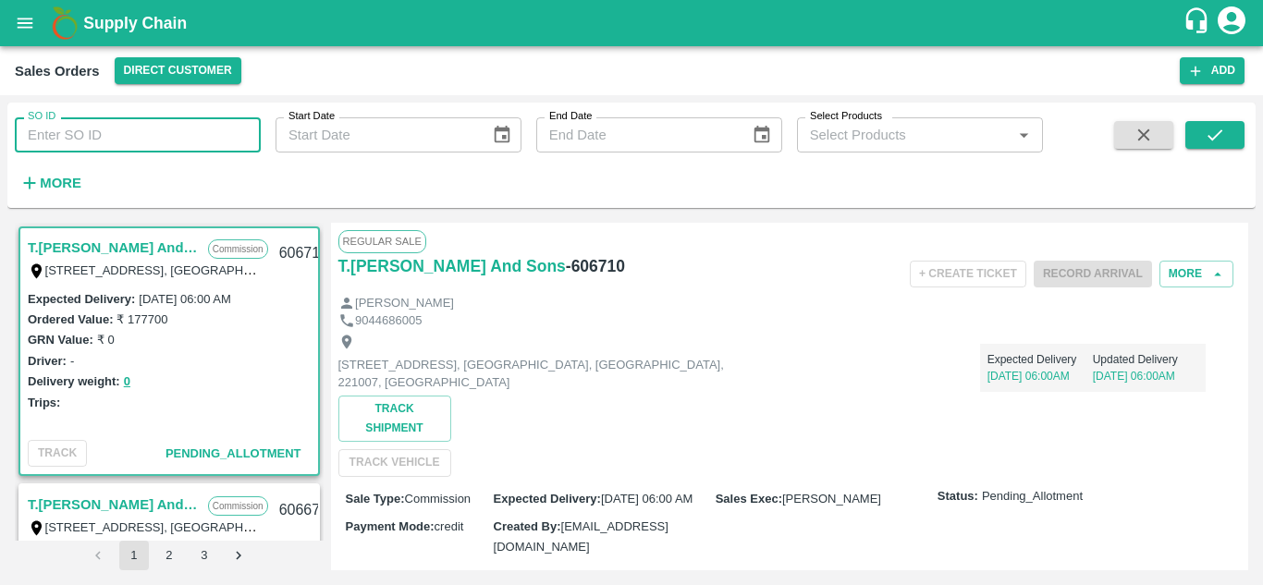
click at [158, 135] on input "SO ID" at bounding box center [138, 134] width 246 height 35
paste input "606531"
type input "606531"
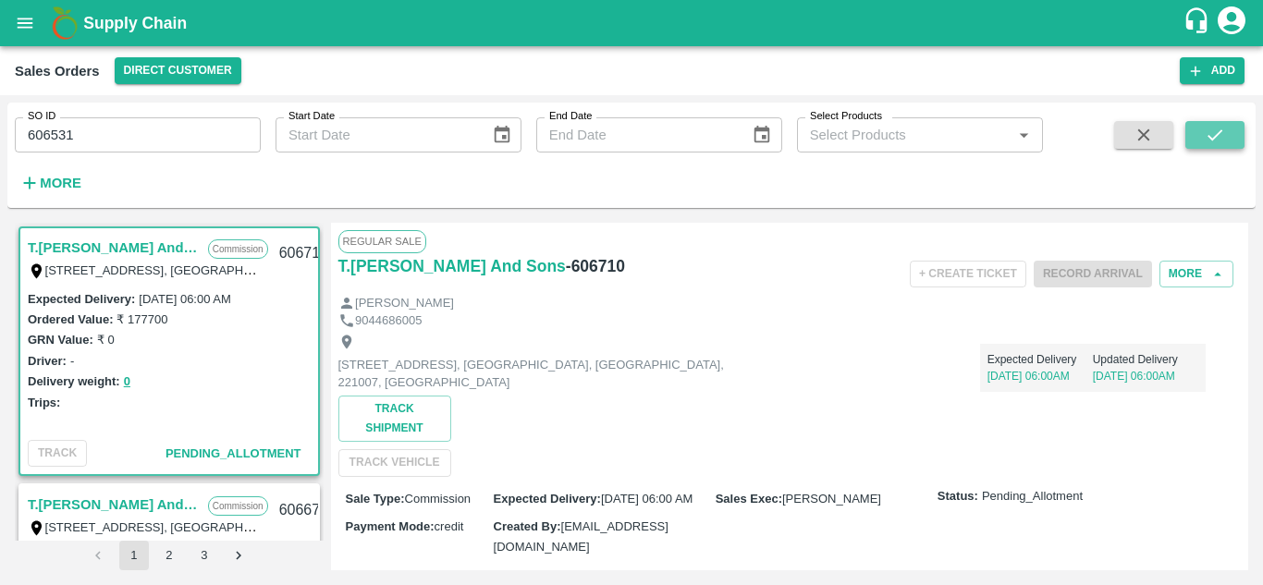
click at [1209, 136] on icon "submit" at bounding box center [1214, 134] width 15 height 11
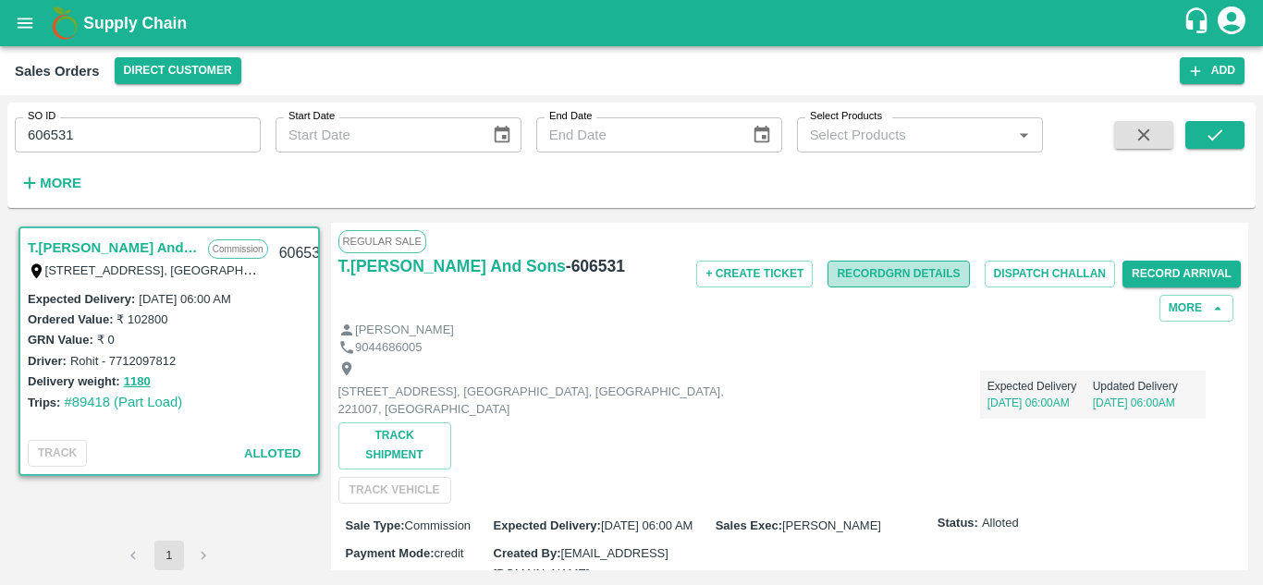
click at [877, 276] on button "Record GRN Details" at bounding box center [897, 274] width 141 height 27
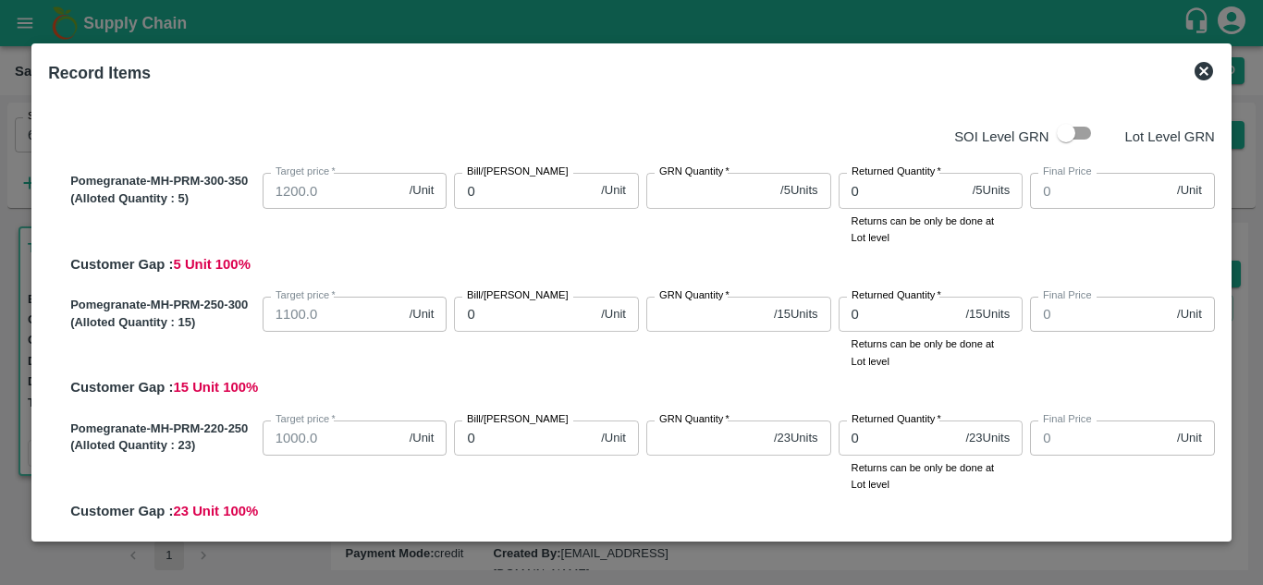
click at [1053, 140] on input "checkbox" at bounding box center [1065, 133] width 105 height 35
checkbox input "true"
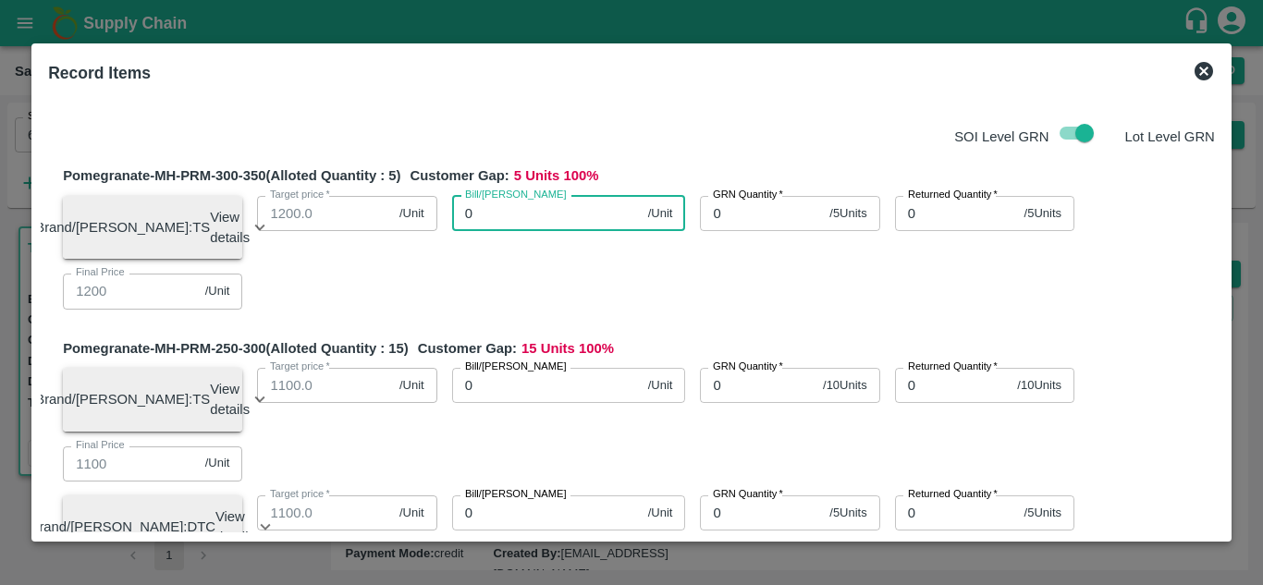
click at [528, 214] on input "0" at bounding box center [546, 213] width 189 height 35
type input "10"
type input "105"
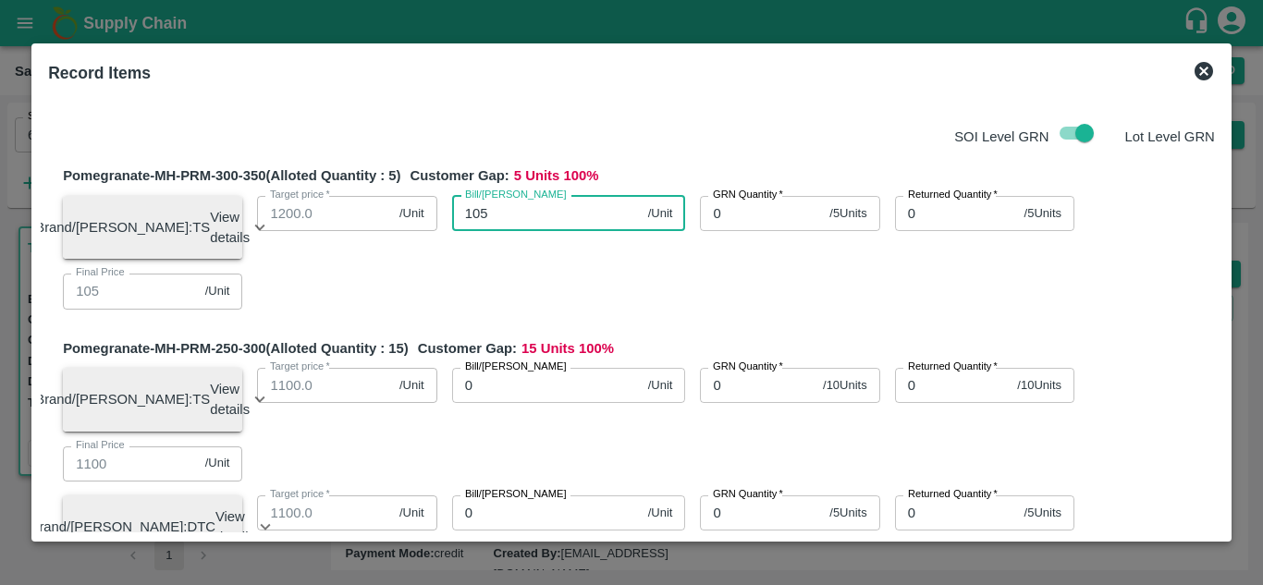
type input "1050"
click at [746, 218] on input "0" at bounding box center [761, 213] width 122 height 35
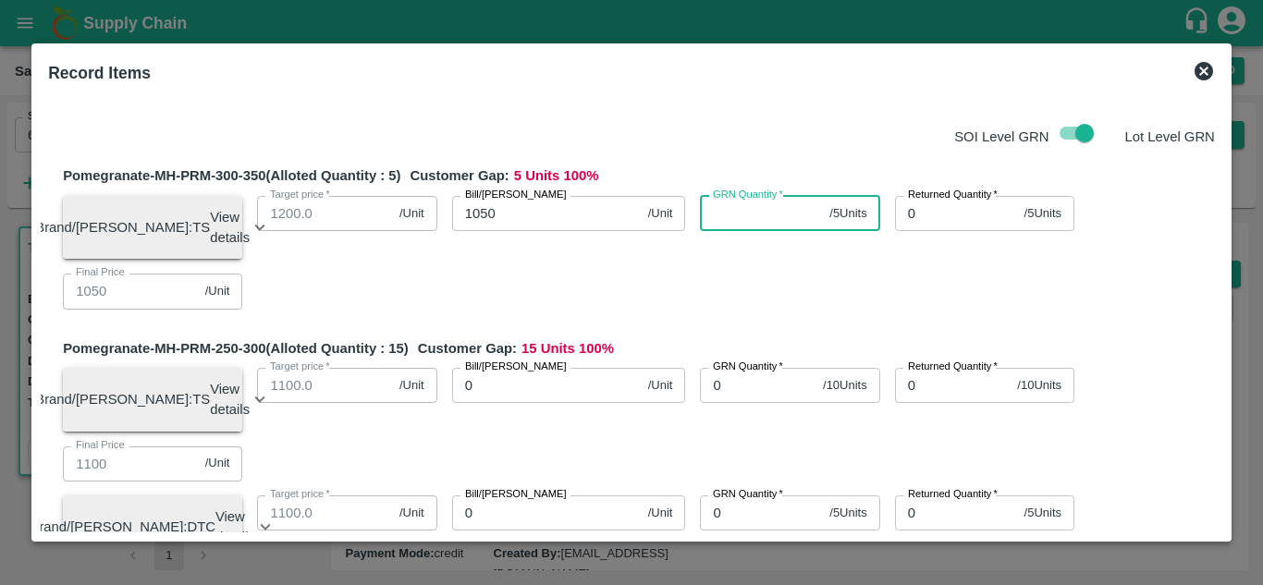
type input "0"
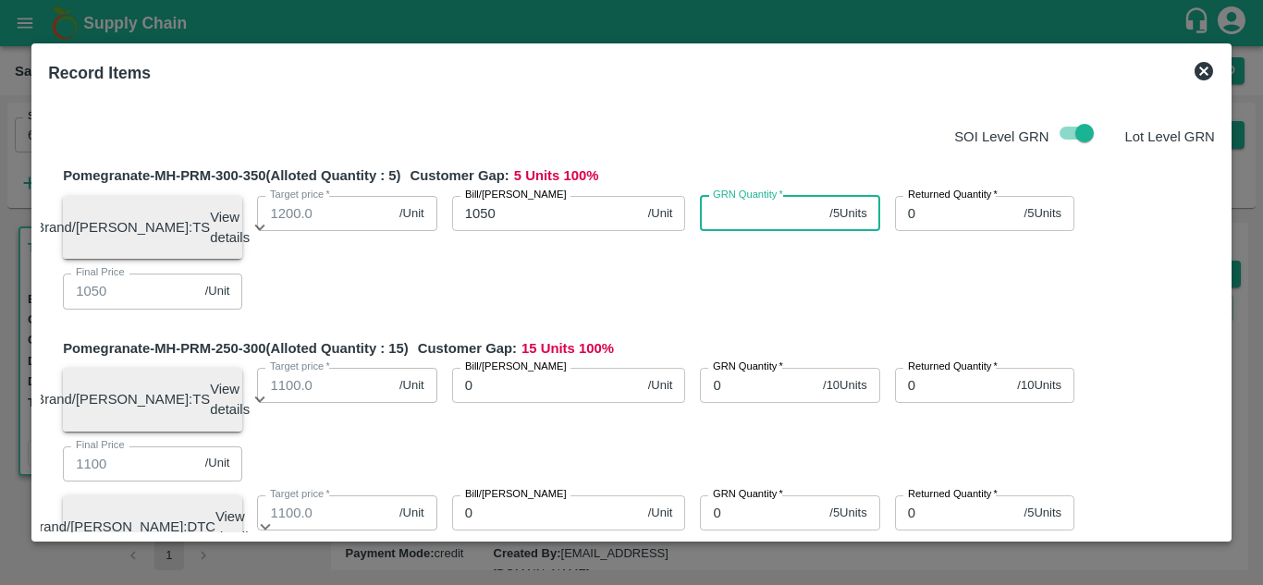
type input "0"
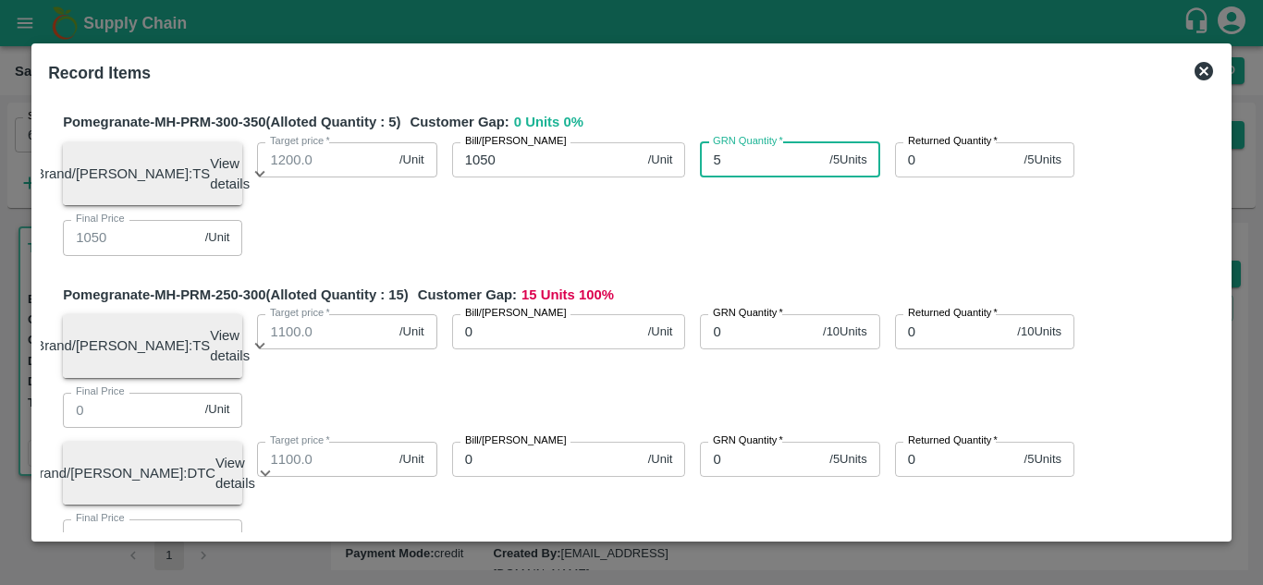
scroll to position [55, 0]
type input "5"
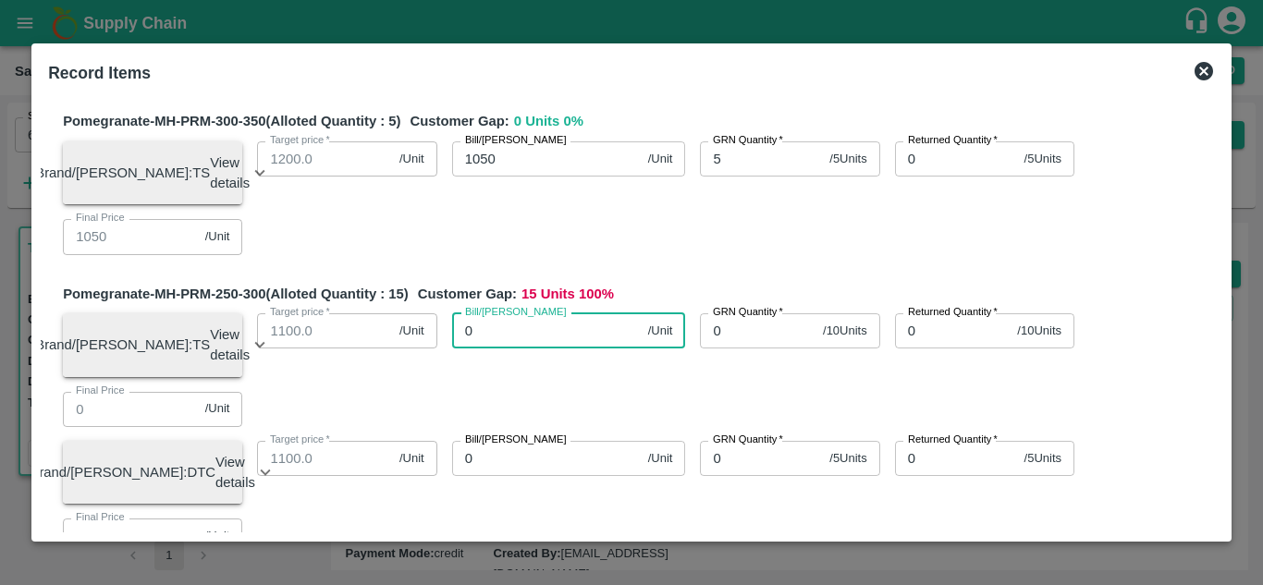
click at [496, 336] on input "0" at bounding box center [546, 330] width 189 height 35
type input "10"
type input "108"
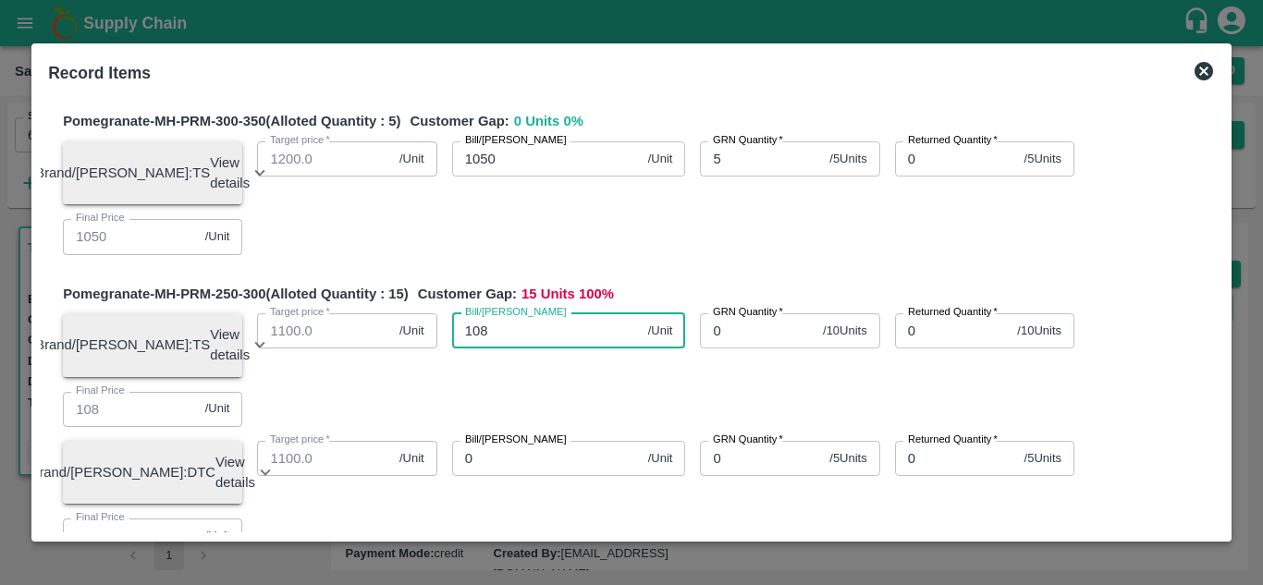
type input "1083"
type input "1083.3"
type input "1083.33"
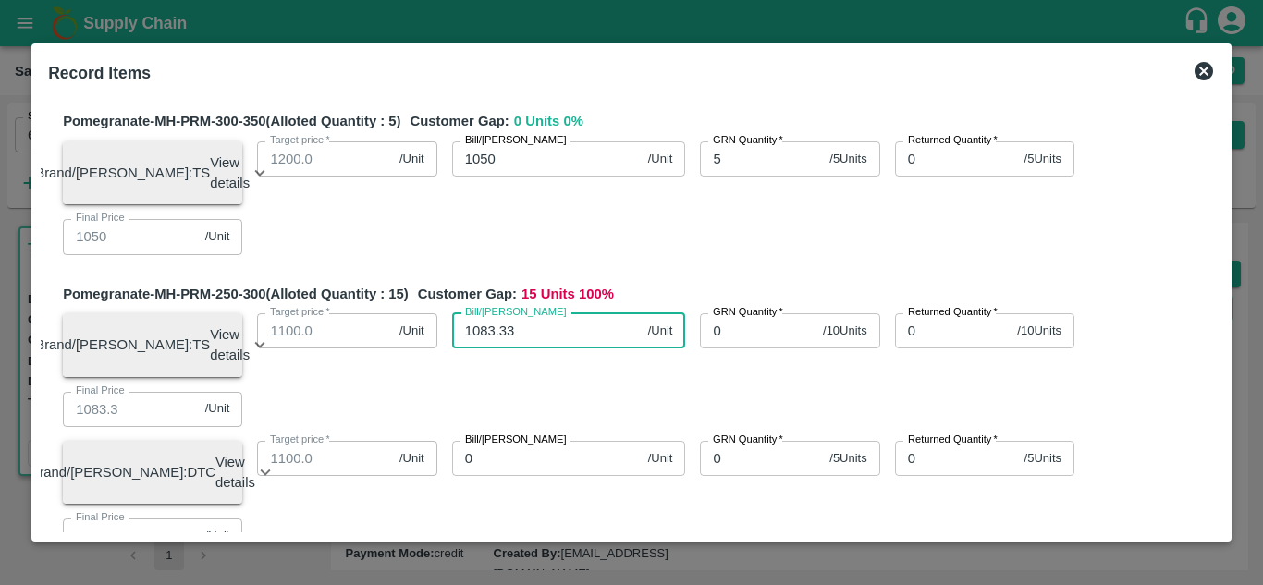
type input "1083.33"
click at [733, 337] on input "0" at bounding box center [758, 330] width 116 height 35
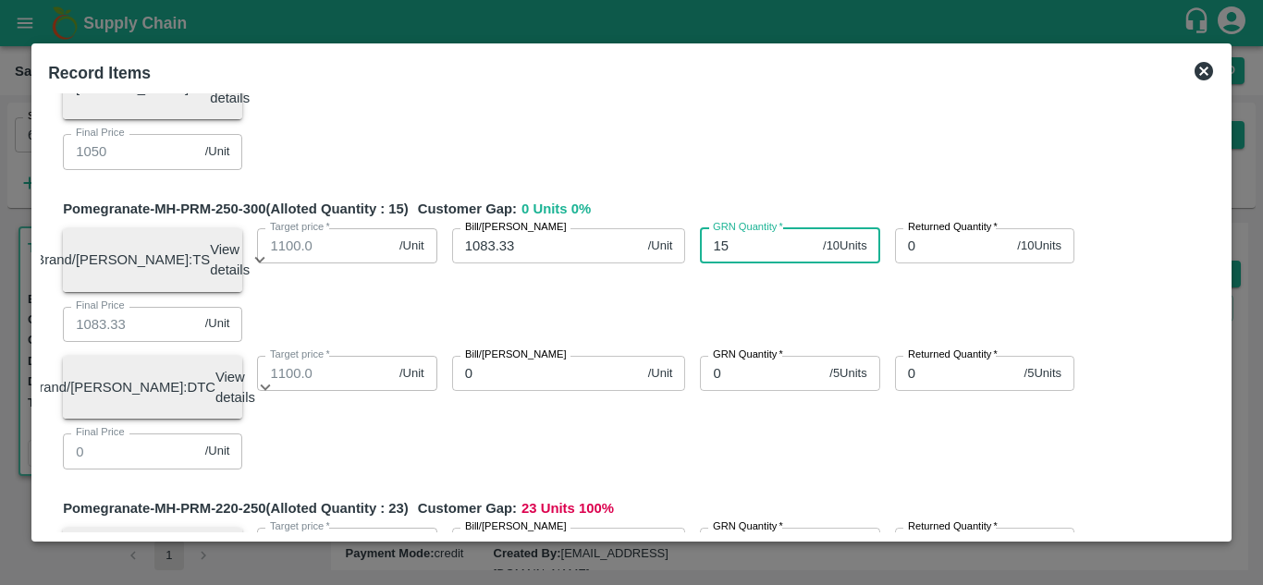
scroll to position [140, 0]
type input "15"
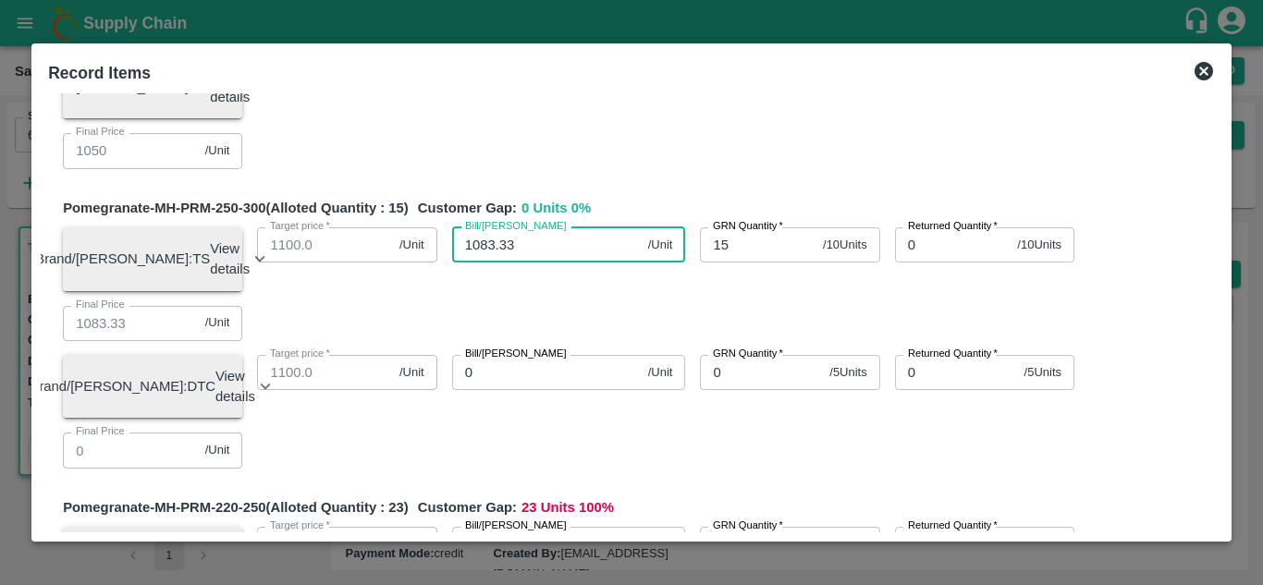
click at [534, 256] on input "1083.33" at bounding box center [546, 244] width 189 height 35
type input "1083.3"
type input "1083"
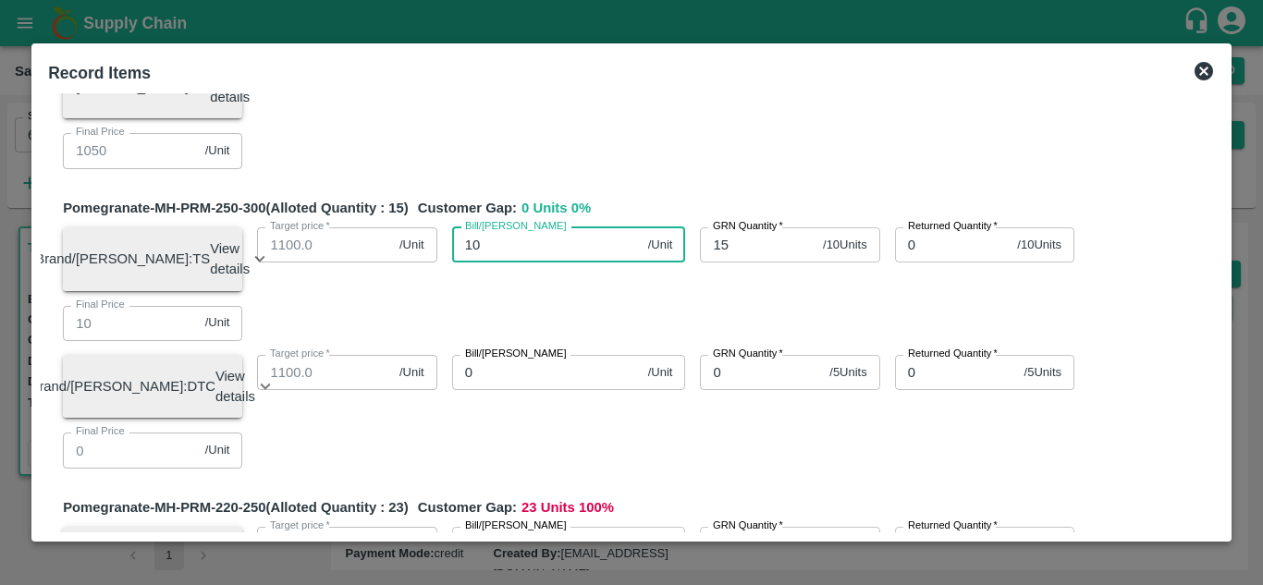
type input "1"
type input "11"
type input "115"
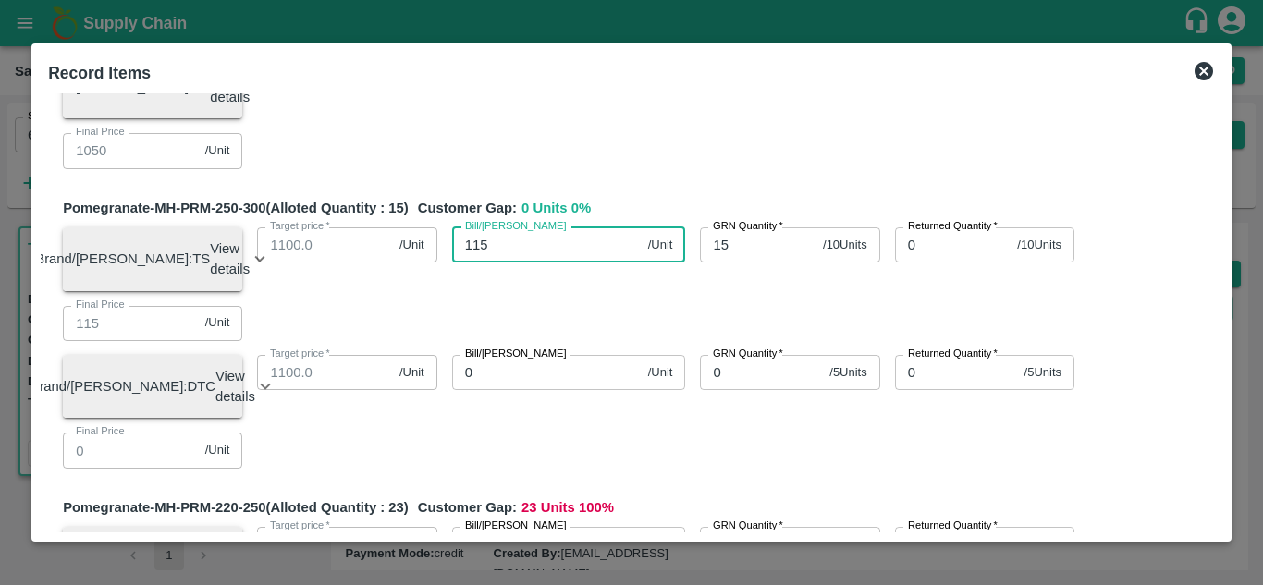
type input "1150"
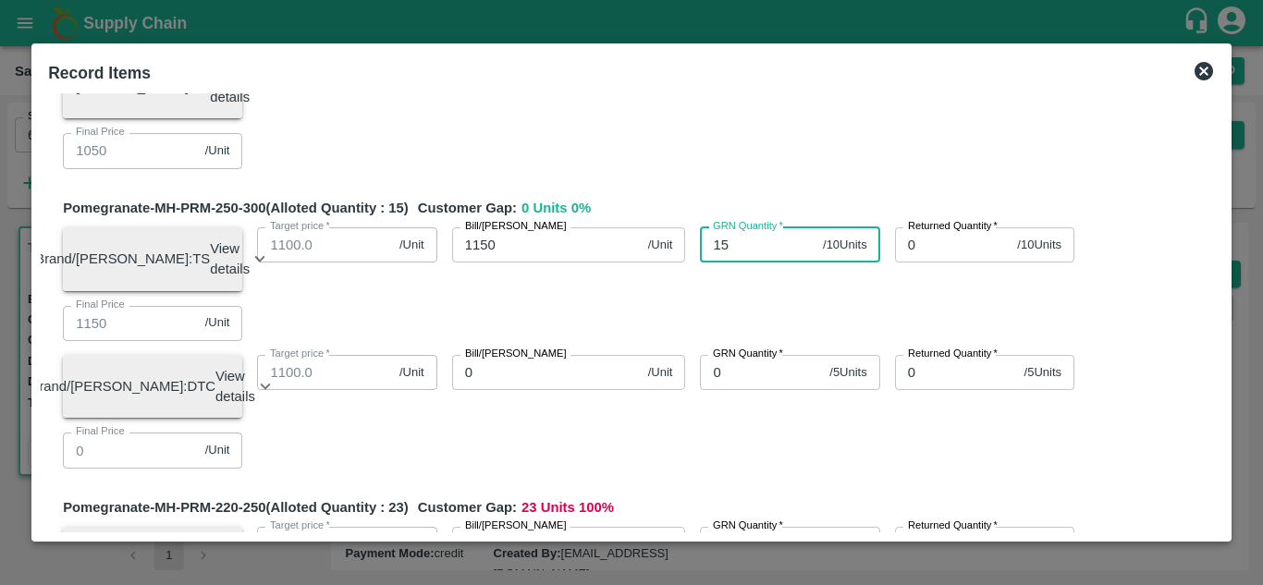
click at [743, 261] on input "15" at bounding box center [758, 244] width 116 height 35
type input "1"
type input "5"
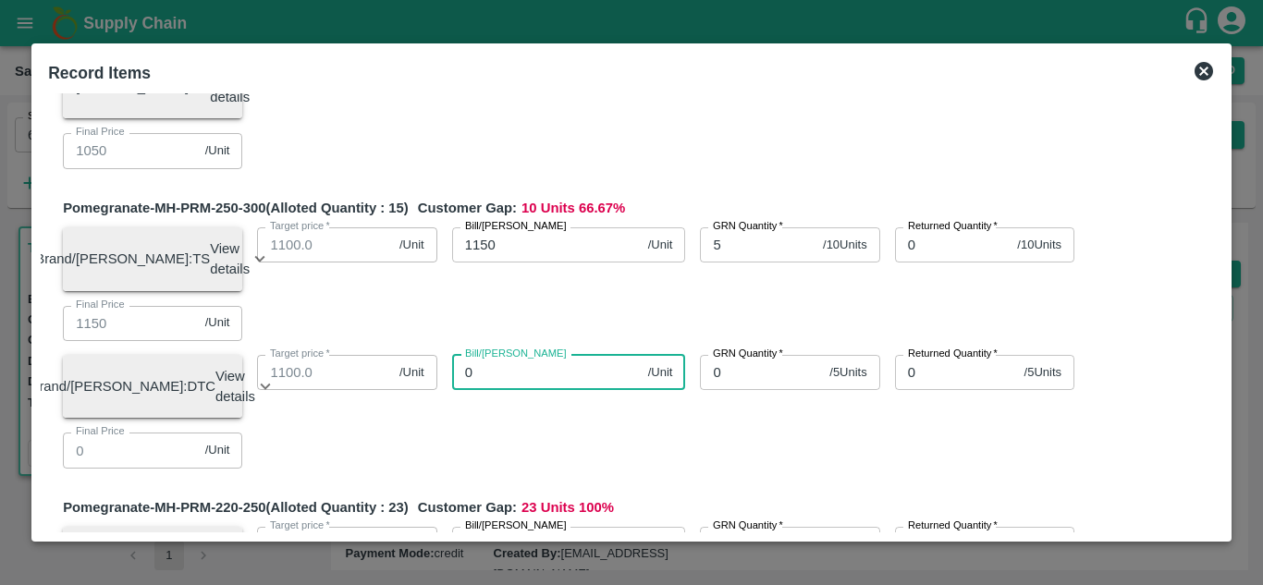
click at [494, 390] on input "0" at bounding box center [546, 372] width 189 height 35
type input "10"
type input "105"
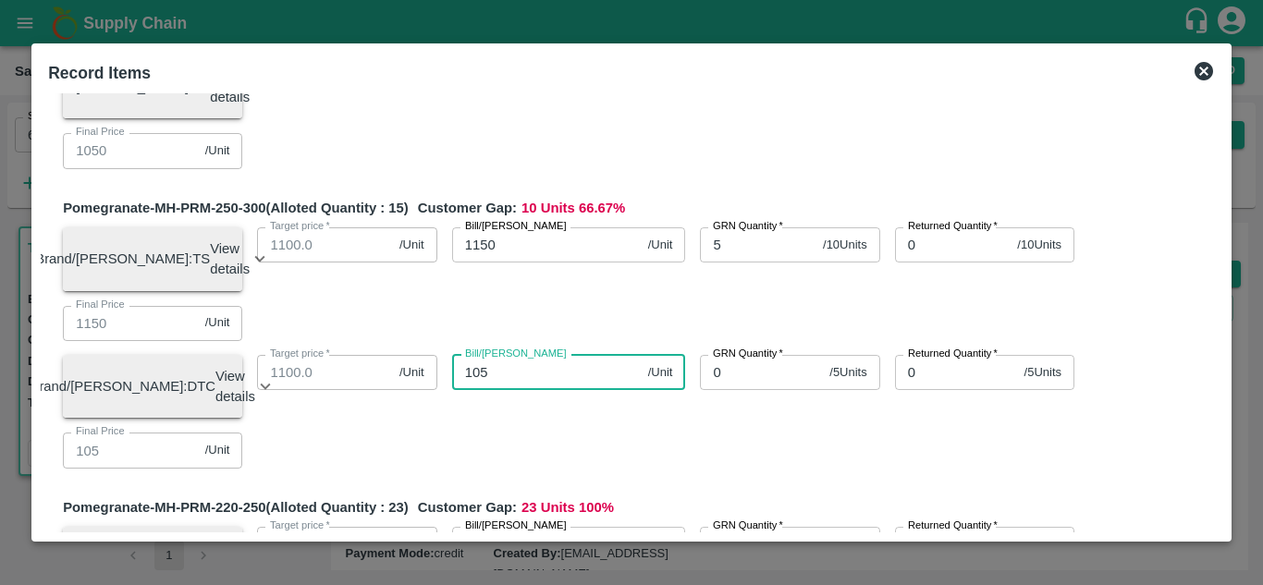
type input "1050"
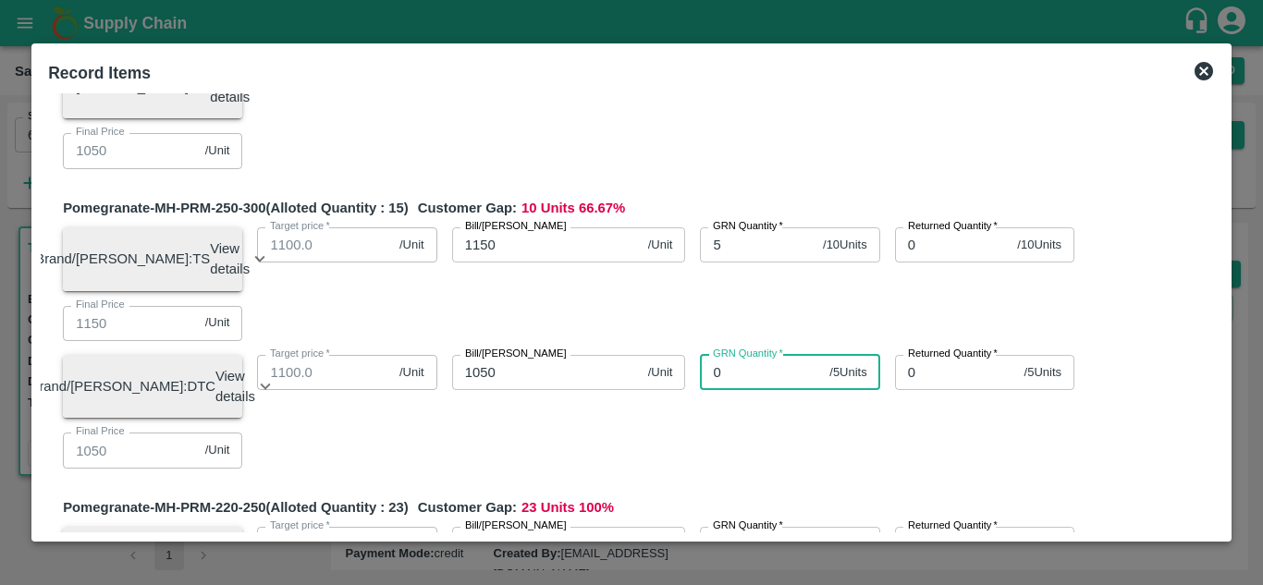
click at [741, 386] on input "0" at bounding box center [761, 372] width 122 height 35
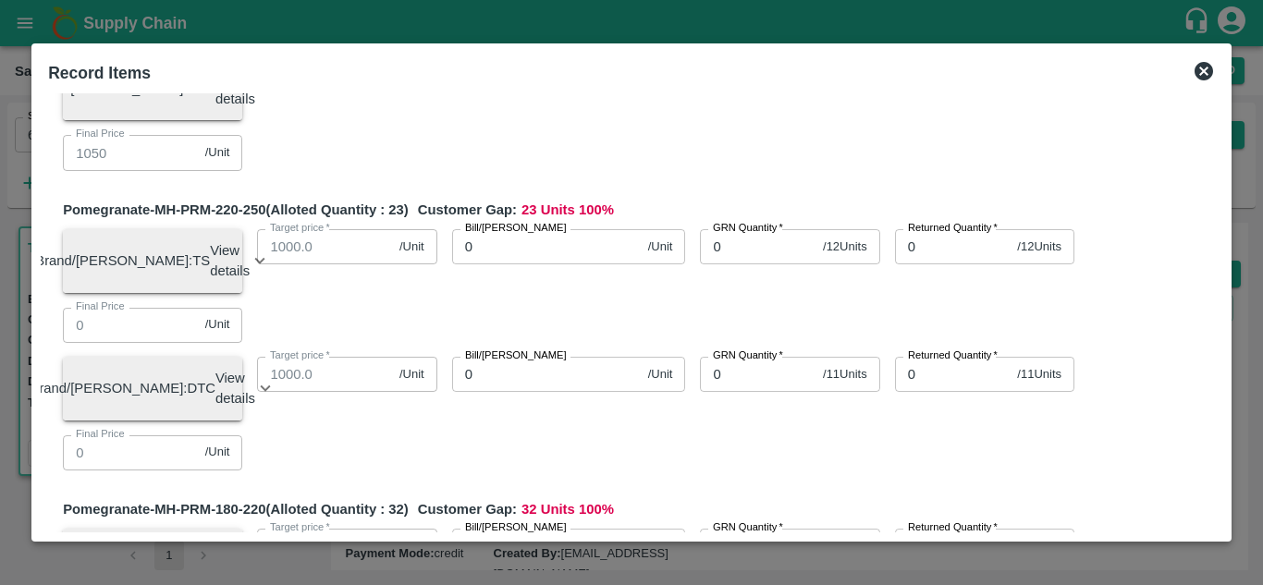
scroll to position [440, 0]
type input "10"
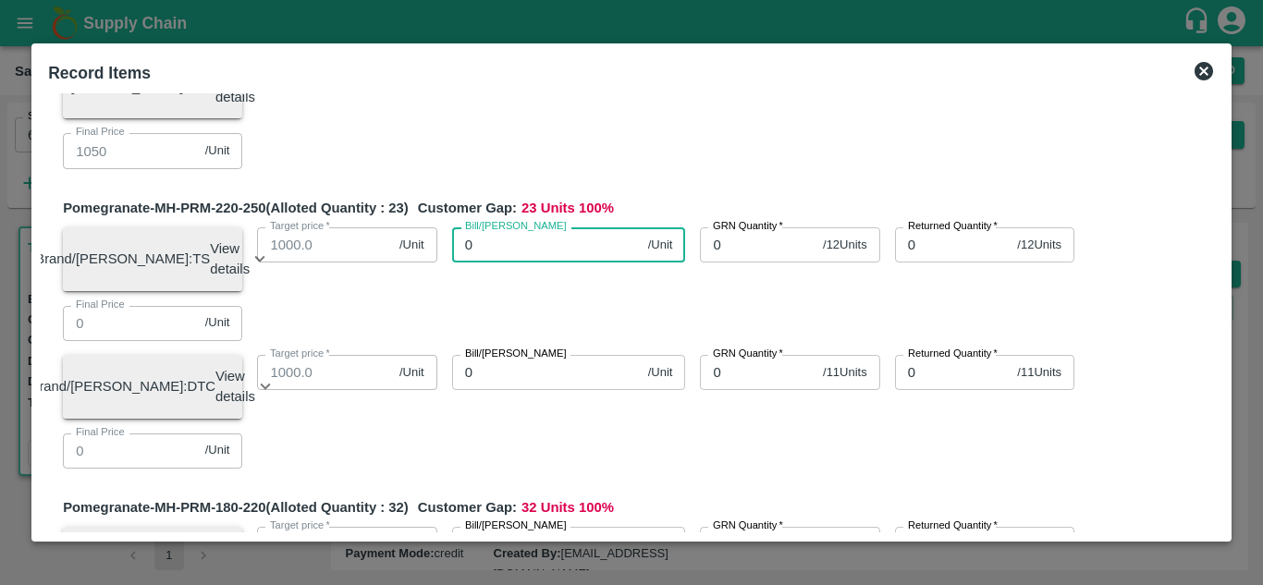
click at [519, 262] on input "0" at bounding box center [546, 244] width 189 height 35
type input "105"
type input "1050"
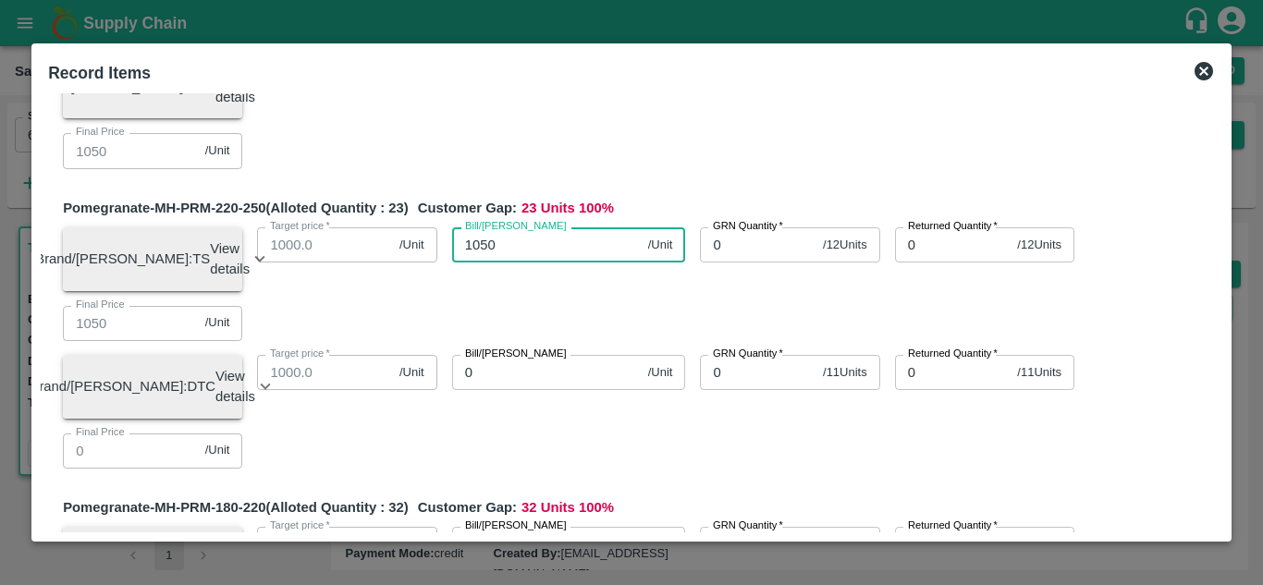
type input "1050"
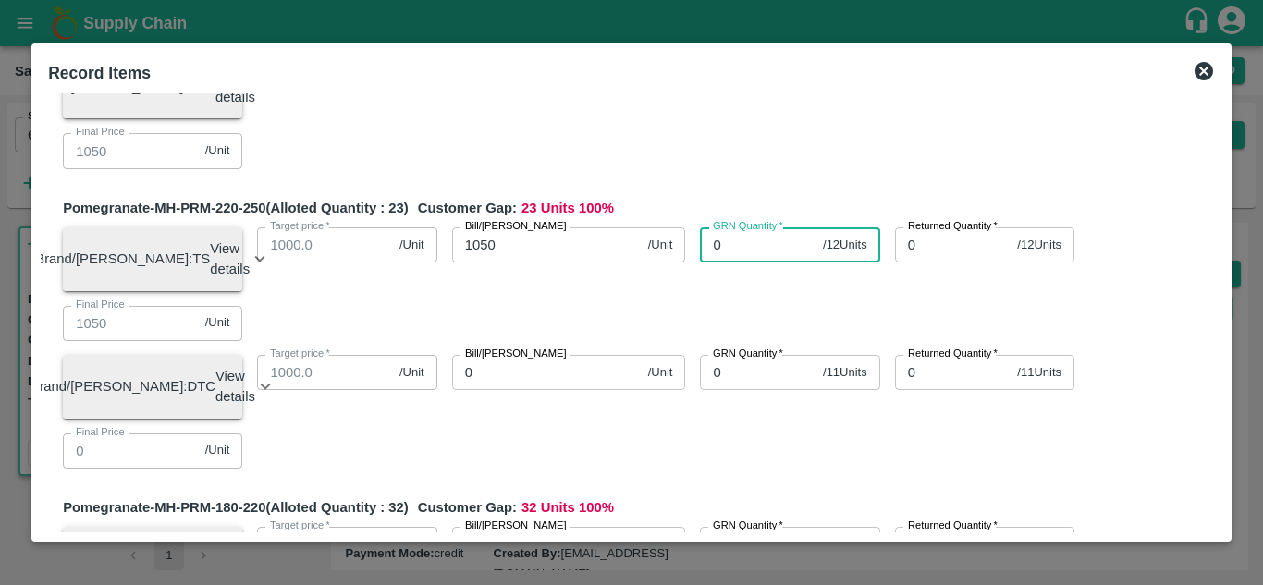
click at [756, 262] on input "0" at bounding box center [758, 244] width 116 height 35
type input "11"
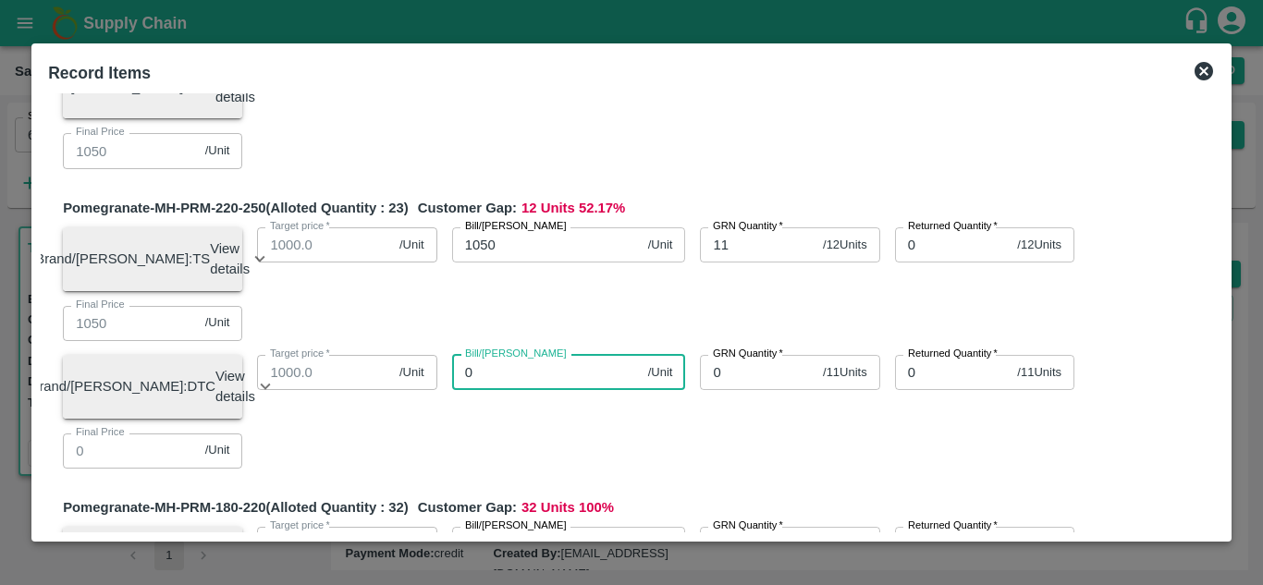
click at [547, 390] on input "0" at bounding box center [546, 372] width 189 height 35
type input "95"
type input "950"
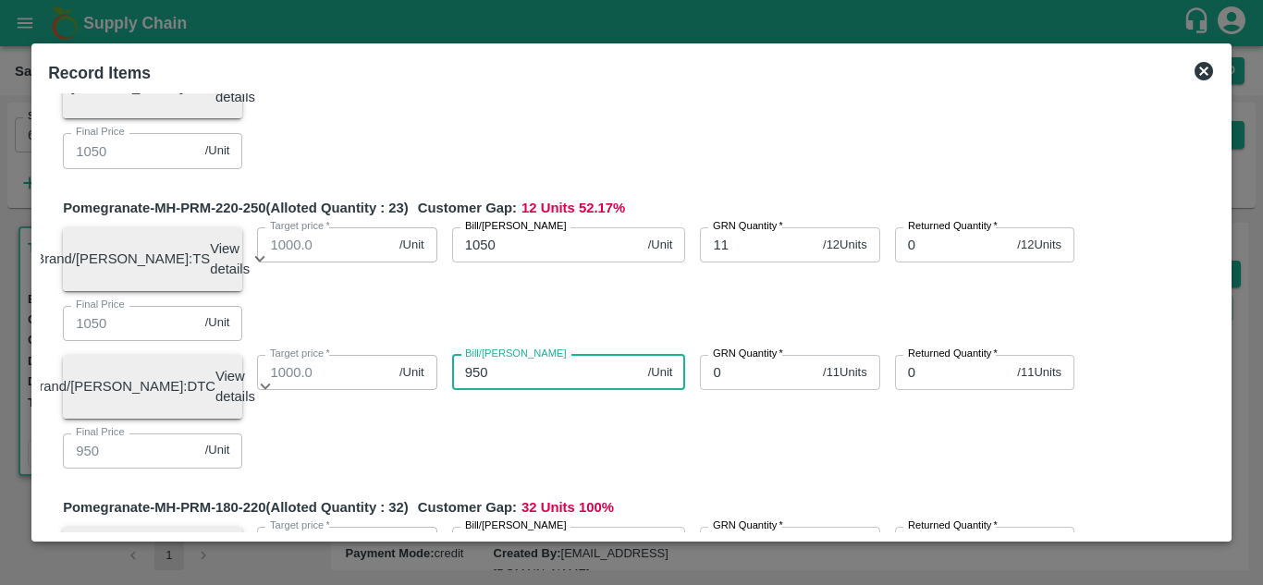
type input "950"
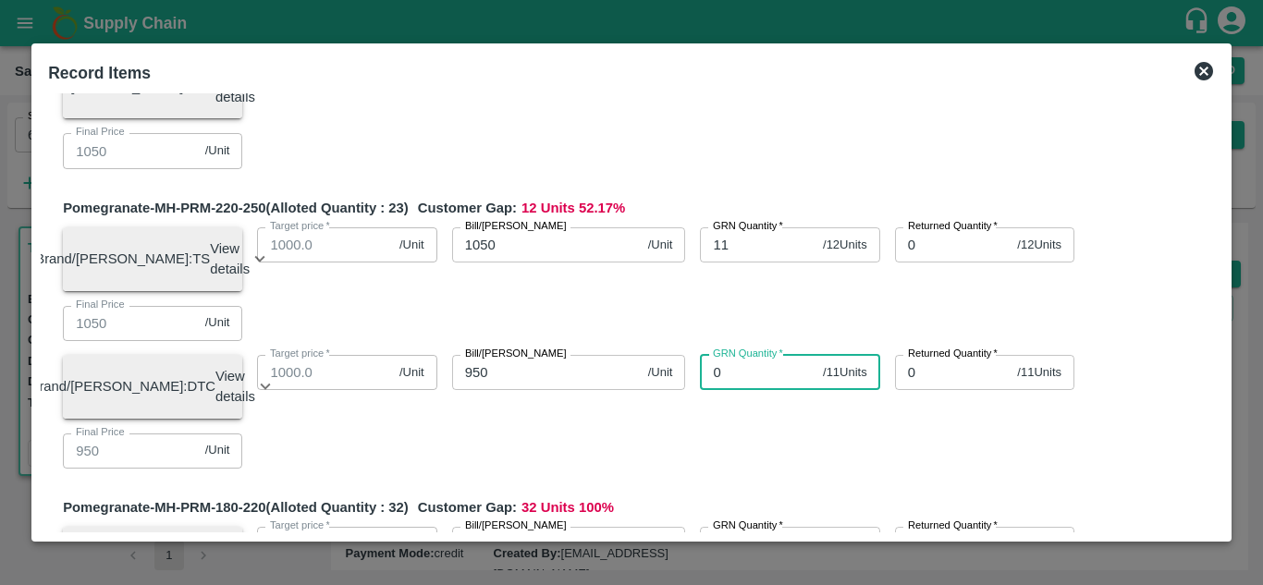
click at [742, 390] on input "0" at bounding box center [758, 372] width 116 height 35
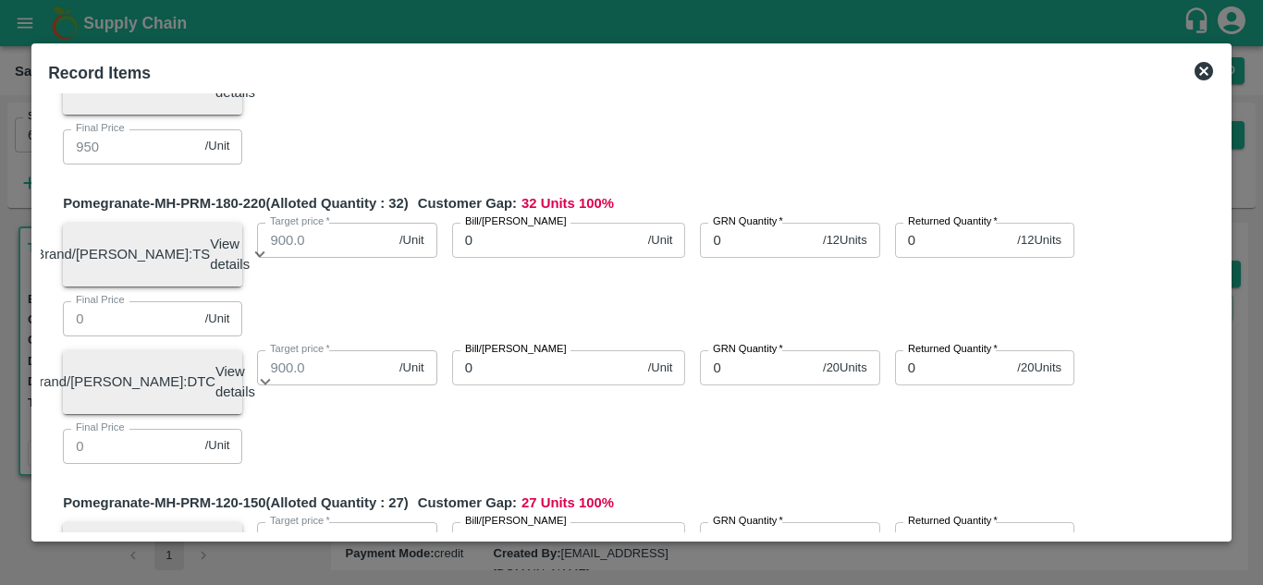
scroll to position [745, 0]
type input "12"
click at [516, 257] on input "0" at bounding box center [546, 239] width 189 height 35
type input "95"
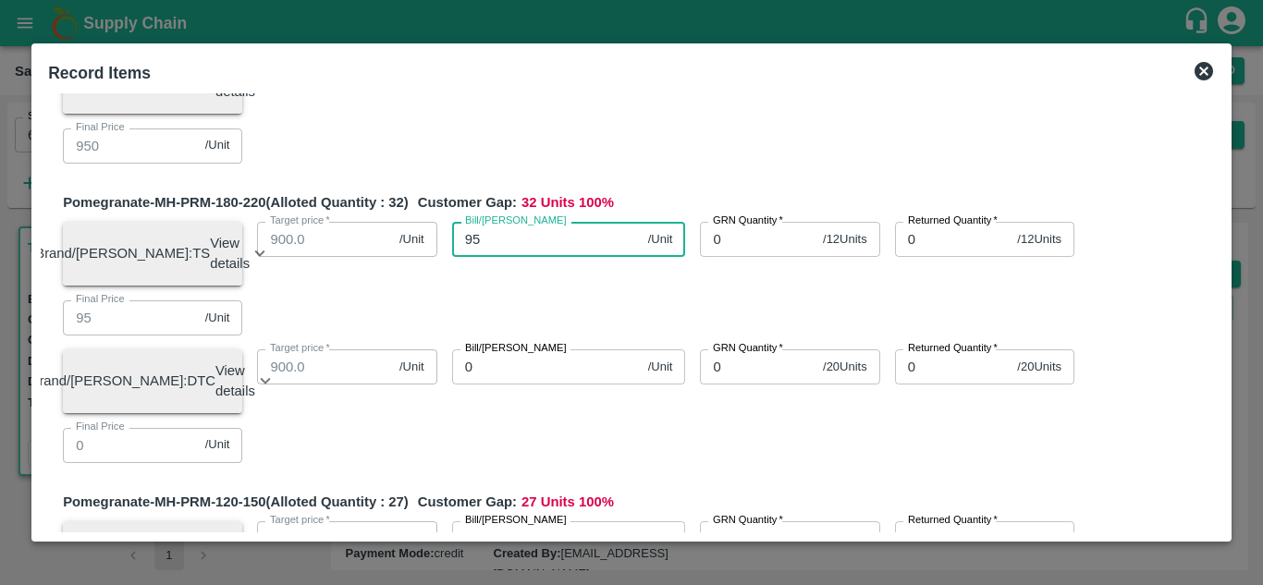
type input "950"
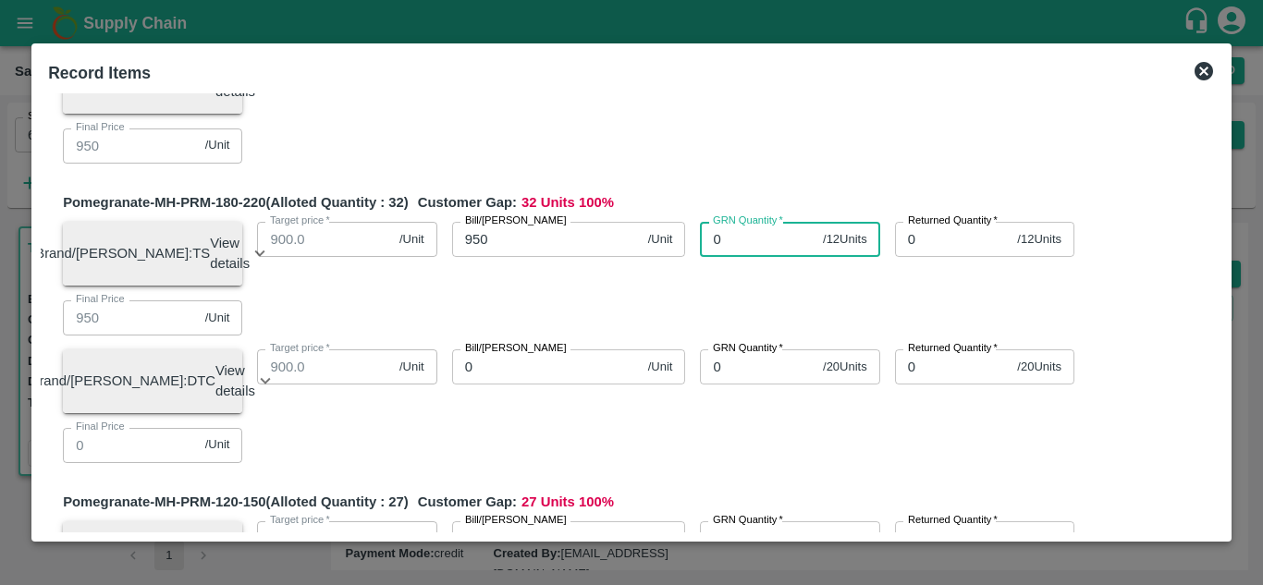
click at [726, 257] on input "0" at bounding box center [758, 239] width 116 height 35
type input "20"
click at [531, 384] on input "0" at bounding box center [546, 366] width 189 height 35
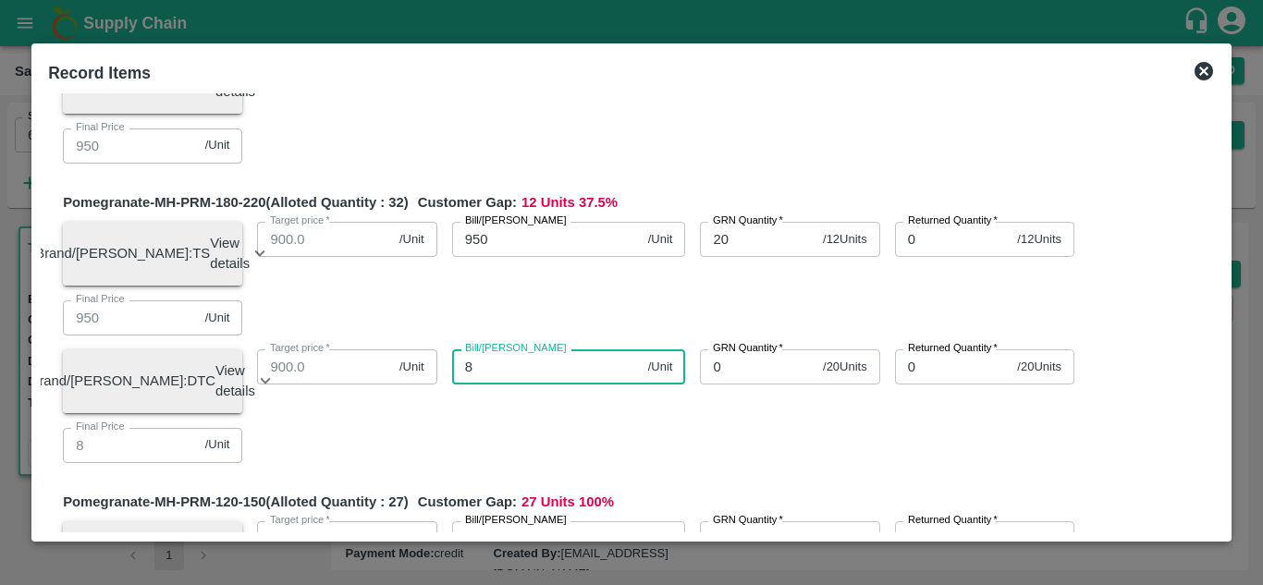
type input "85"
type input "850"
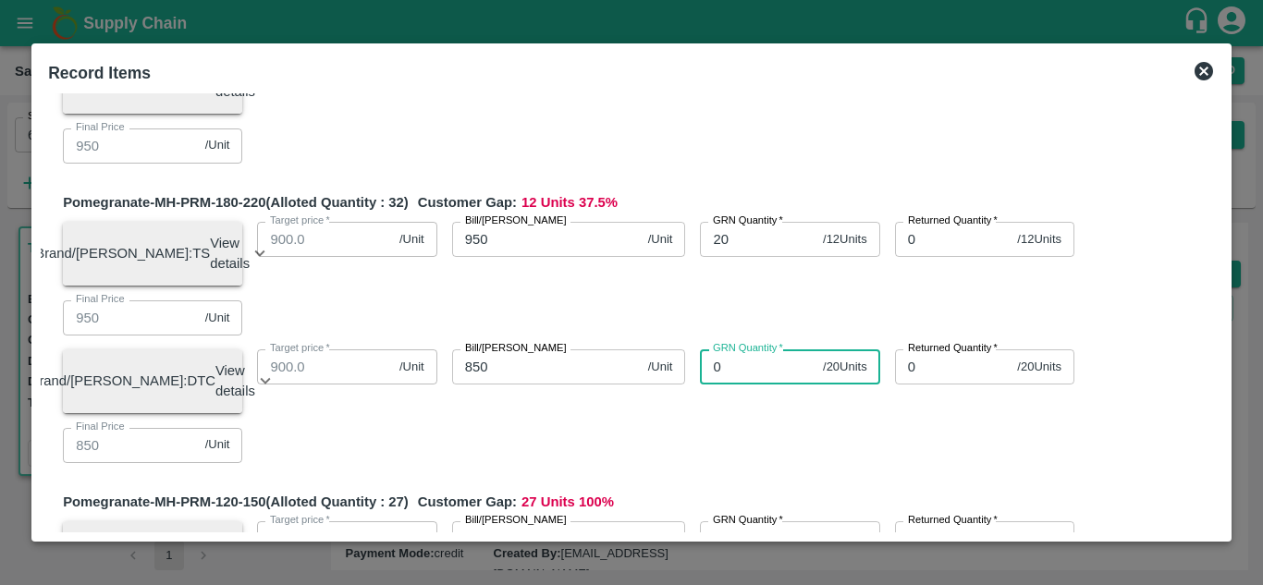
click at [734, 384] on input "0" at bounding box center [758, 366] width 116 height 35
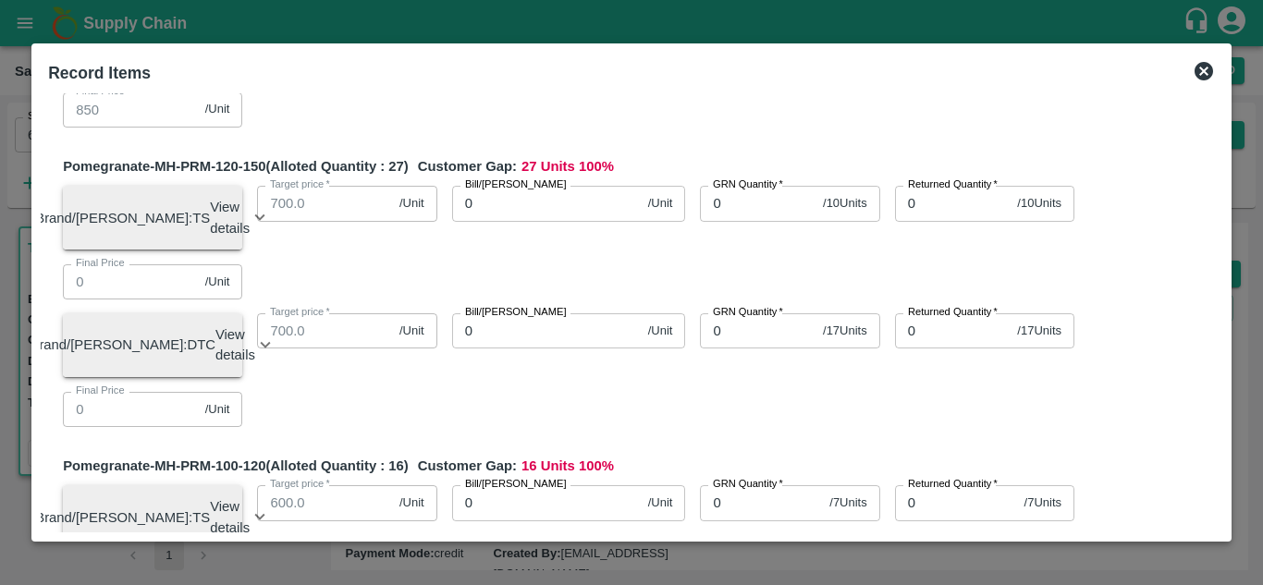
scroll to position [1095, 0]
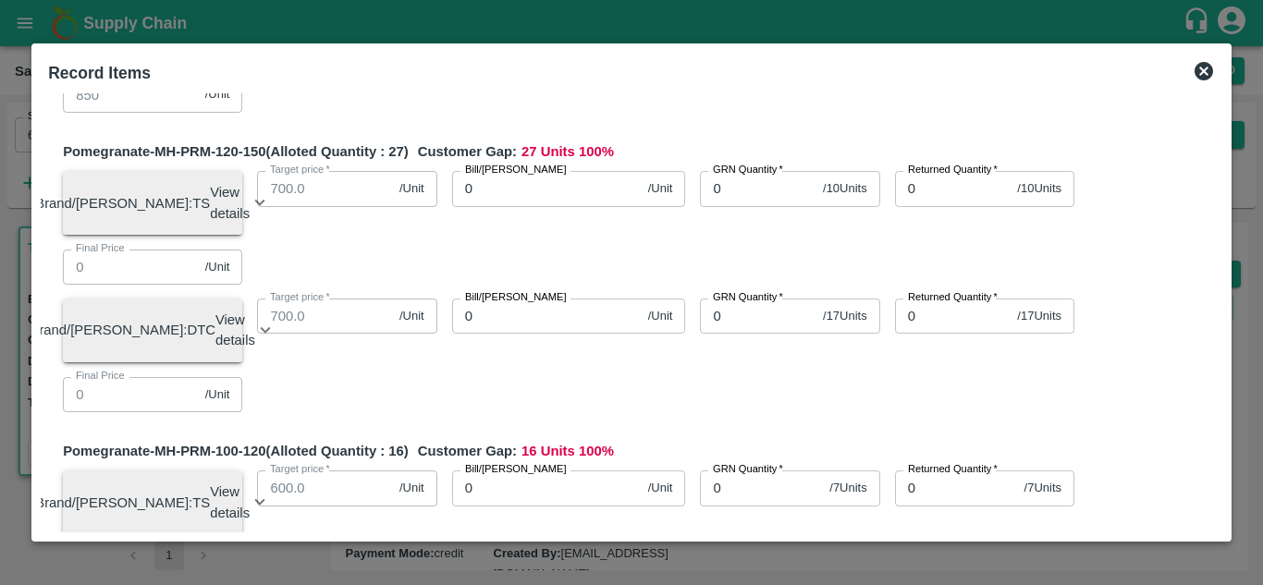
type input "12"
click at [493, 206] on input "0" at bounding box center [546, 188] width 189 height 35
type input "75"
type input "750"
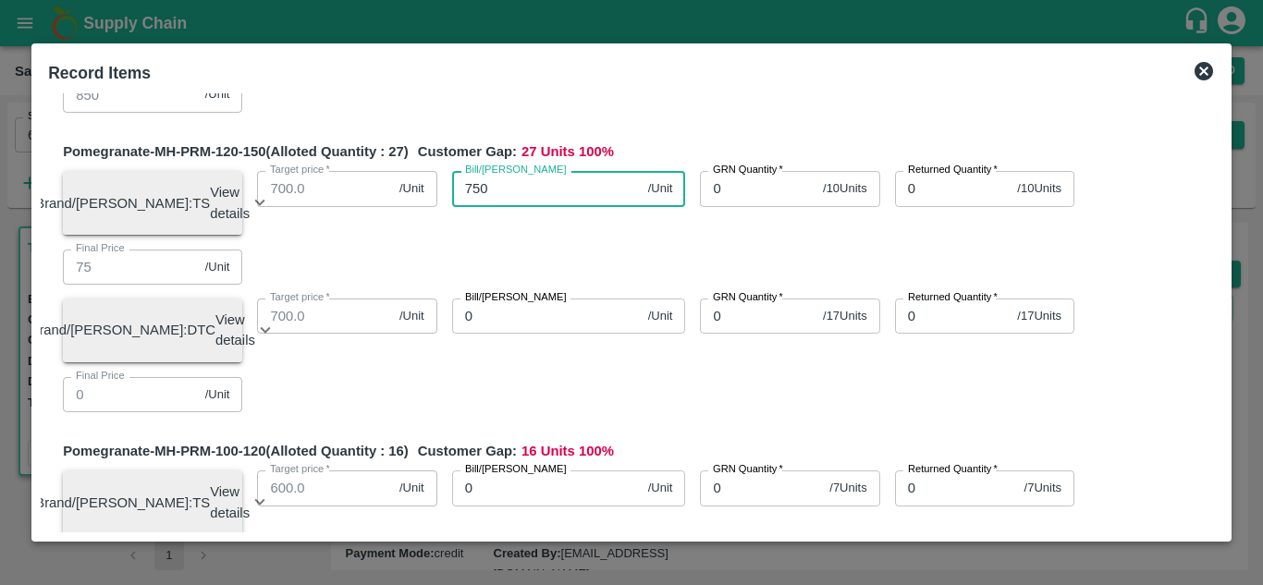
type input "750"
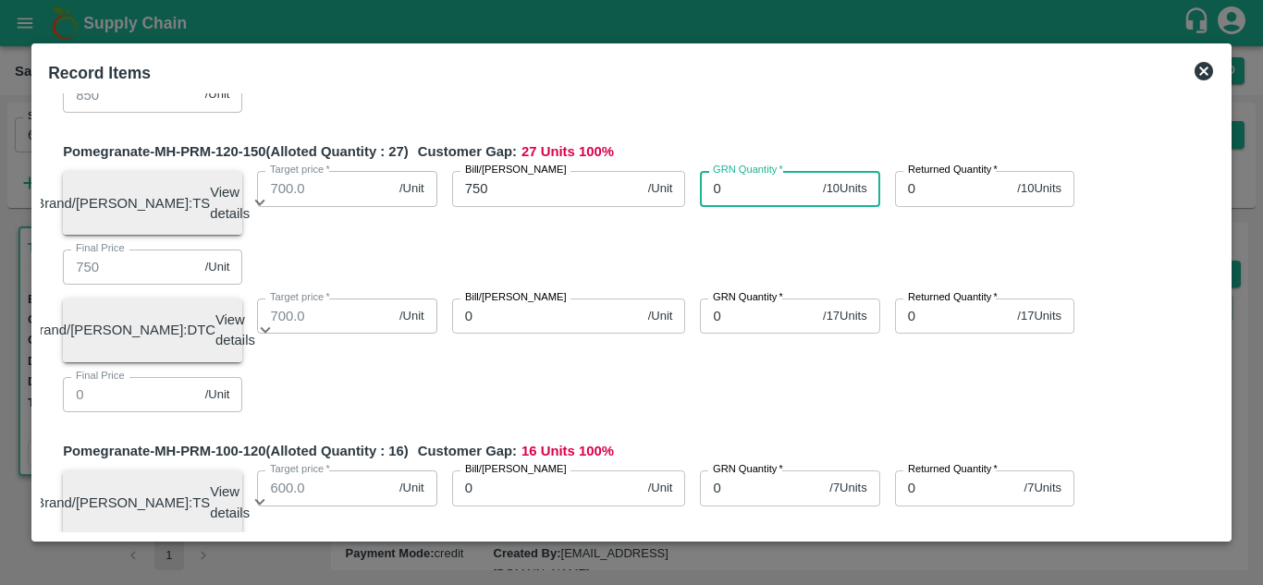
click at [726, 206] on input "0" at bounding box center [758, 188] width 116 height 35
type input "17"
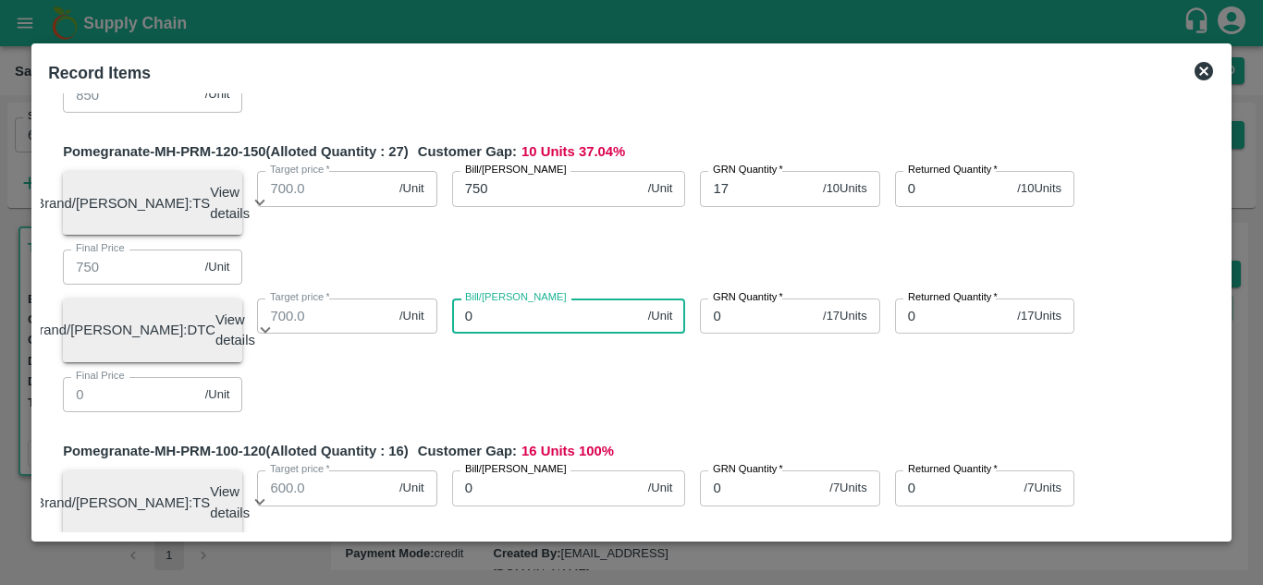
click at [527, 334] on input "0" at bounding box center [546, 316] width 189 height 35
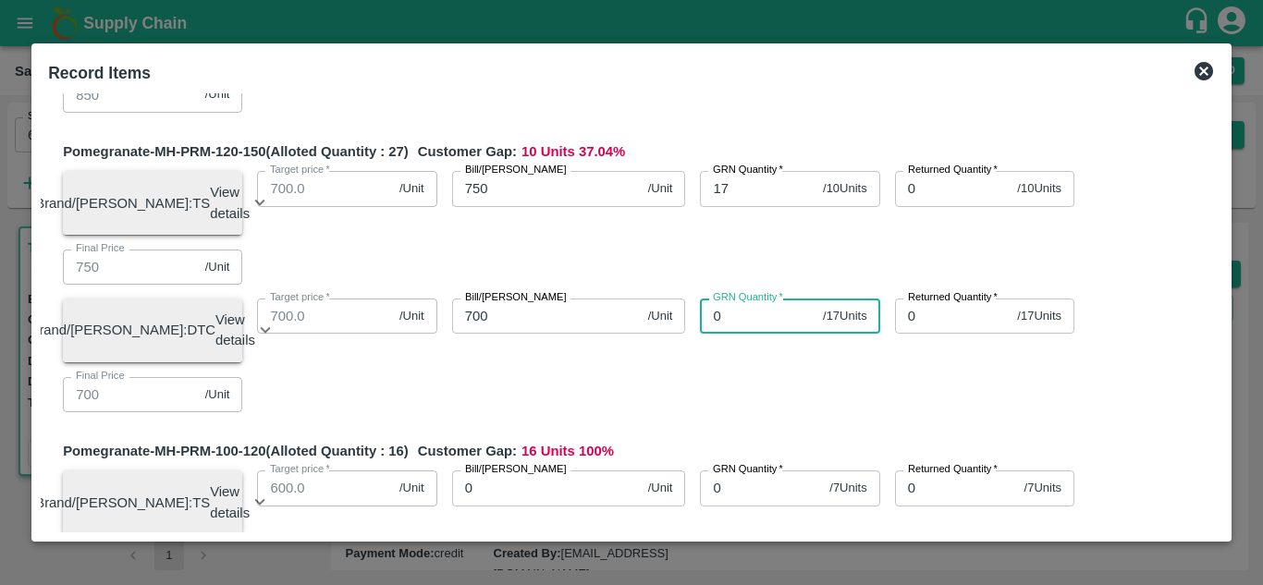
click at [730, 334] on input "0" at bounding box center [758, 316] width 116 height 35
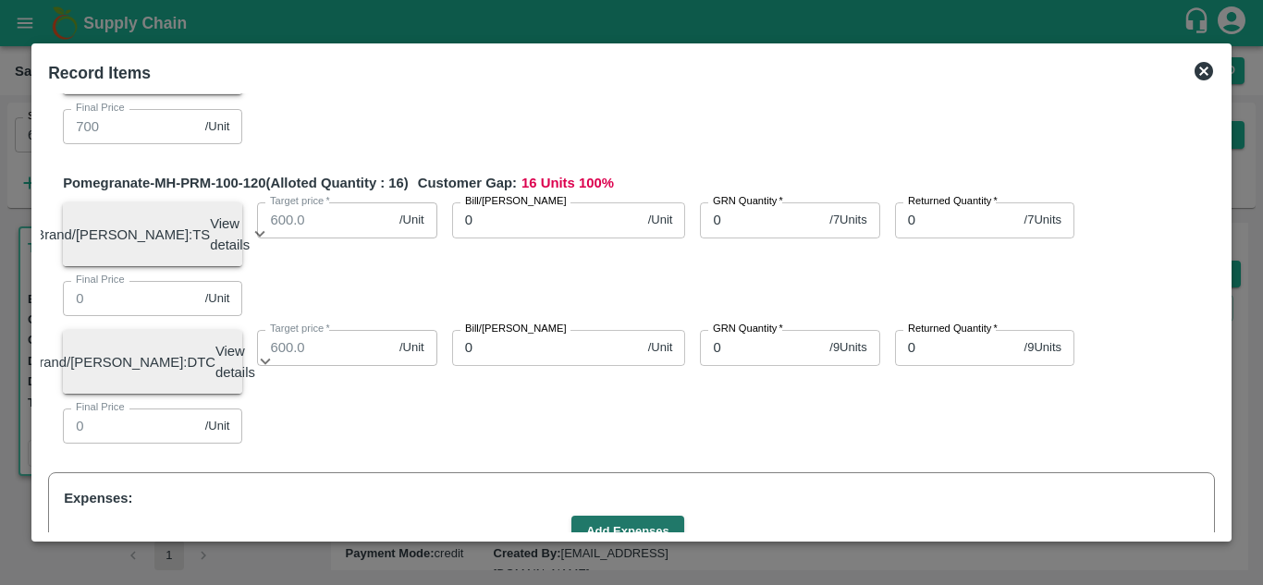
scroll to position [1368, 0]
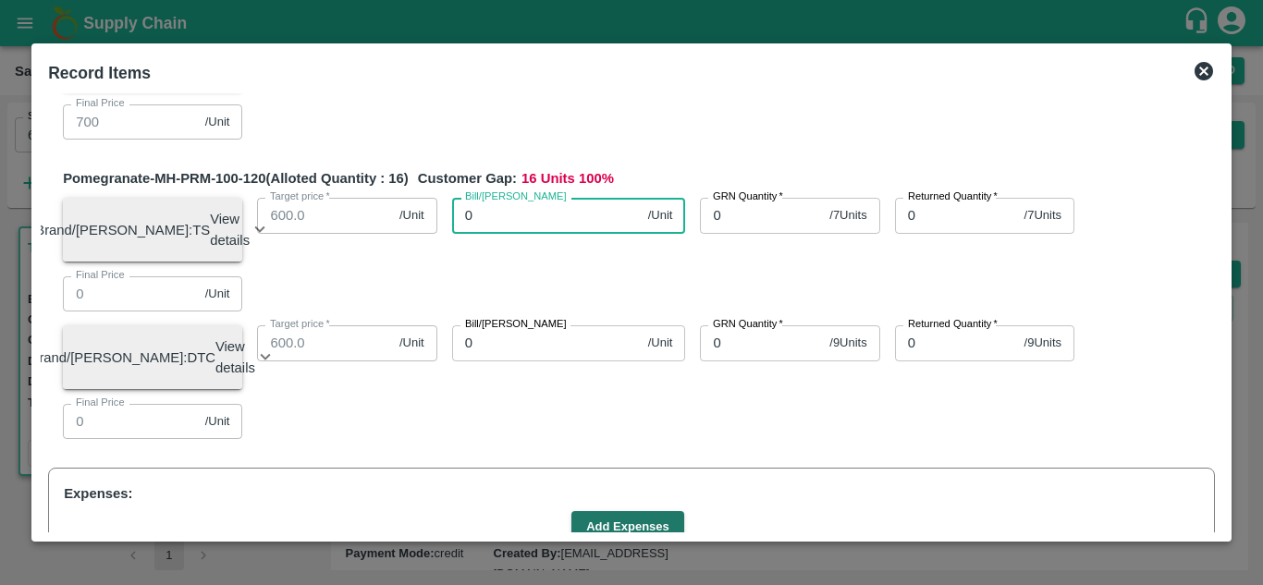
click at [526, 233] on input "0" at bounding box center [546, 215] width 189 height 35
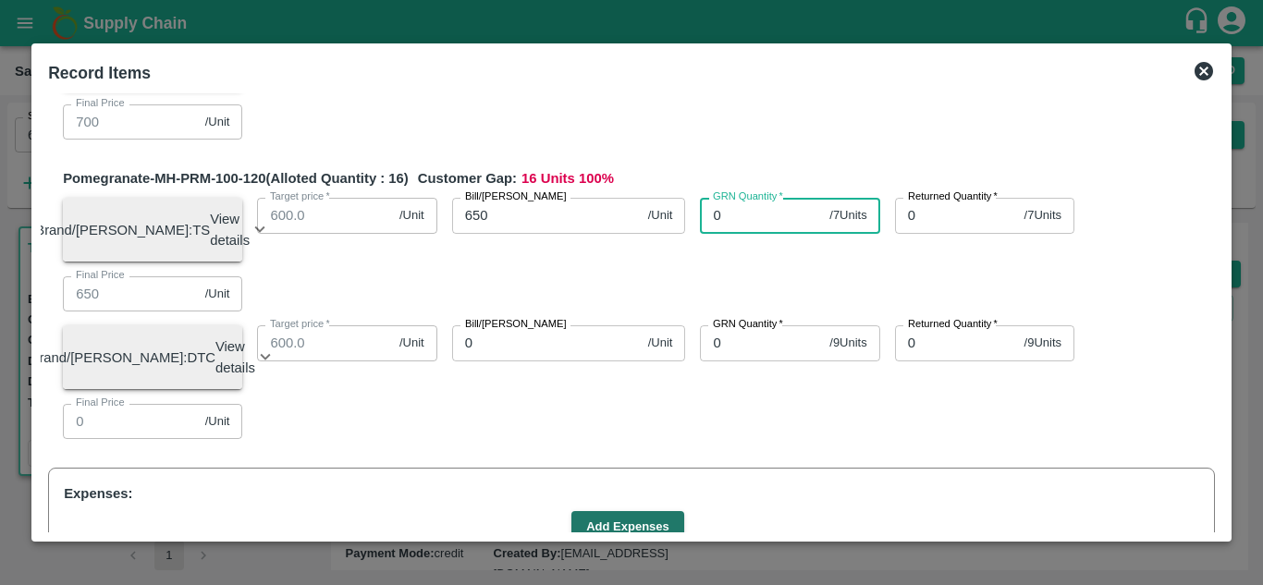
click at [755, 233] on input "0" at bounding box center [761, 215] width 122 height 35
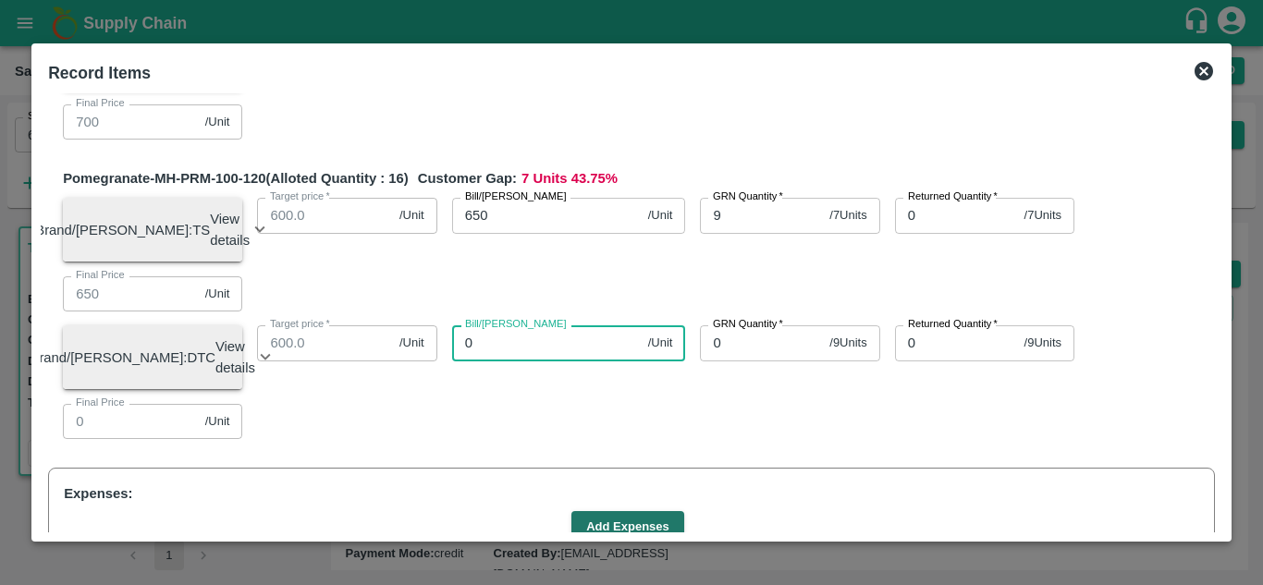
click at [535, 360] on input "0" at bounding box center [546, 342] width 189 height 35
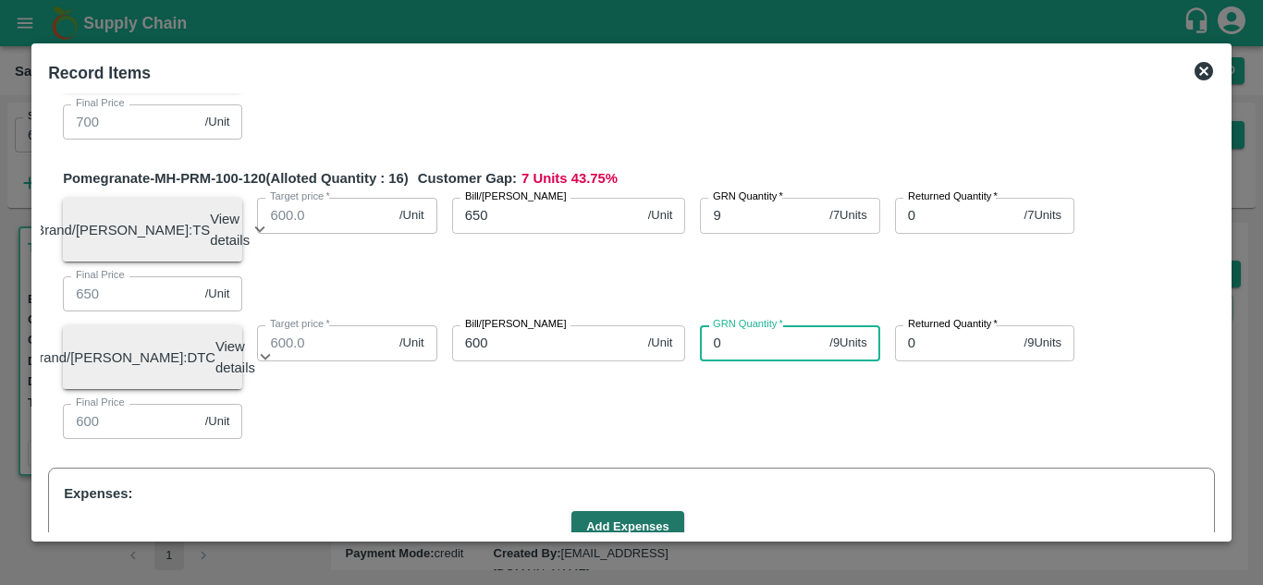
click at [729, 360] on input "0" at bounding box center [761, 342] width 122 height 35
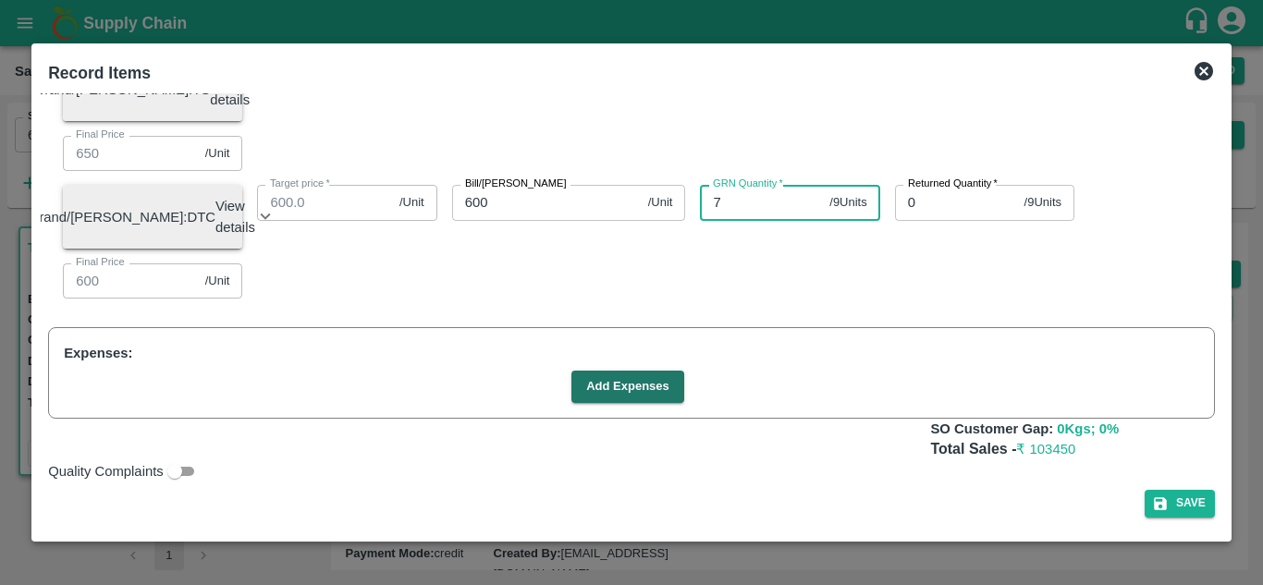
scroll to position [1561, 0]
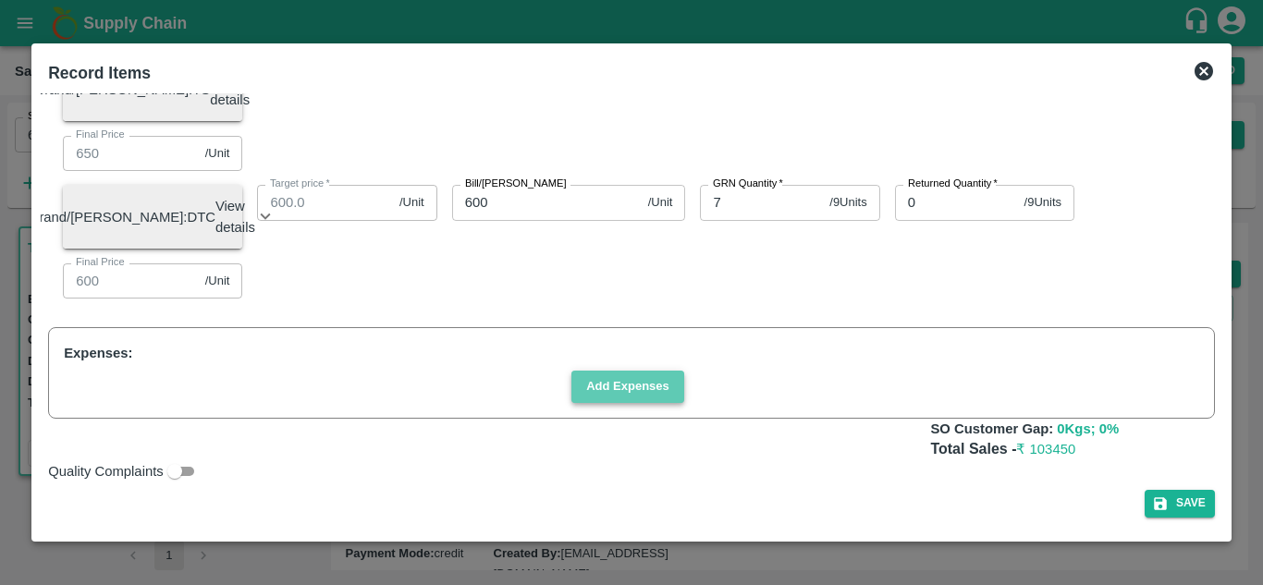
click at [612, 403] on button "Add Expenses" at bounding box center [627, 387] width 113 height 32
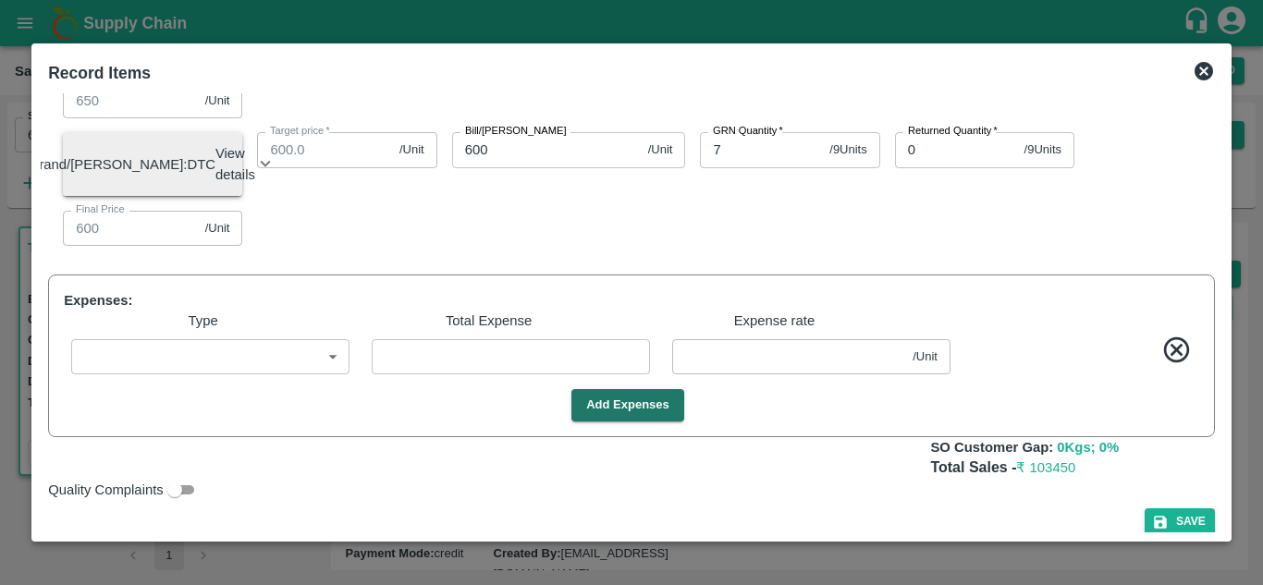
scroll to position [1654, 0]
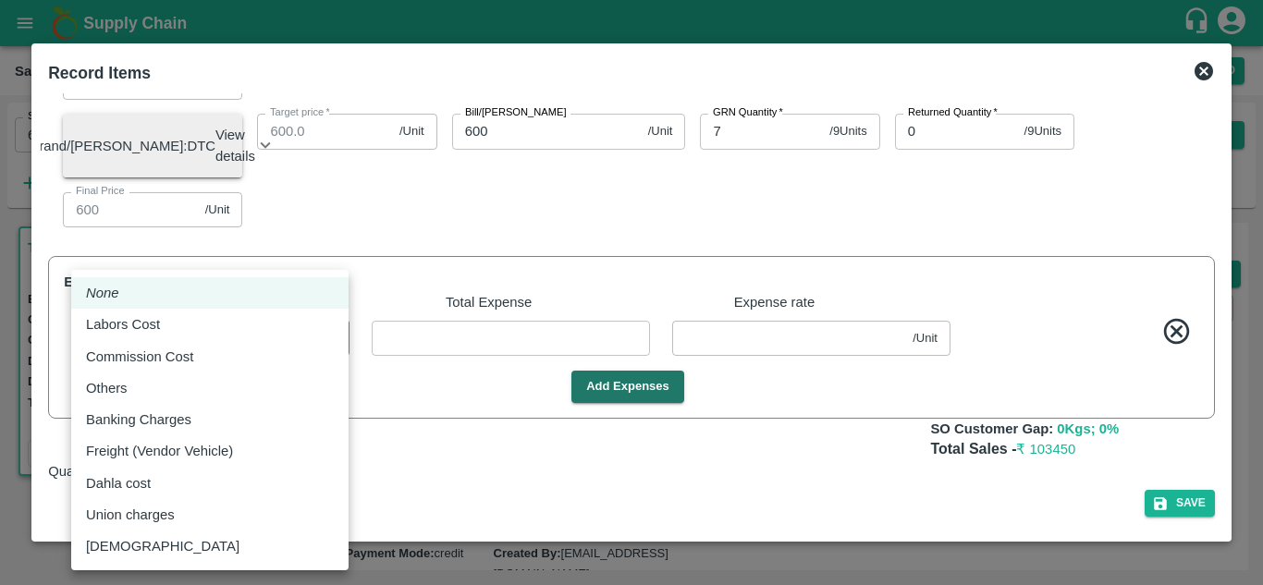
click at [279, 332] on body "Supply Chain Sales Orders Direct Customer Add SO ID 606531 SO ID Start Date Sta…" at bounding box center [631, 292] width 1263 height 585
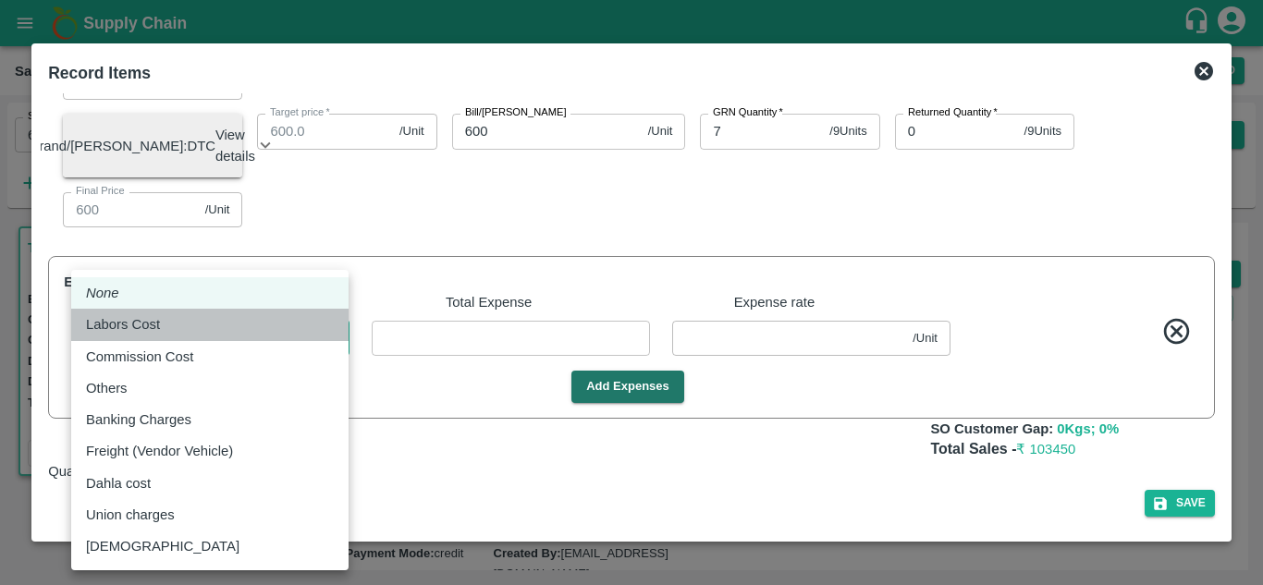
click at [229, 320] on div "Labors Cost" at bounding box center [210, 324] width 248 height 20
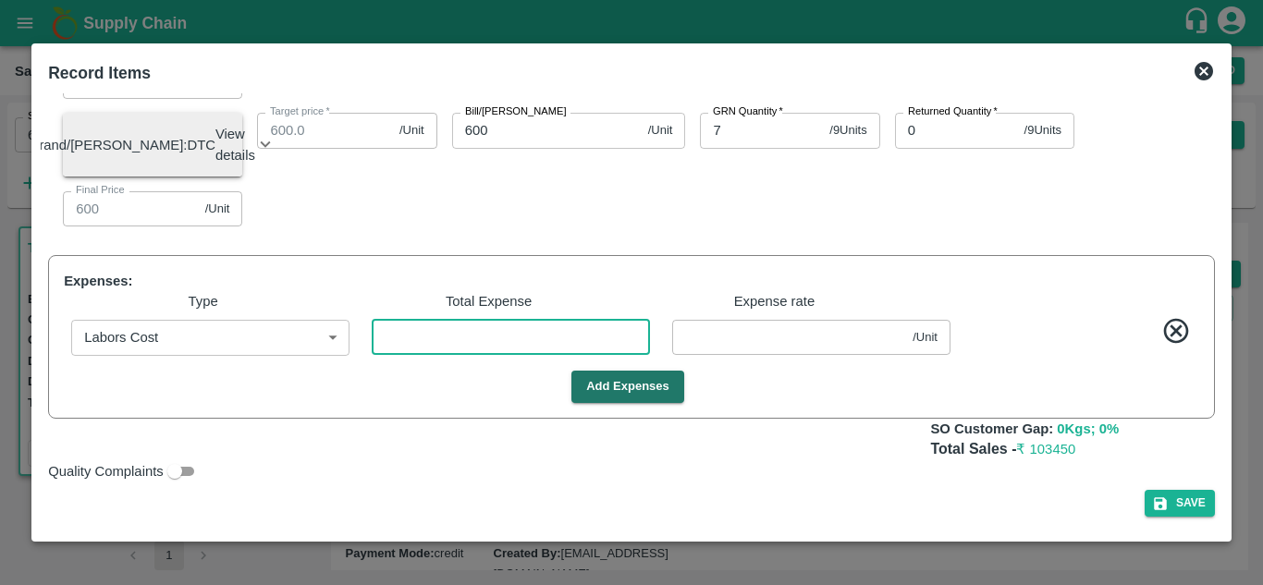
click at [472, 345] on input "number" at bounding box center [511, 337] width 278 height 35
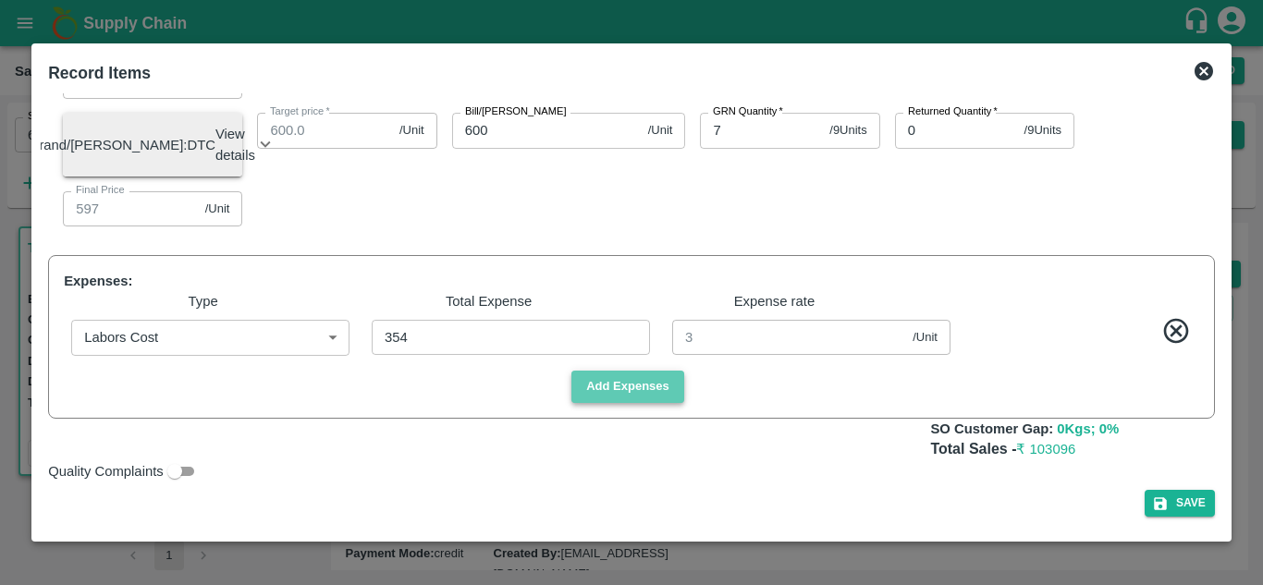
click at [634, 402] on button "Add Expenses" at bounding box center [627, 387] width 113 height 32
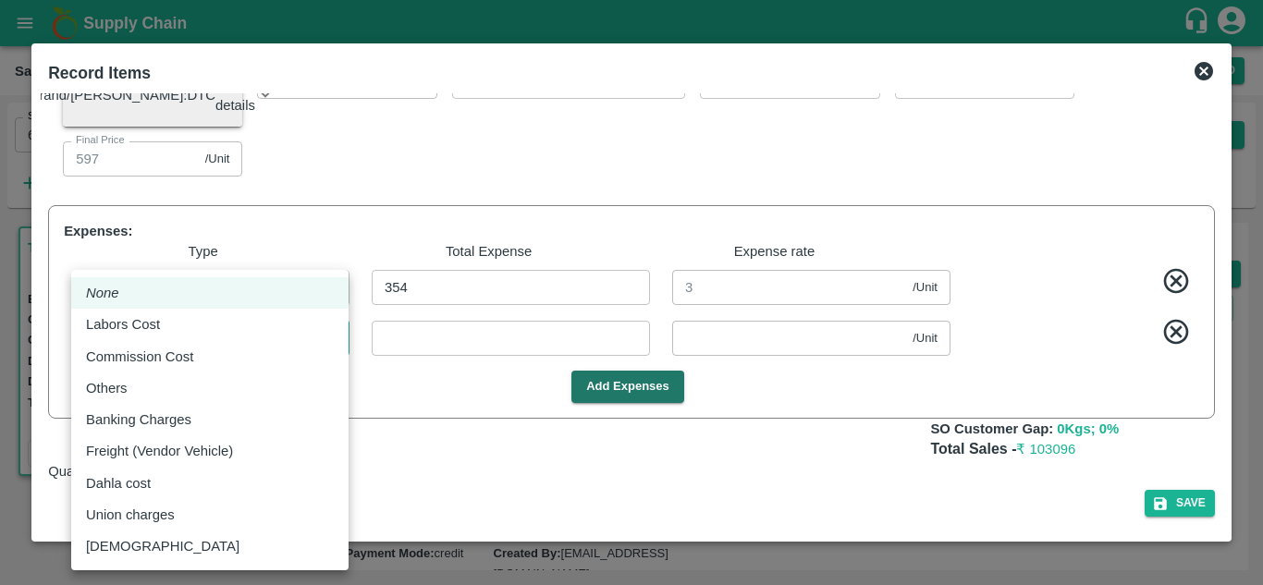
click at [288, 387] on body "Supply Chain Sales Orders Direct Customer Add SO ID 606531 SO ID Start Date Sta…" at bounding box center [631, 292] width 1263 height 585
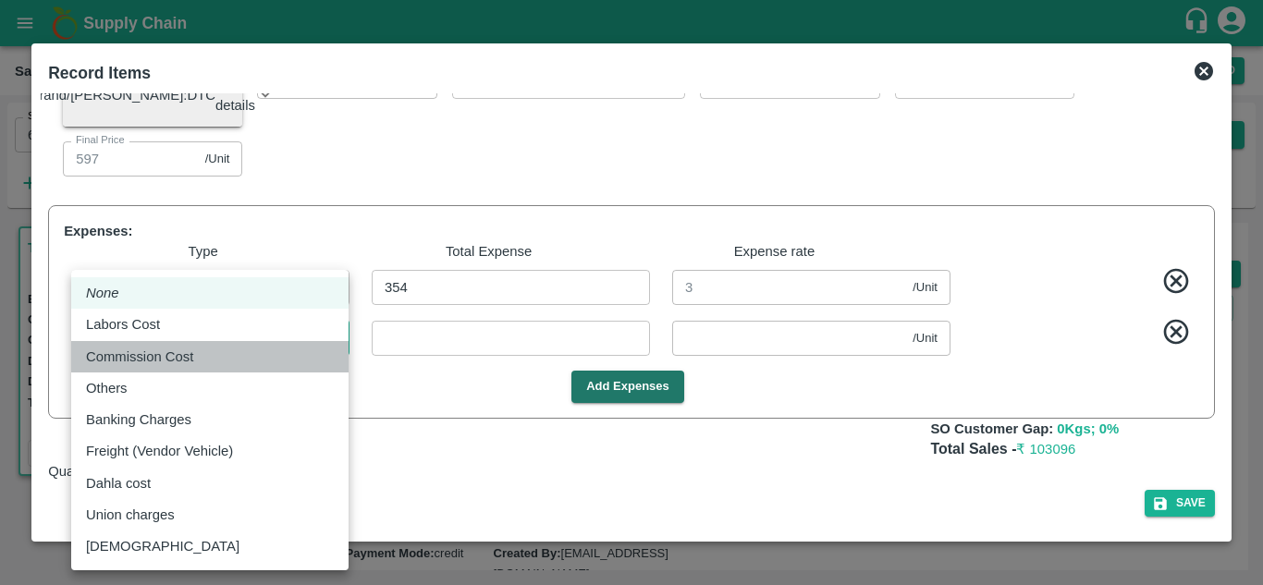
click at [259, 350] on div "Commission Cost" at bounding box center [210, 357] width 248 height 20
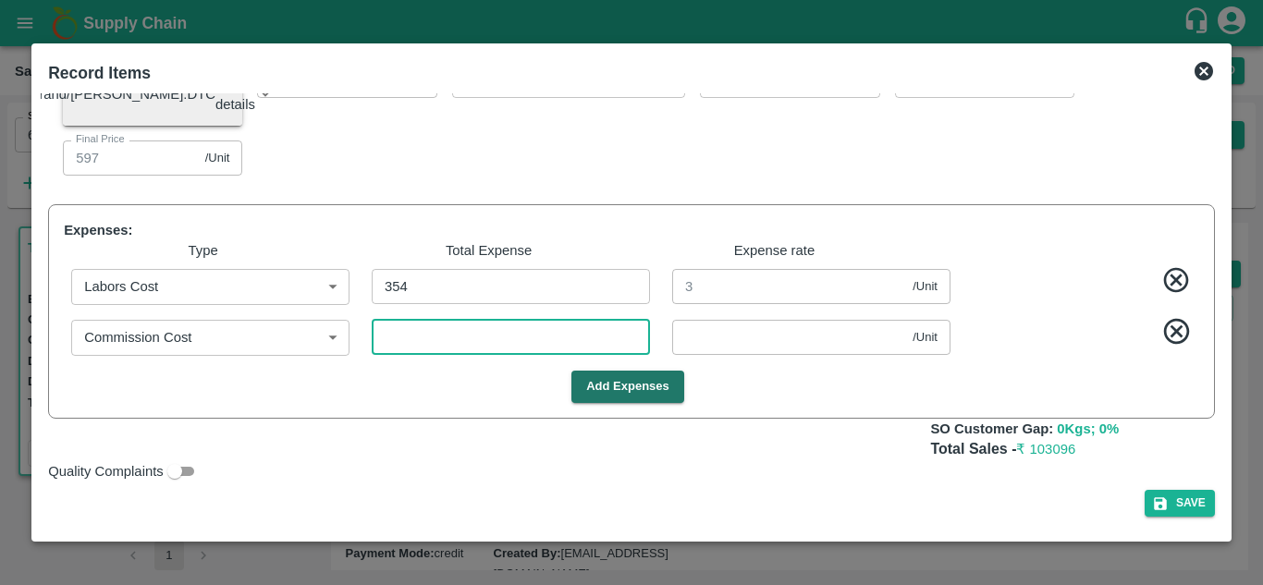
click at [418, 355] on input "number" at bounding box center [511, 337] width 278 height 35
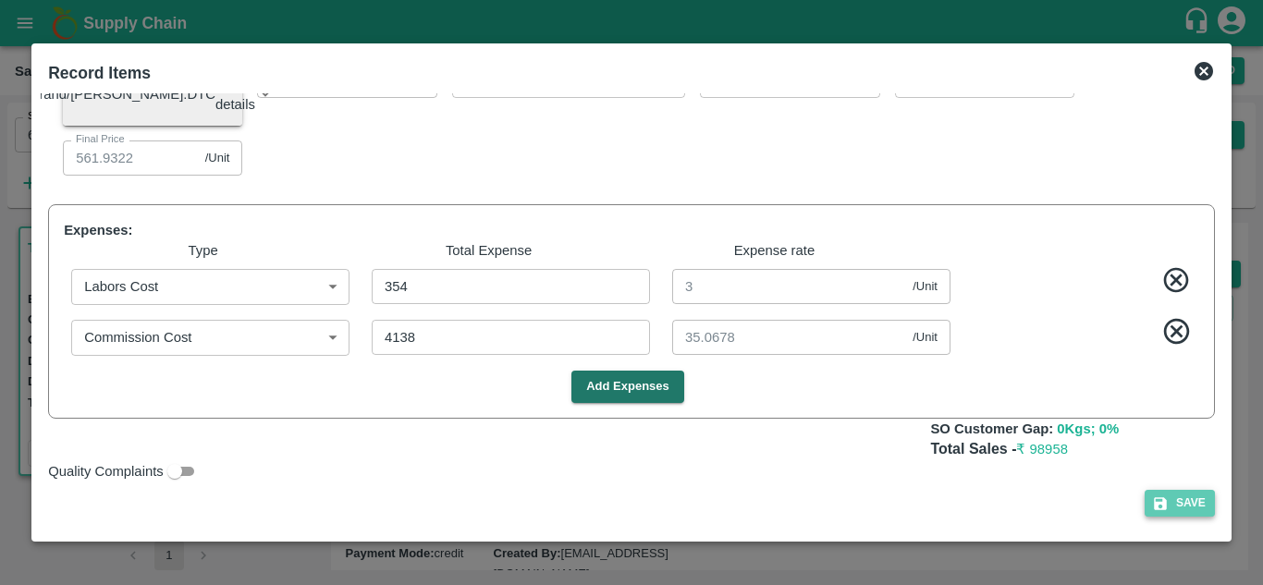
click at [1178, 509] on button "Save" at bounding box center [1179, 503] width 70 height 27
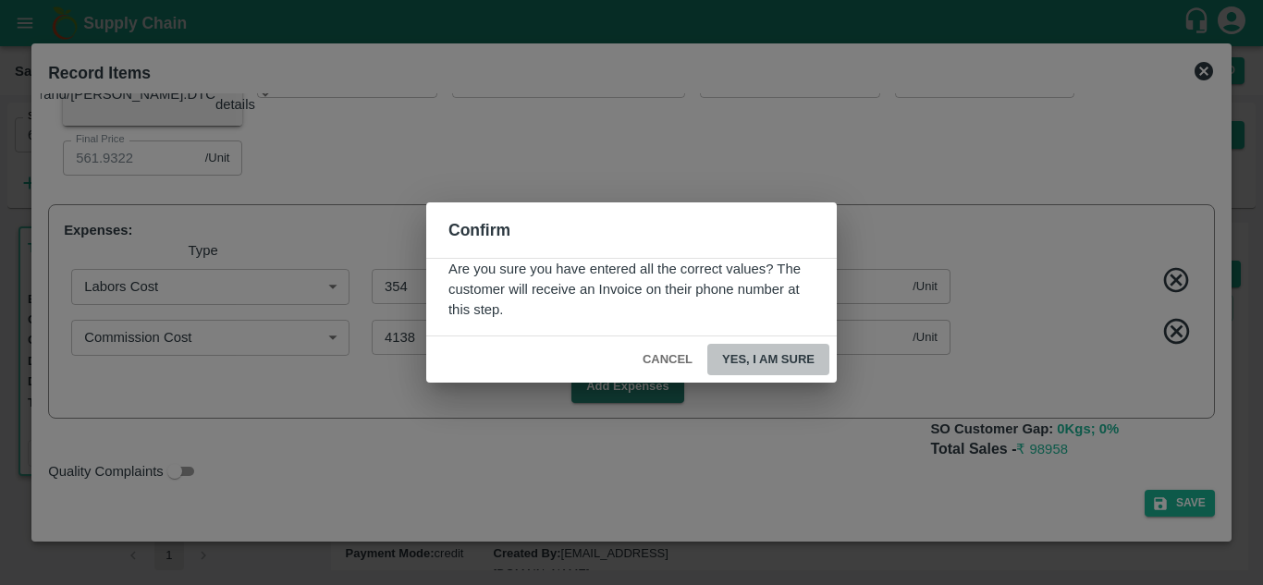
click at [798, 360] on button "Yes, I am sure" at bounding box center [768, 360] width 122 height 32
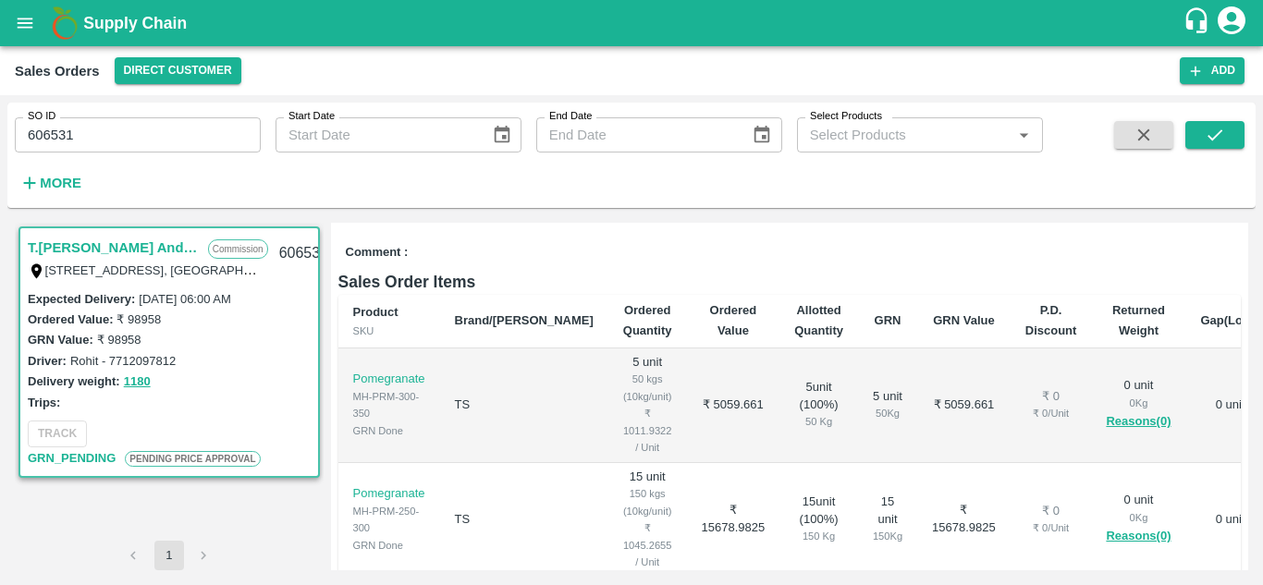
scroll to position [0, 0]
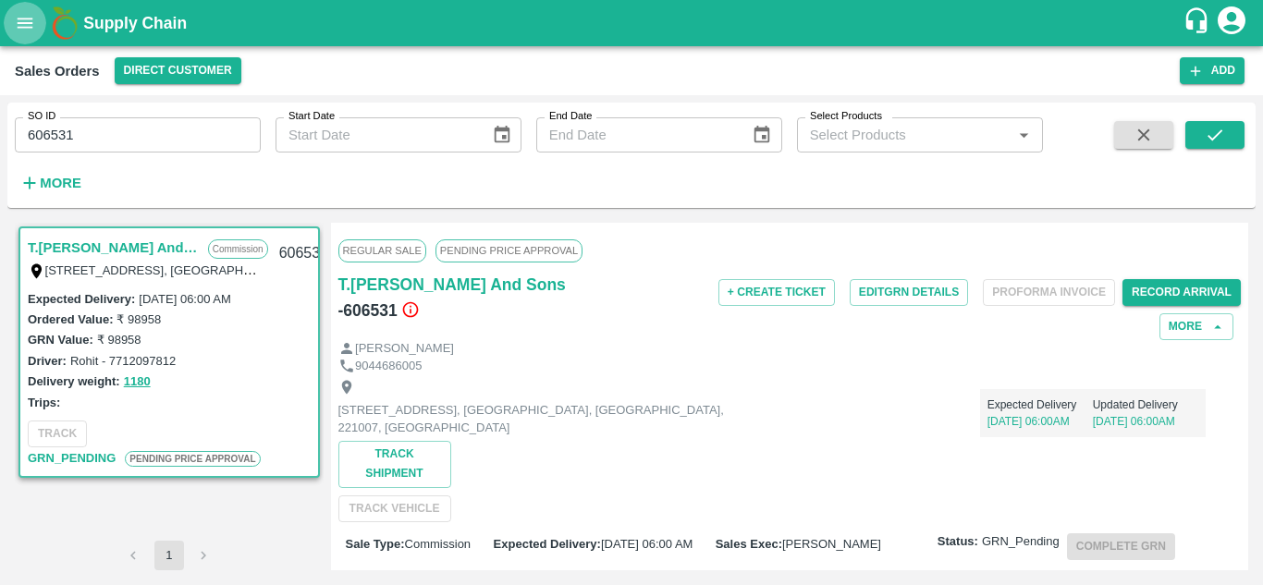
click at [15, 26] on icon "open drawer" at bounding box center [25, 23] width 20 height 20
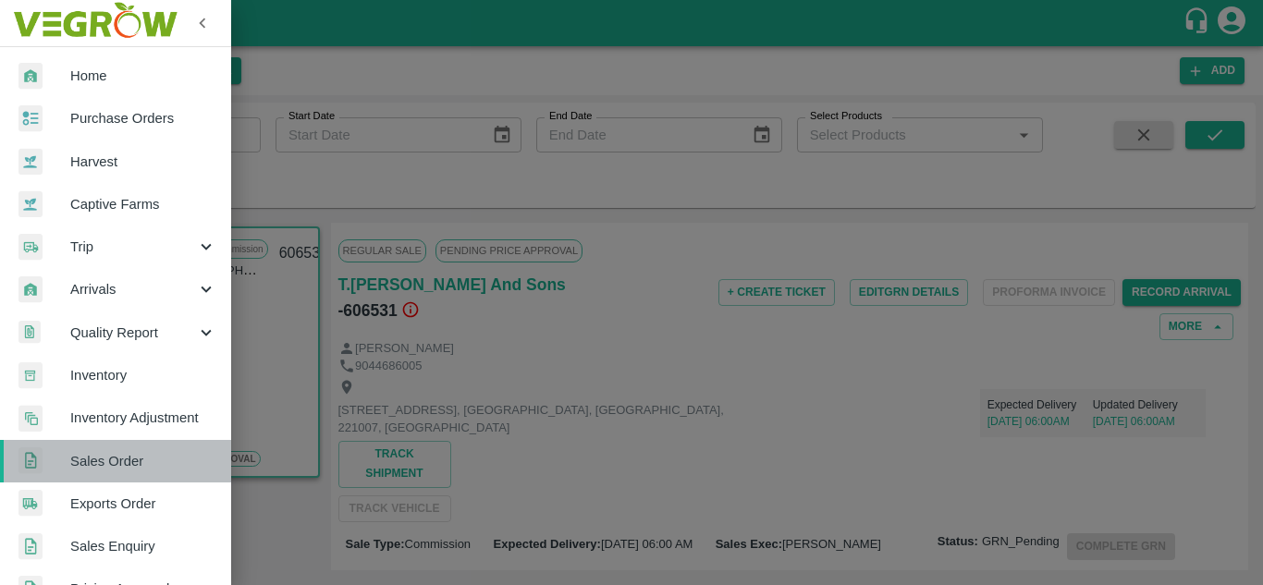
click at [135, 452] on span "Sales Order" at bounding box center [143, 461] width 146 height 20
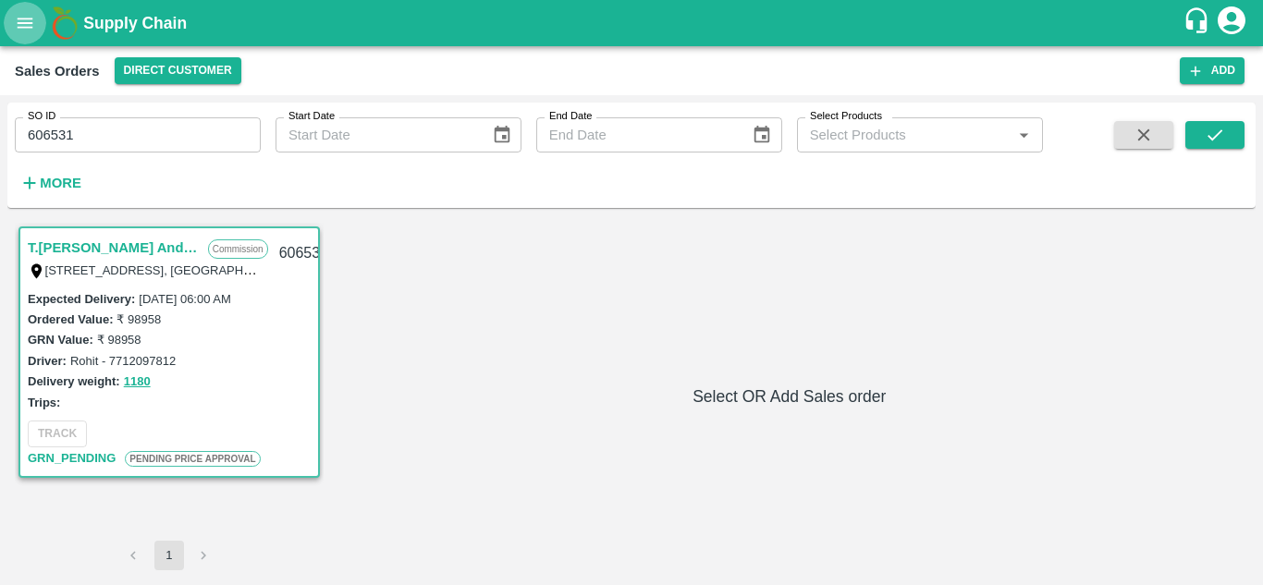
click at [13, 26] on button "open drawer" at bounding box center [25, 23] width 43 height 43
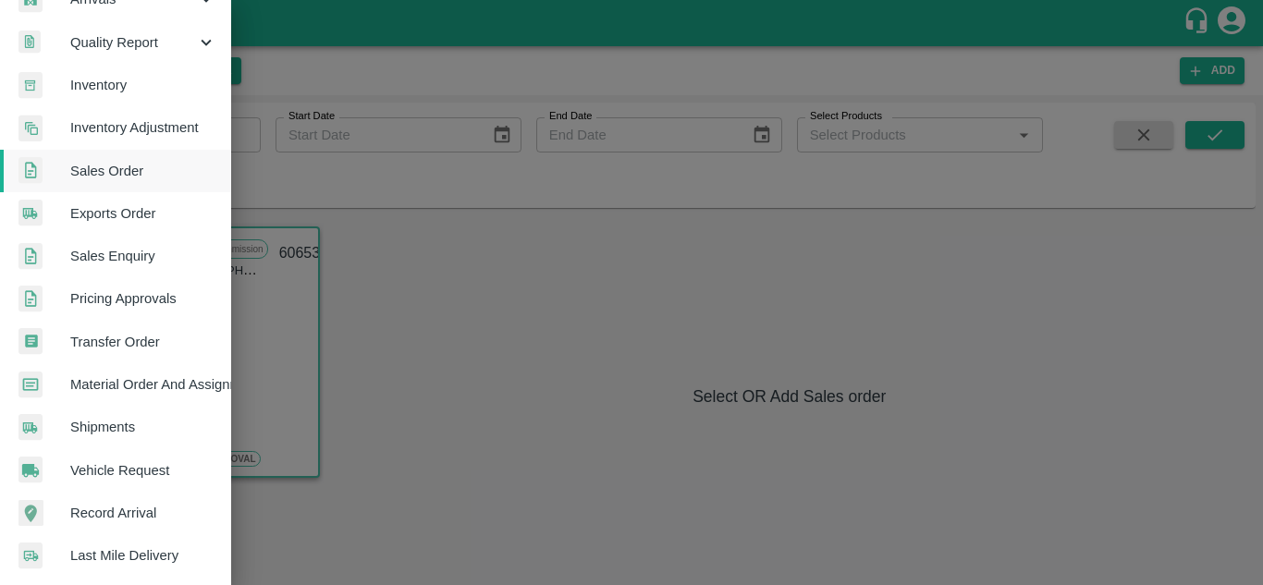
scroll to position [291, 0]
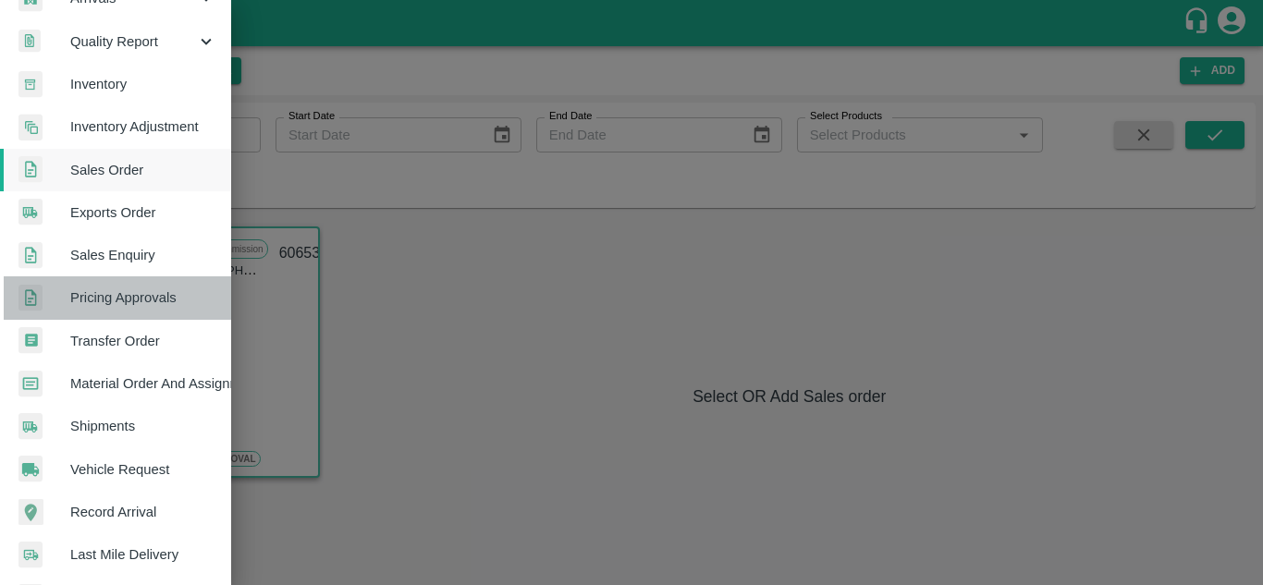
click at [137, 301] on span "Pricing Approvals" at bounding box center [143, 297] width 146 height 20
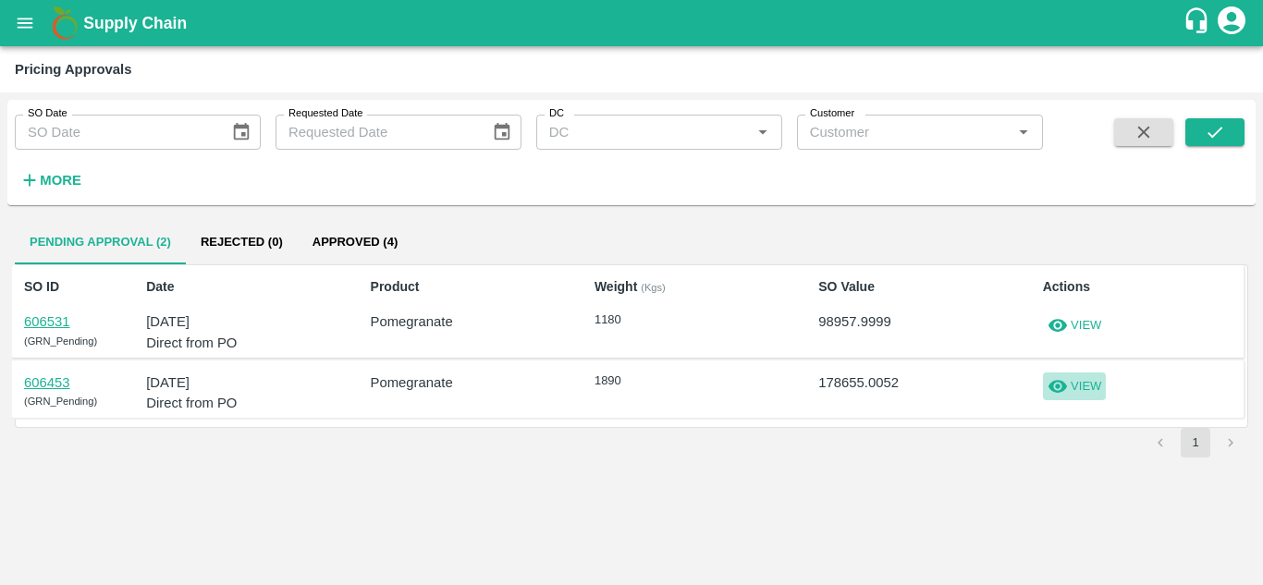
click at [1080, 383] on p "View" at bounding box center [1085, 387] width 30 height 18
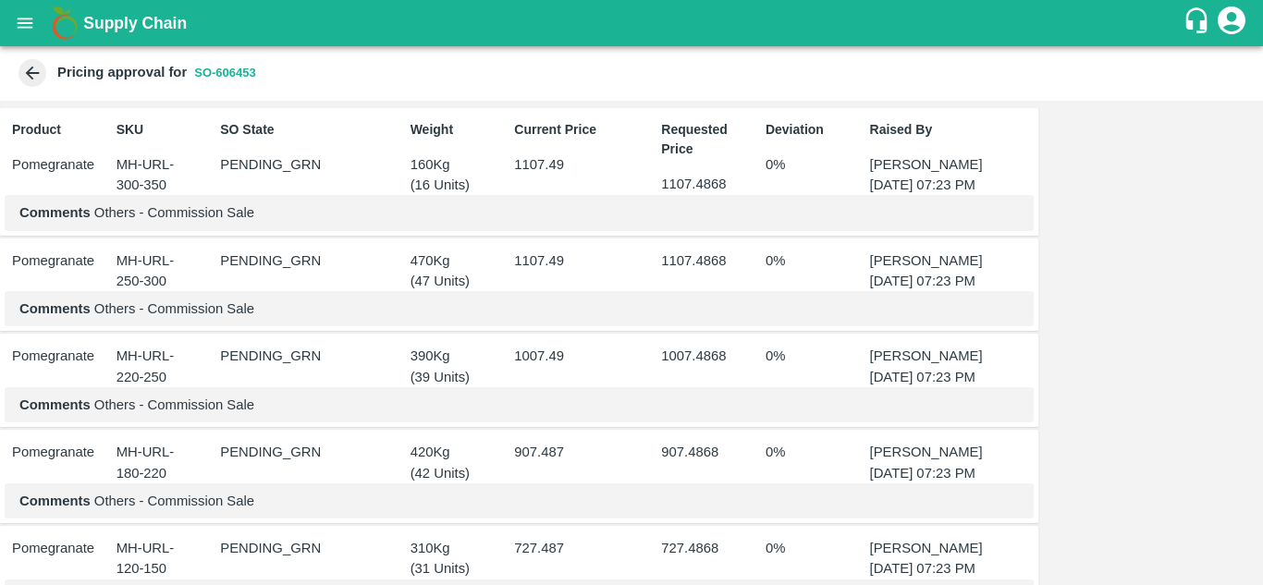
click at [39, 72] on icon at bounding box center [32, 73] width 20 height 20
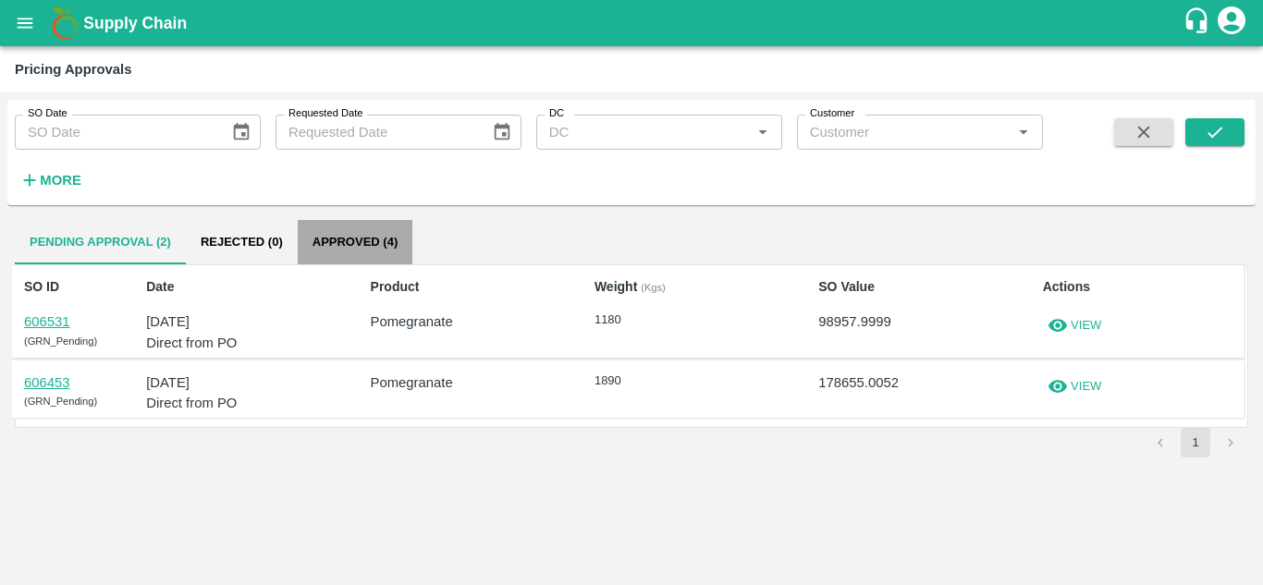
click at [385, 241] on button "Approved (4)" at bounding box center [355, 242] width 115 height 44
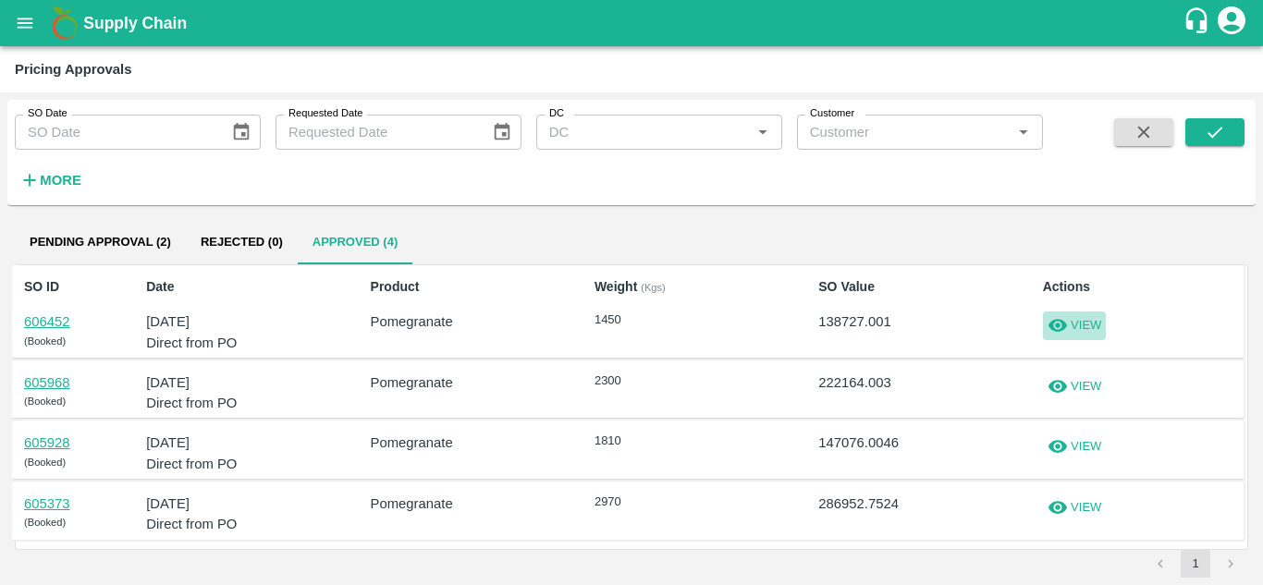
click at [1094, 330] on p "View" at bounding box center [1085, 326] width 30 height 18
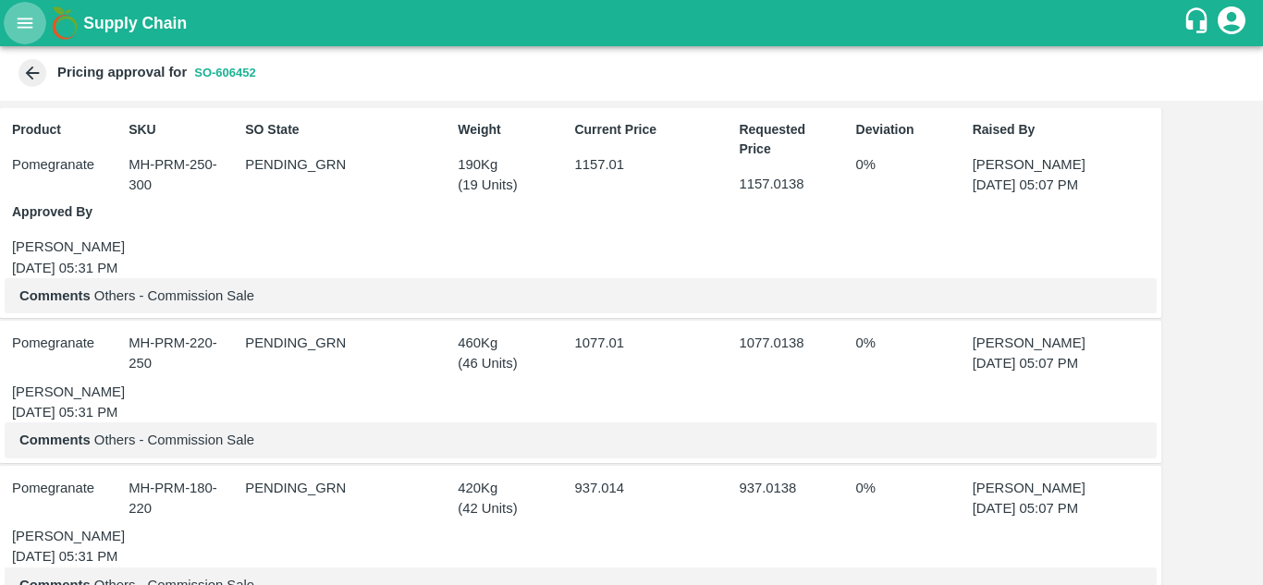
click at [21, 11] on button "open drawer" at bounding box center [25, 23] width 43 height 43
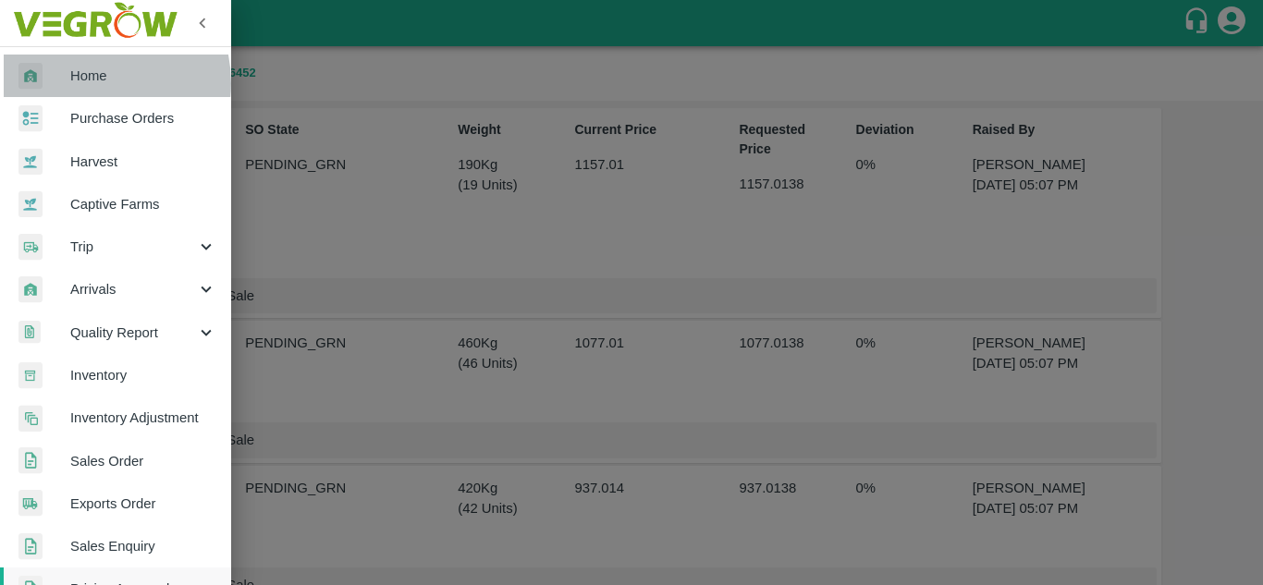
click at [86, 83] on span "Home" at bounding box center [143, 76] width 146 height 20
